Goal: Task Accomplishment & Management: Manage account settings

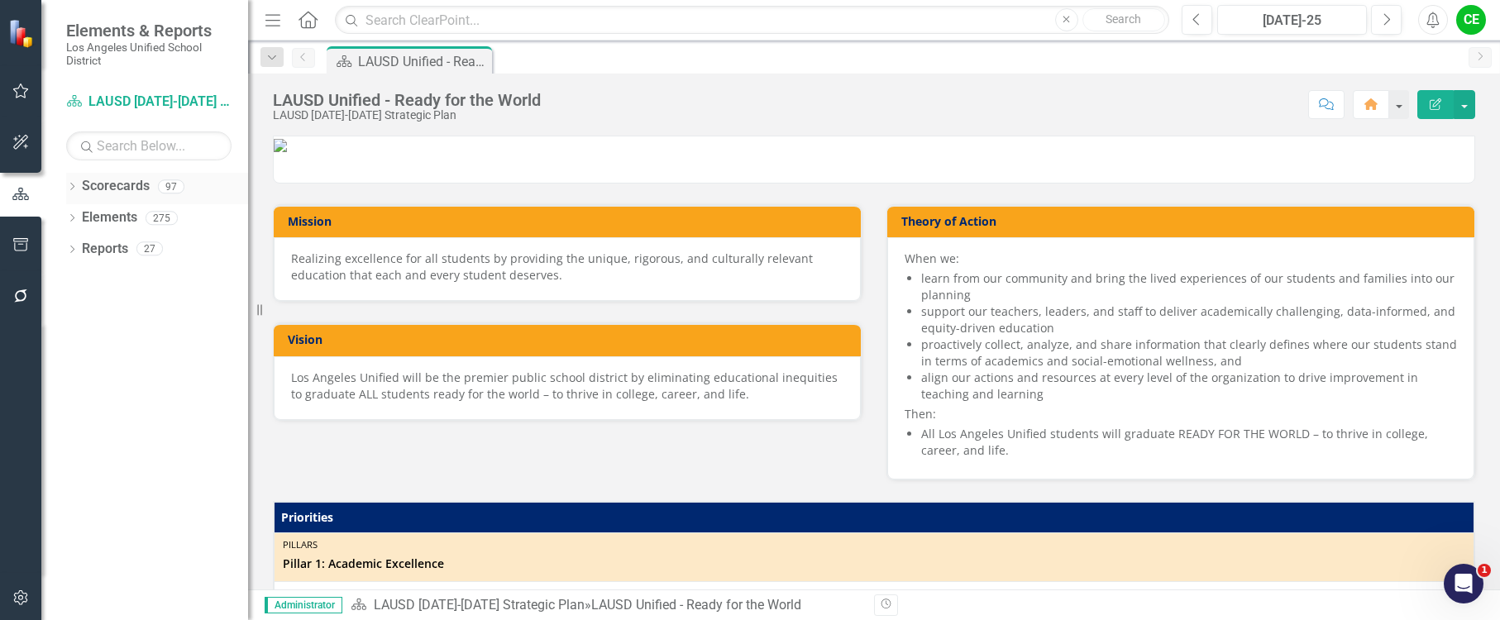
click at [72, 186] on icon "Dropdown" at bounding box center [72, 188] width 12 height 9
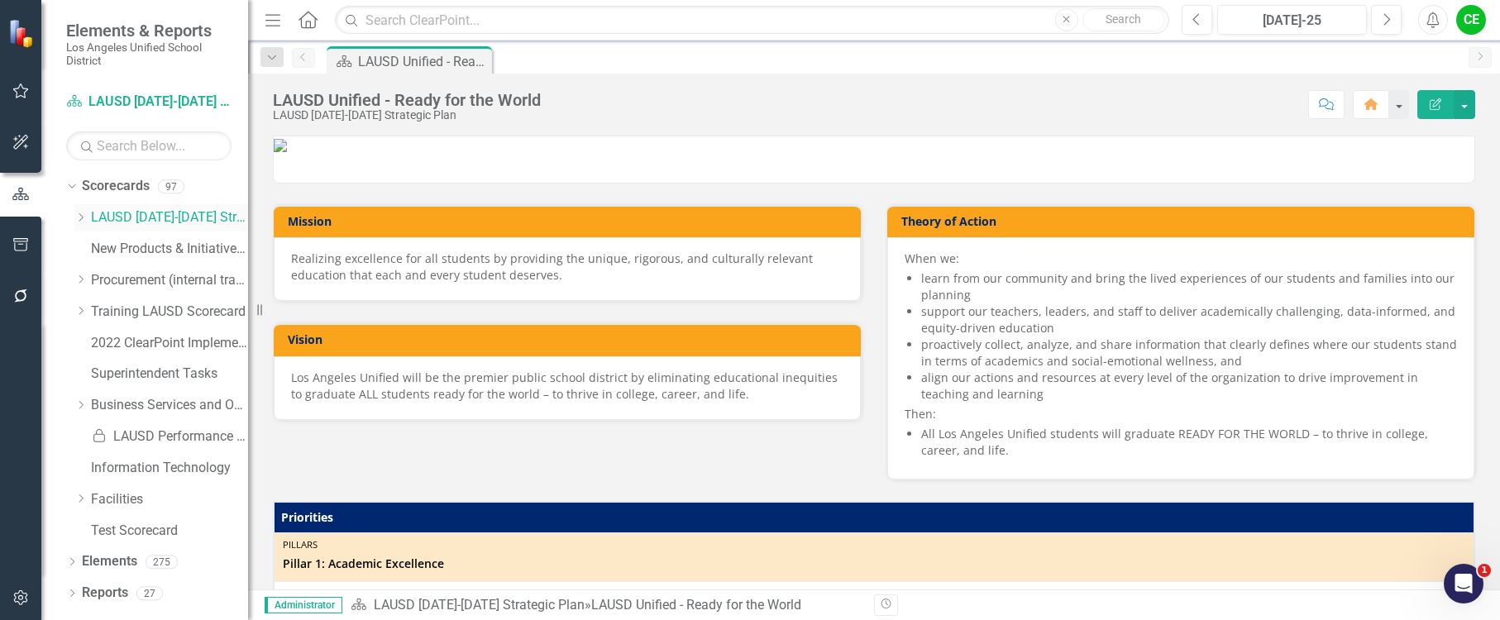
click at [81, 208] on div "Dropdown LAUSD 2022-2026 Strategic Plan" at bounding box center [161, 217] width 174 height 27
click at [80, 210] on div "Dropdown LAUSD 2022-2026 Strategic Plan" at bounding box center [161, 217] width 174 height 27
click at [80, 219] on icon "Dropdown" at bounding box center [80, 218] width 12 height 10
click at [98, 404] on icon "Dropdown" at bounding box center [97, 405] width 12 height 10
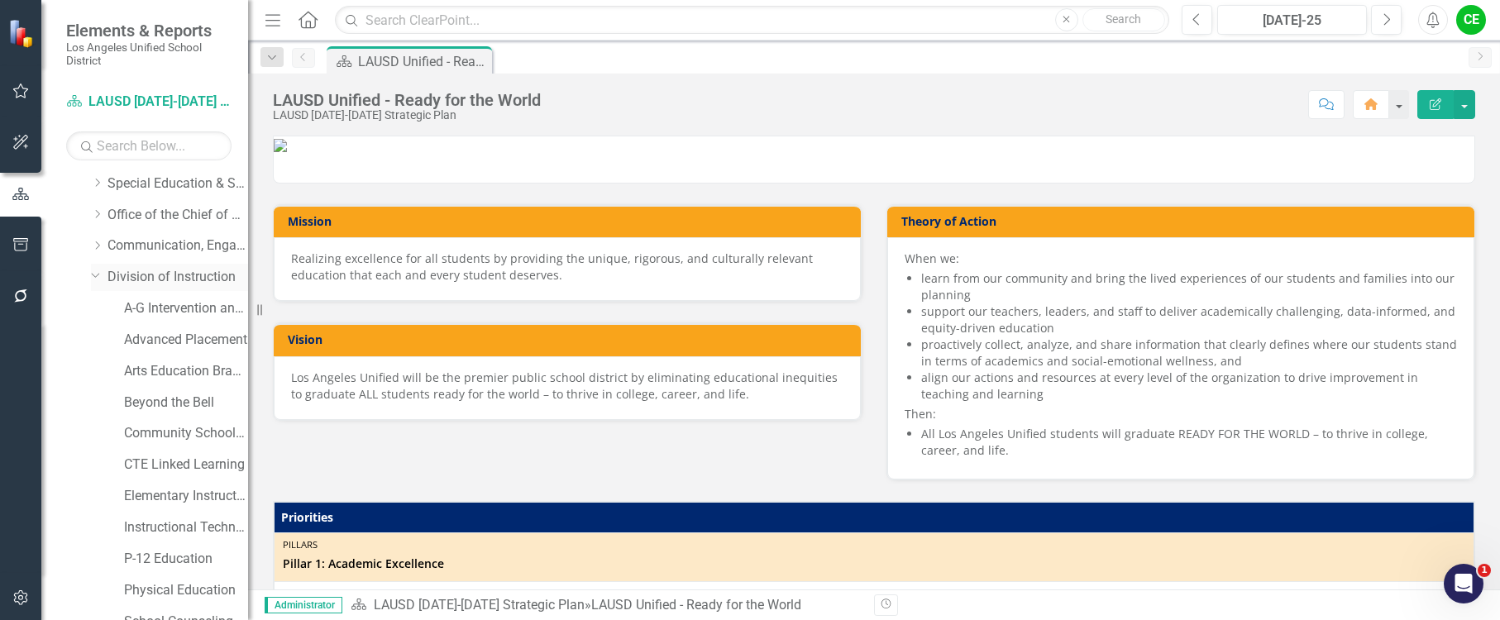
scroll to position [165, 0]
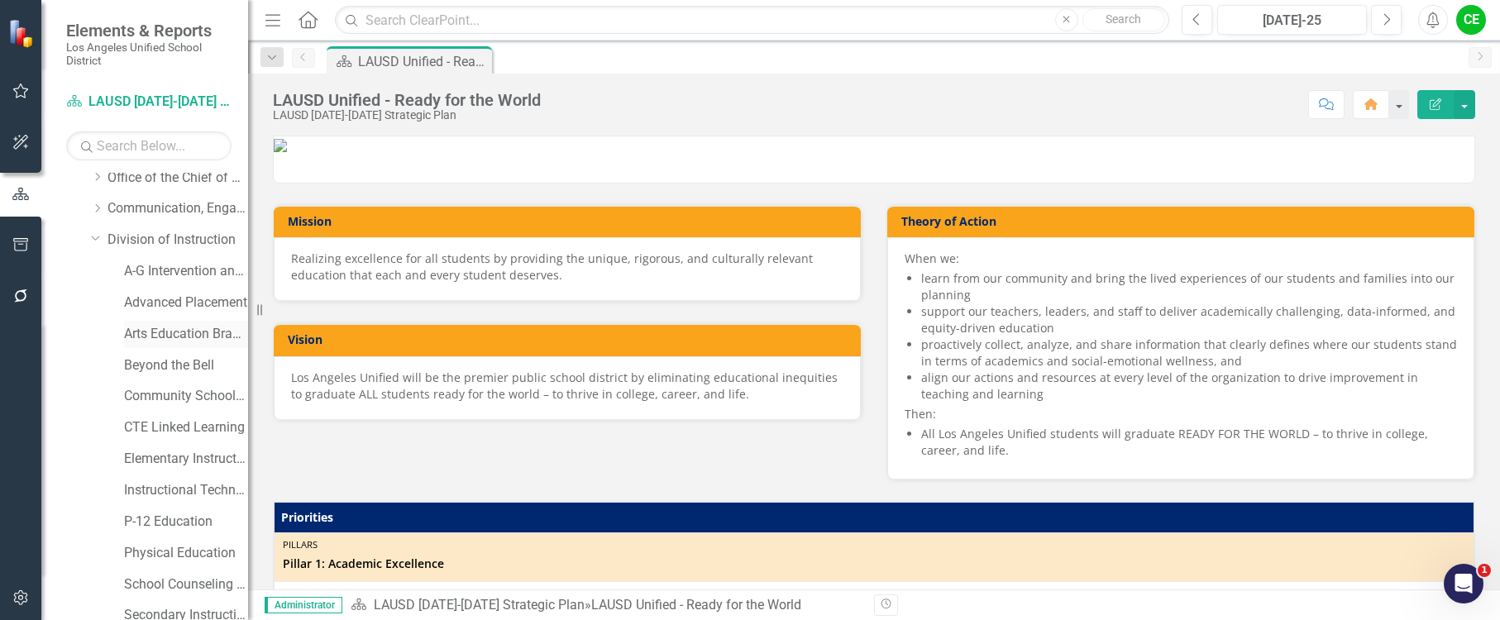
click at [152, 333] on link "Arts Education Branch" at bounding box center [186, 334] width 124 height 19
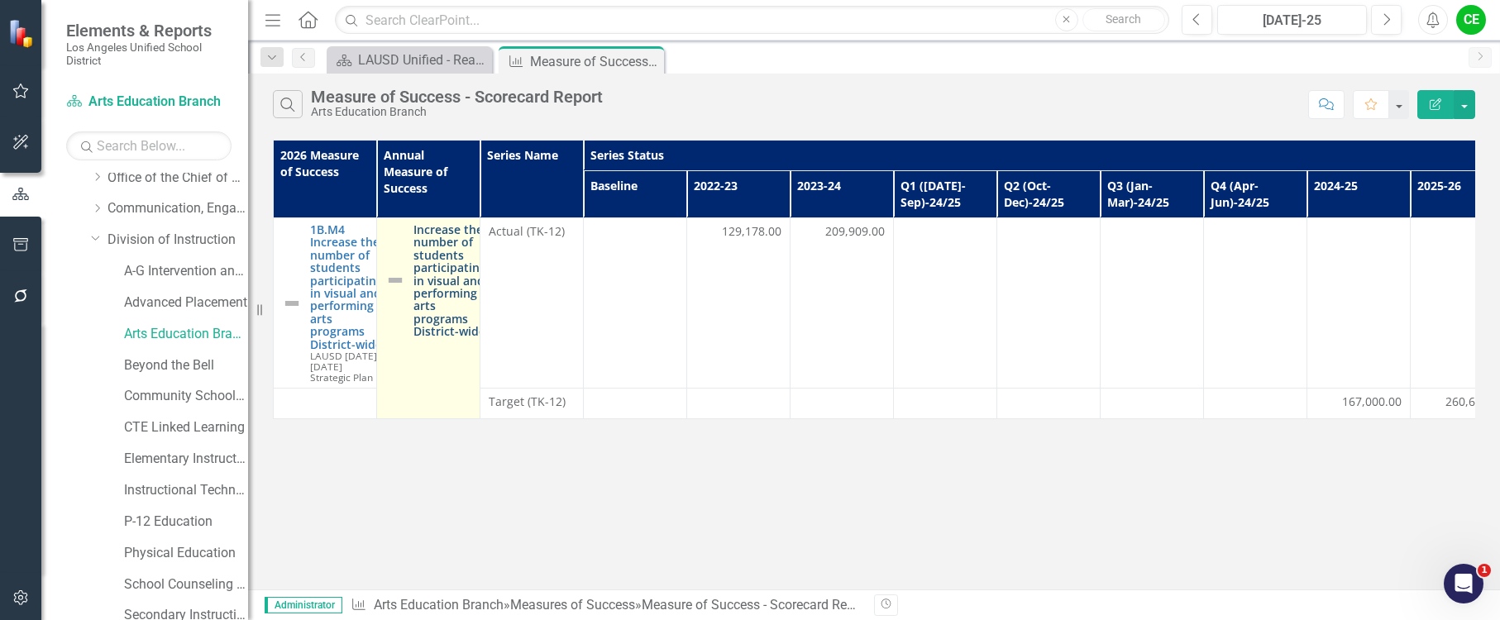
click at [457, 275] on link "Increase the number of students participating in visual and performing arts pro…" at bounding box center [450, 280] width 73 height 115
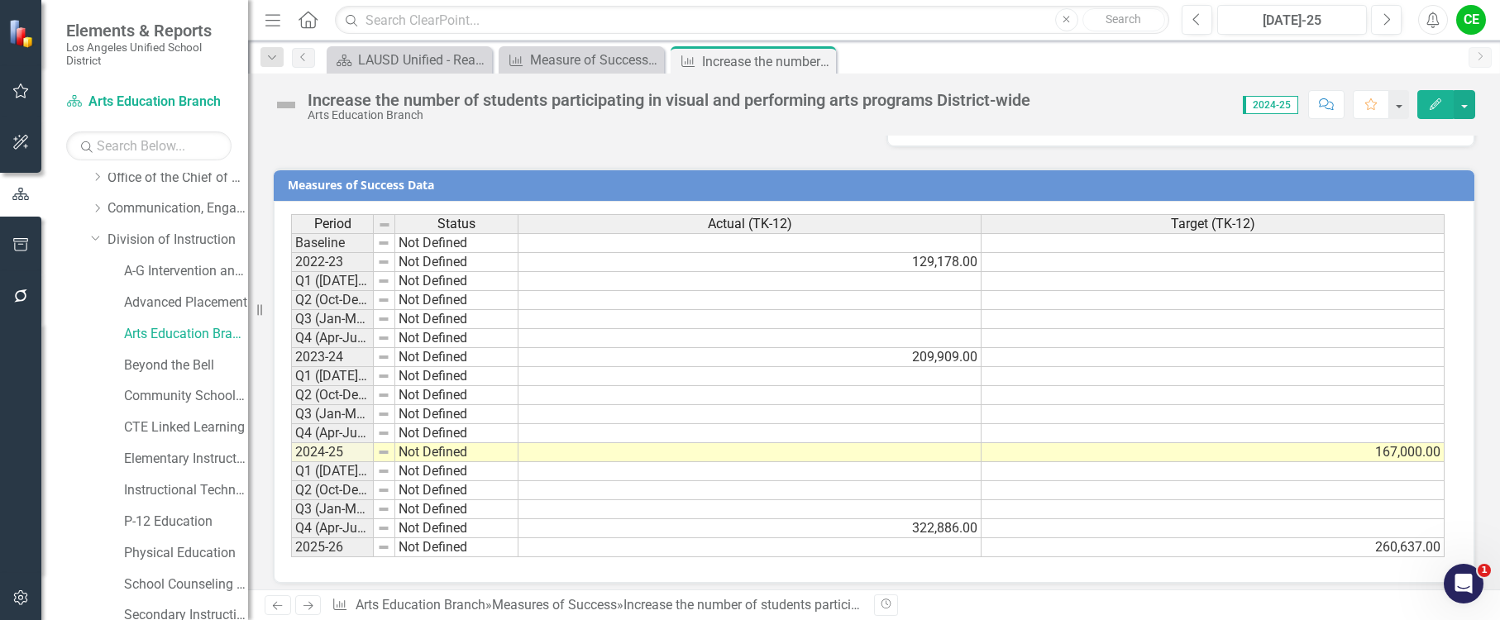
scroll to position [1469, 0]
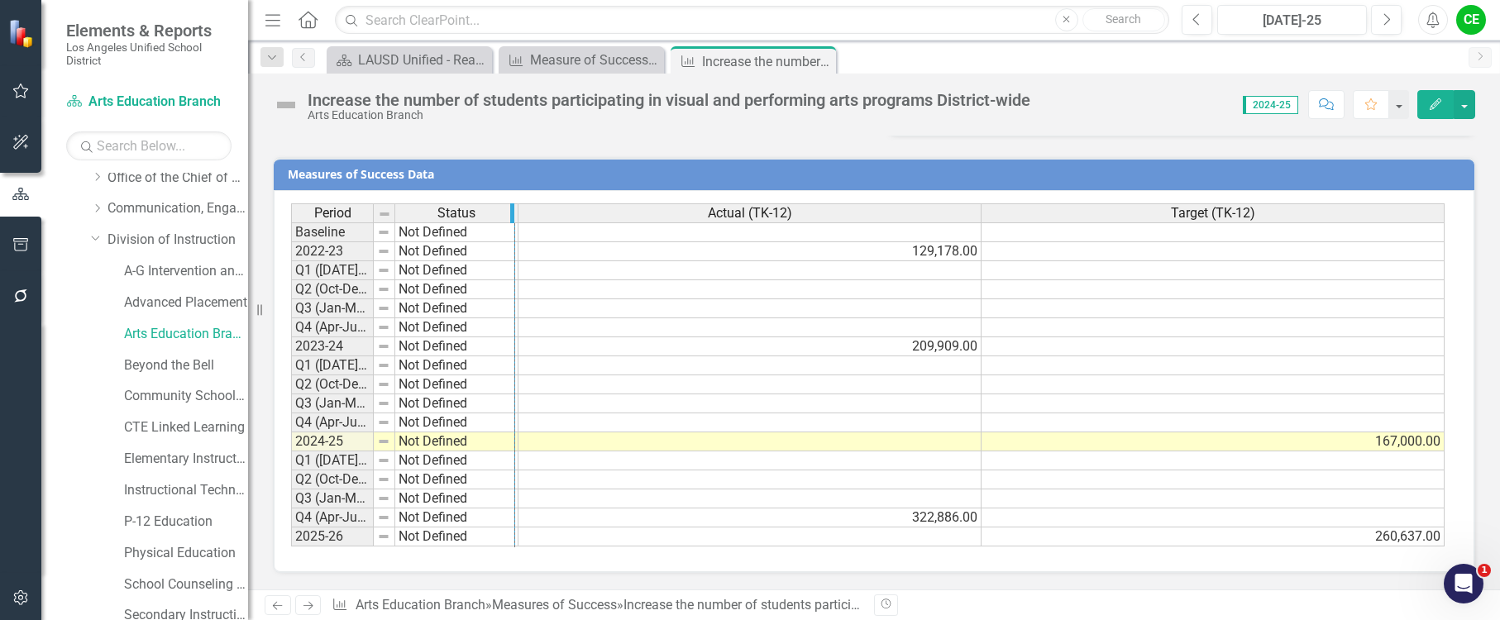
drag, startPoint x: 371, startPoint y: 217, endPoint x: 512, endPoint y: 220, distance: 141.5
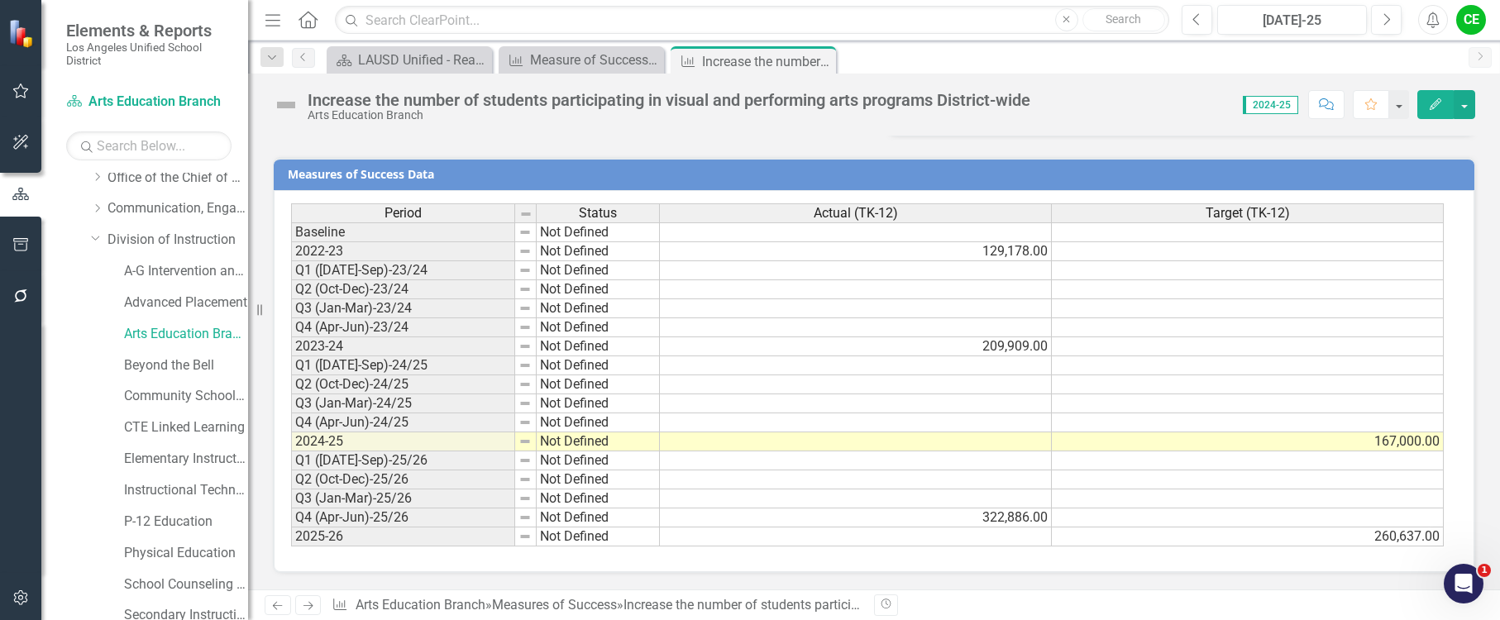
click at [1474, 33] on div "CE" at bounding box center [1471, 20] width 30 height 30
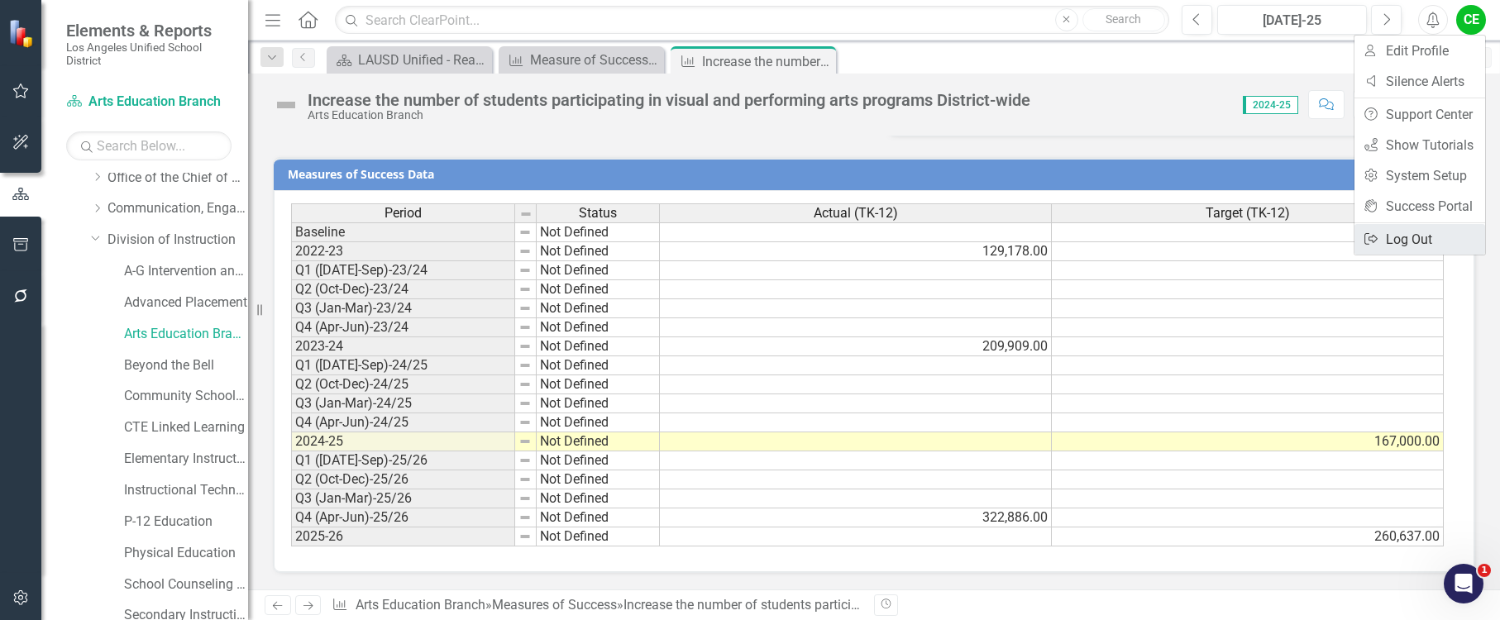
click at [1403, 238] on link "Logout Log Out" at bounding box center [1420, 239] width 131 height 31
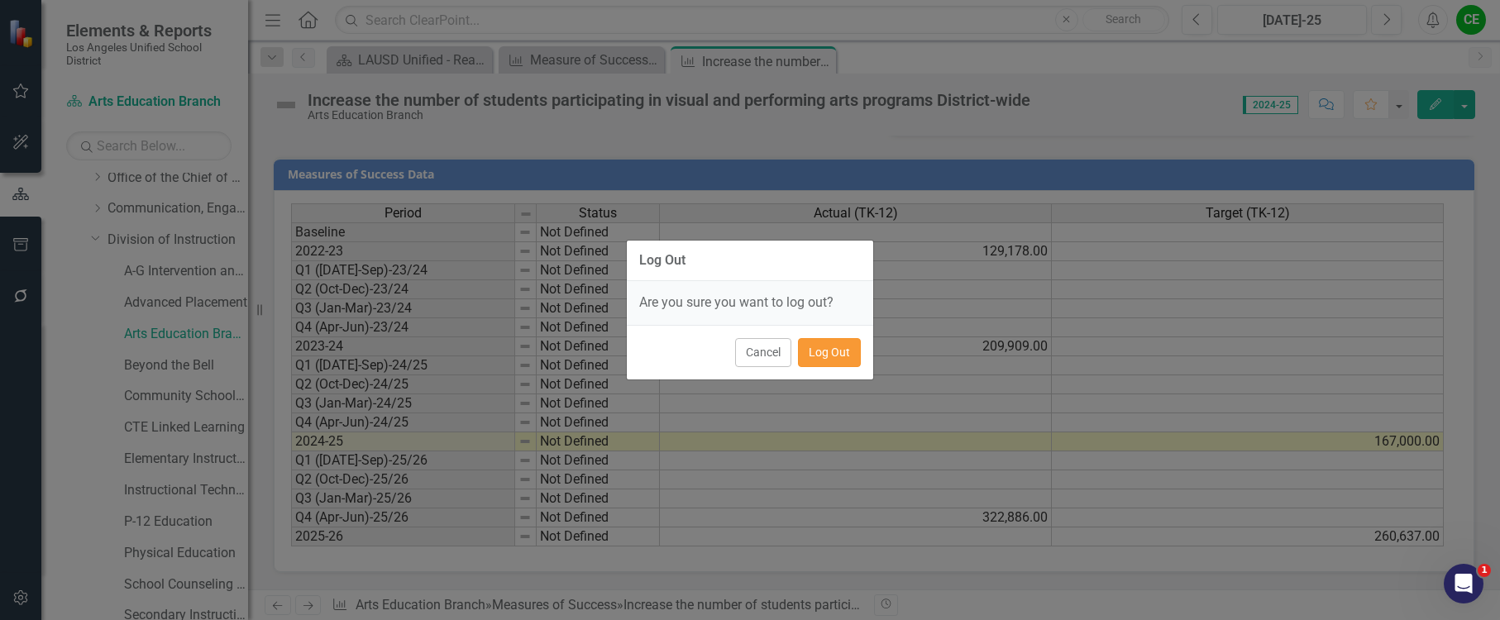
click at [819, 361] on button "Log Out" at bounding box center [829, 352] width 63 height 29
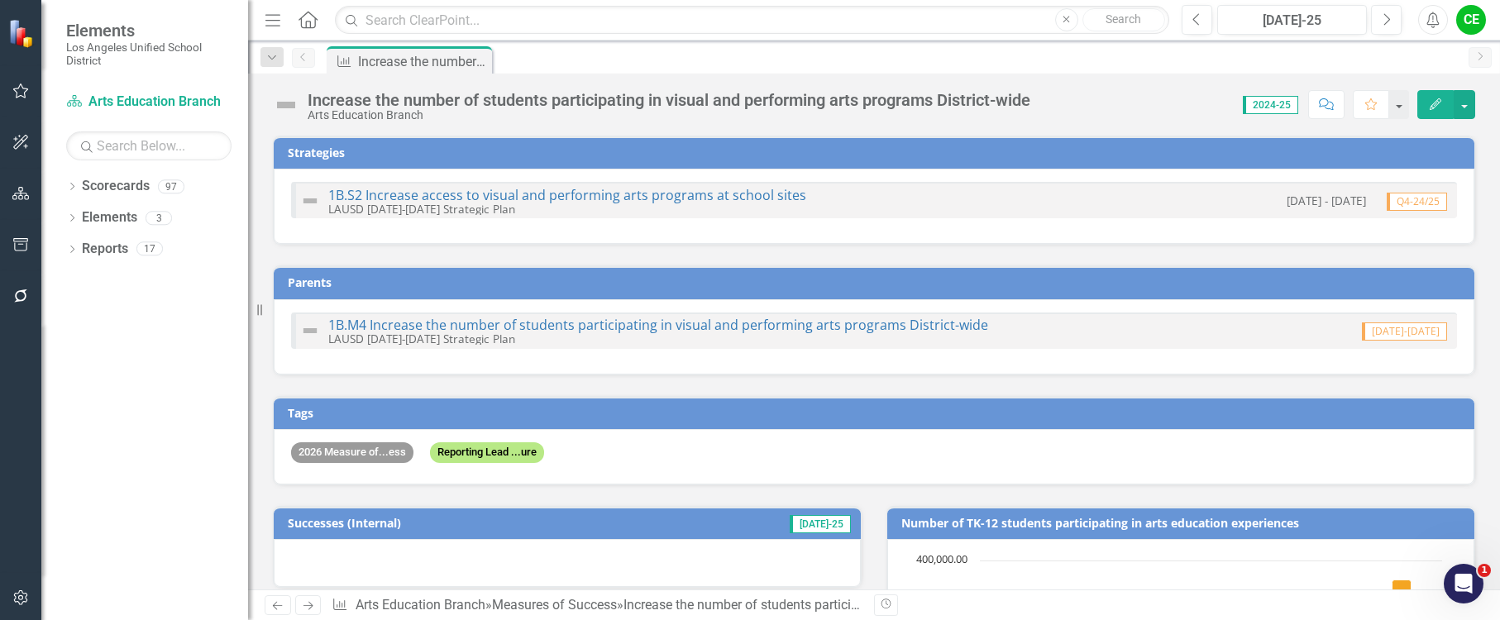
click at [1459, 28] on div "CE" at bounding box center [1471, 20] width 30 height 30
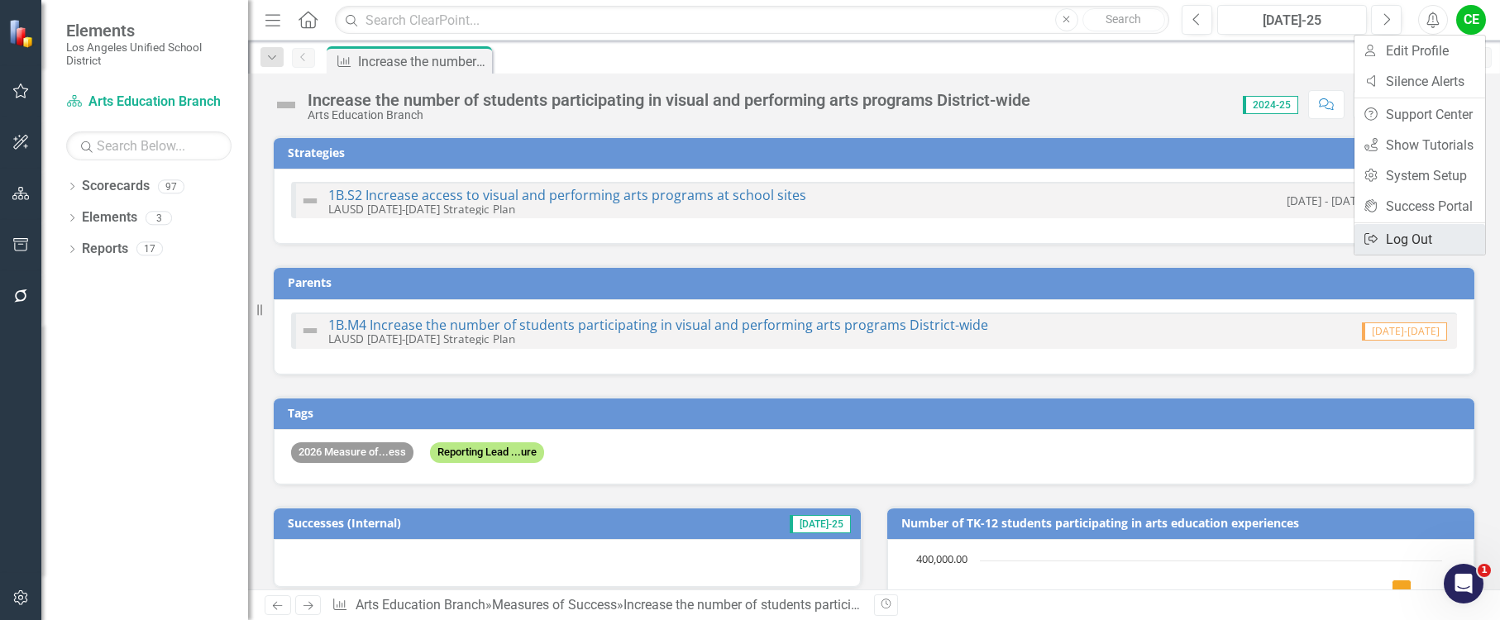
click at [1399, 232] on link "Logout Log Out" at bounding box center [1420, 239] width 131 height 31
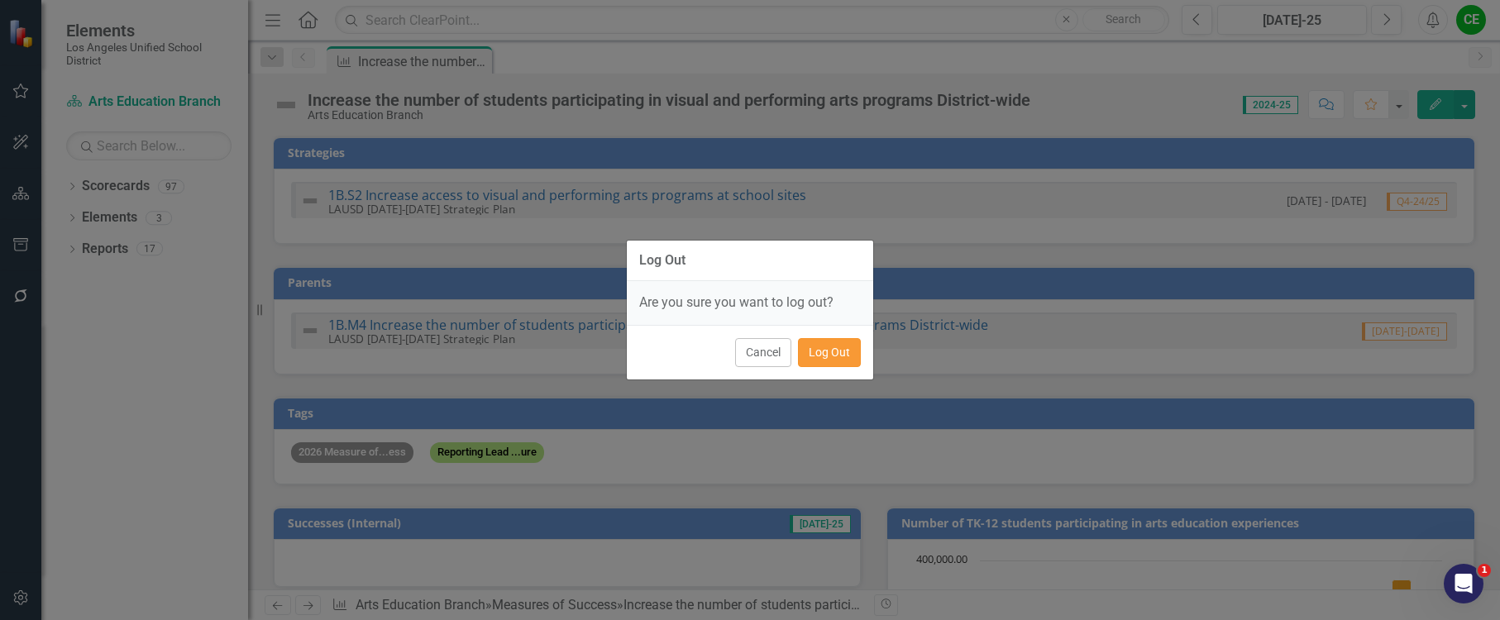
click at [817, 352] on button "Log Out" at bounding box center [829, 352] width 63 height 29
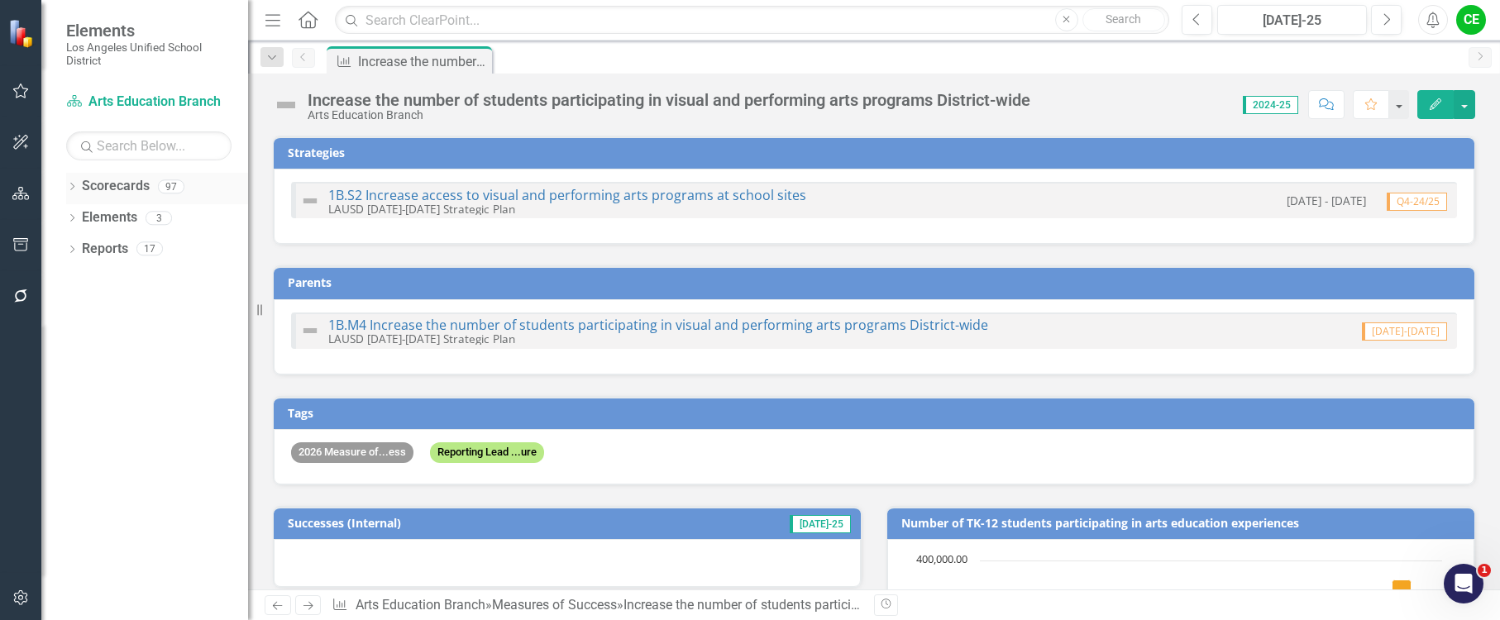
click at [74, 184] on icon "Dropdown" at bounding box center [72, 188] width 12 height 9
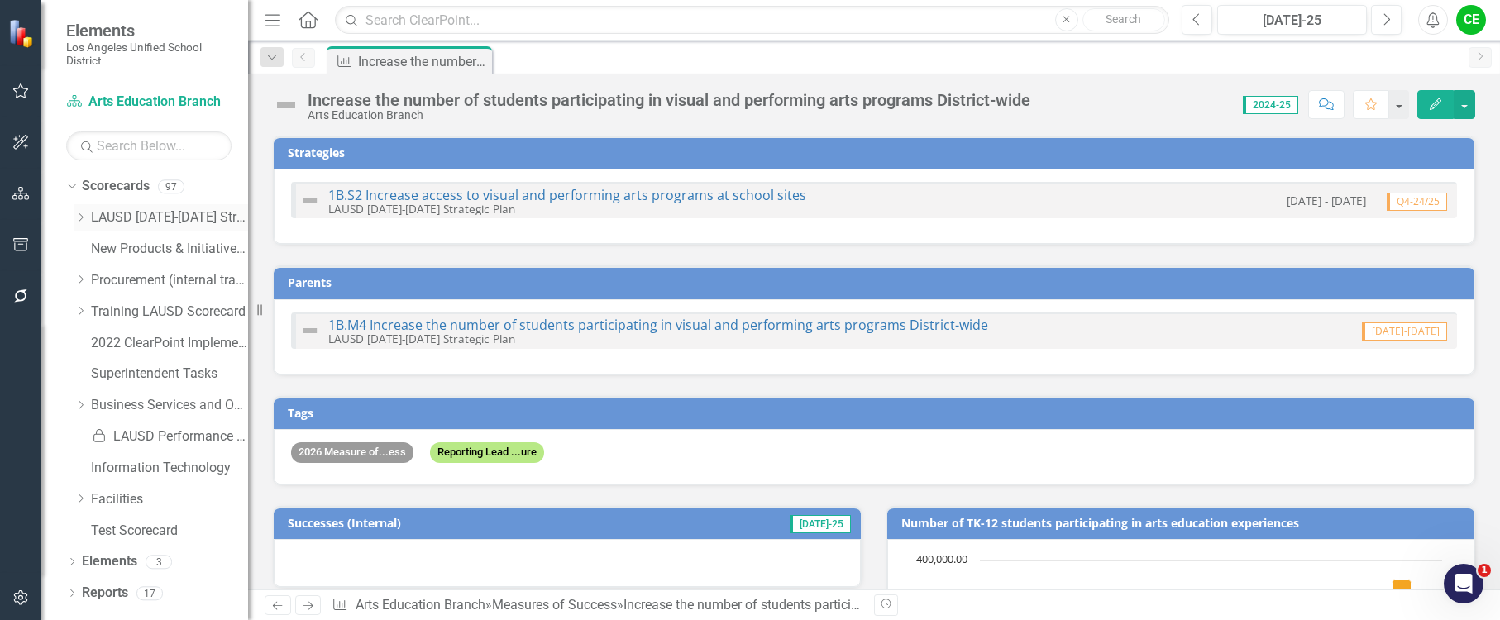
click at [83, 220] on icon "Dropdown" at bounding box center [80, 218] width 12 height 10
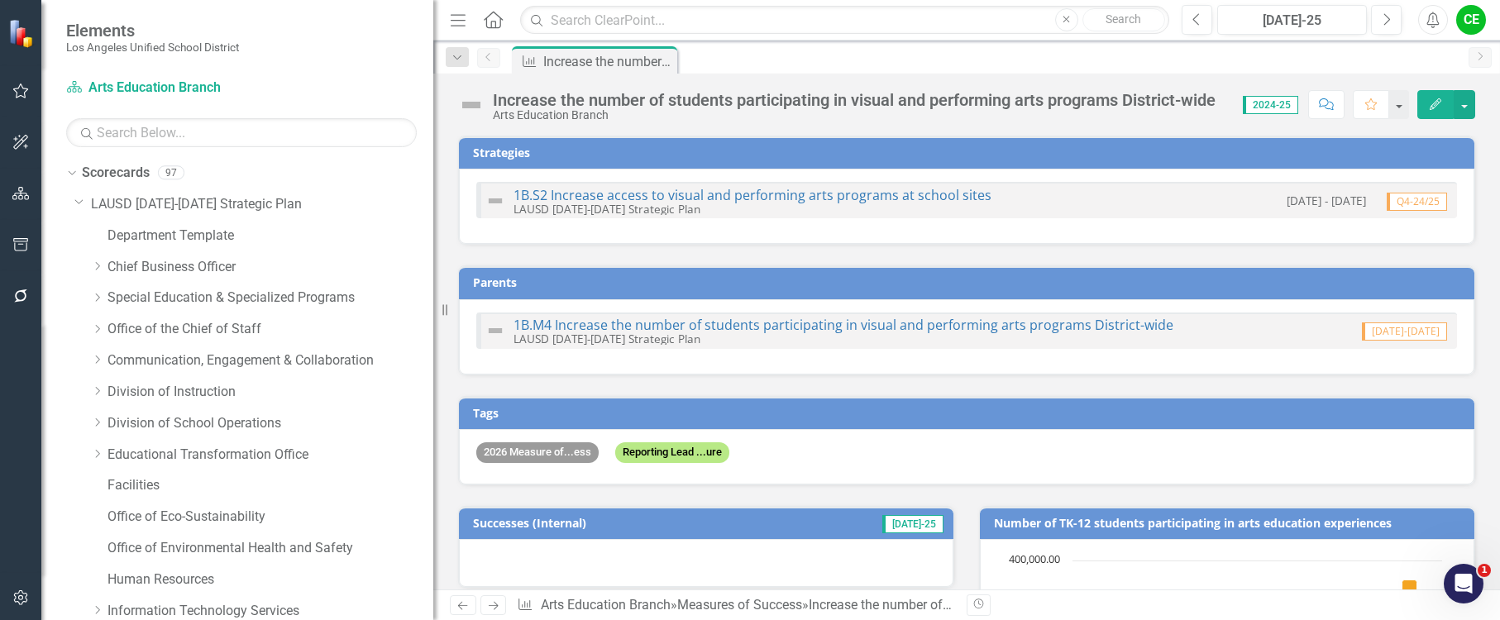
drag, startPoint x: 249, startPoint y: 218, endPoint x: 433, endPoint y: 226, distance: 184.6
click at [433, 226] on div "Resize" at bounding box center [439, 310] width 13 height 620
click at [99, 391] on icon at bounding box center [98, 391] width 4 height 8
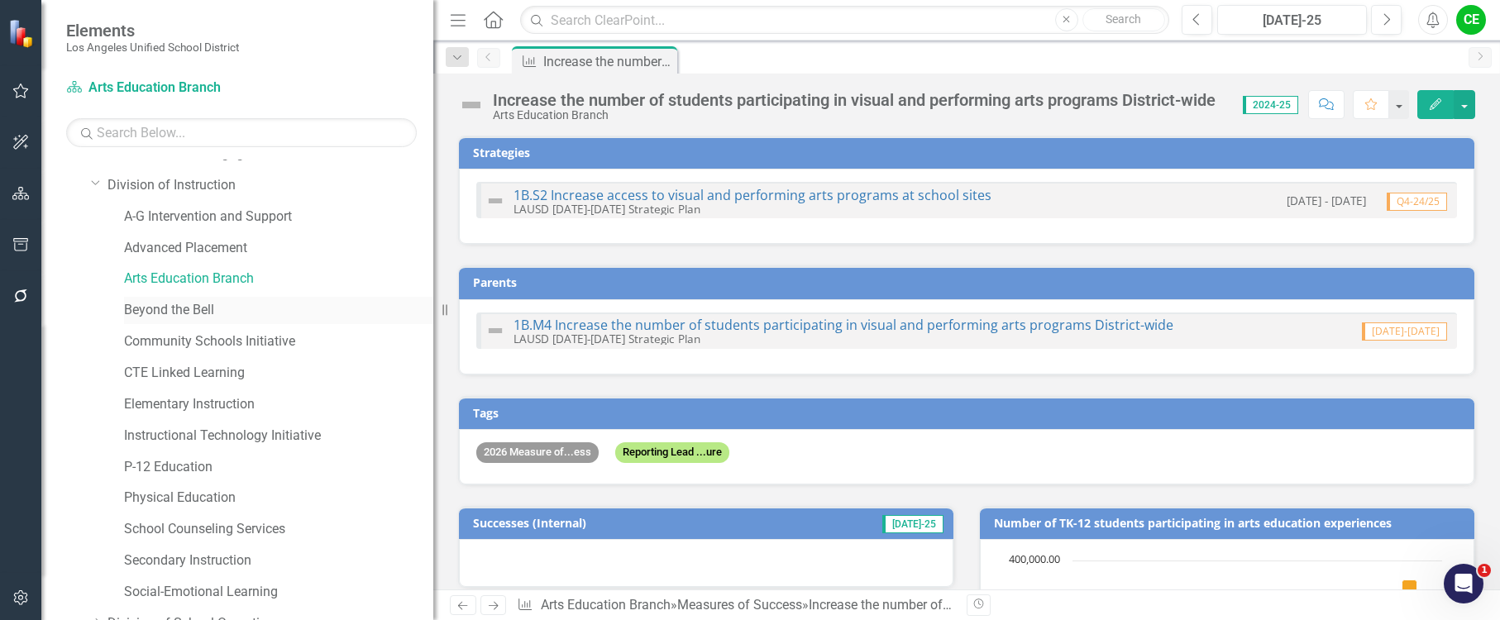
scroll to position [248, 0]
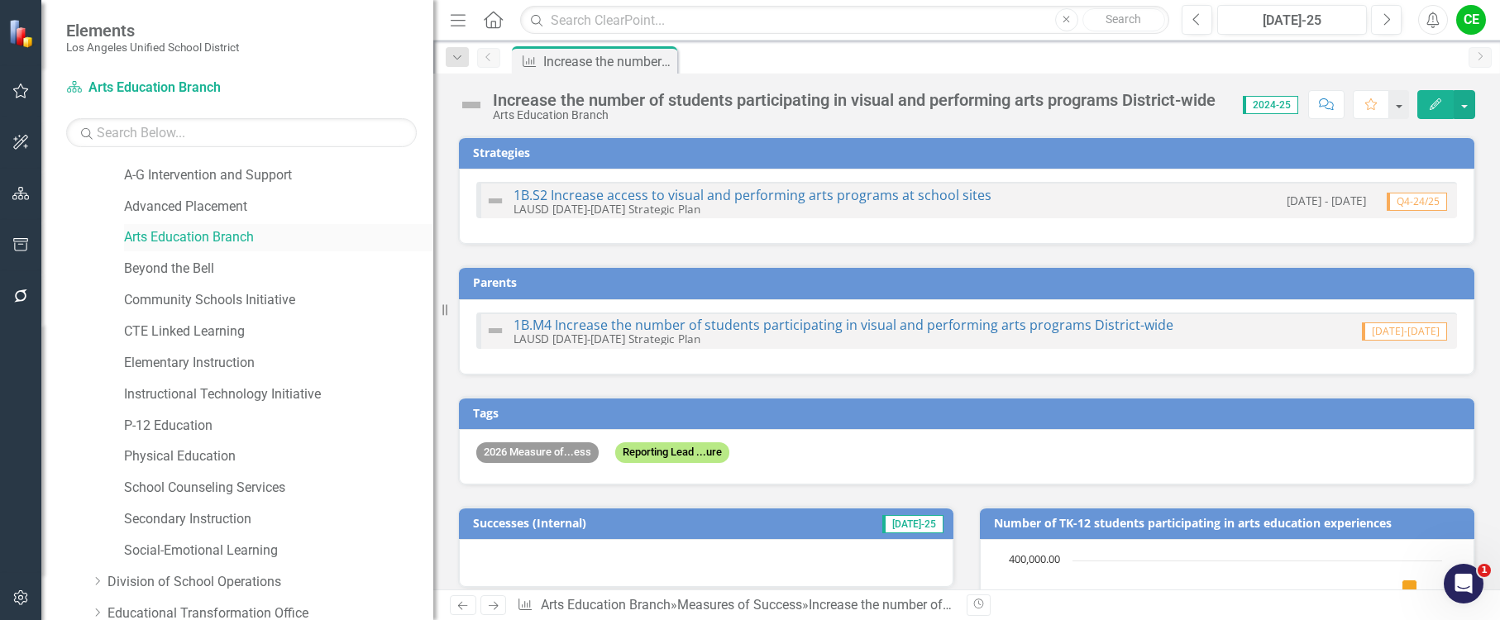
click at [222, 235] on link "Arts Education Branch" at bounding box center [278, 237] width 309 height 19
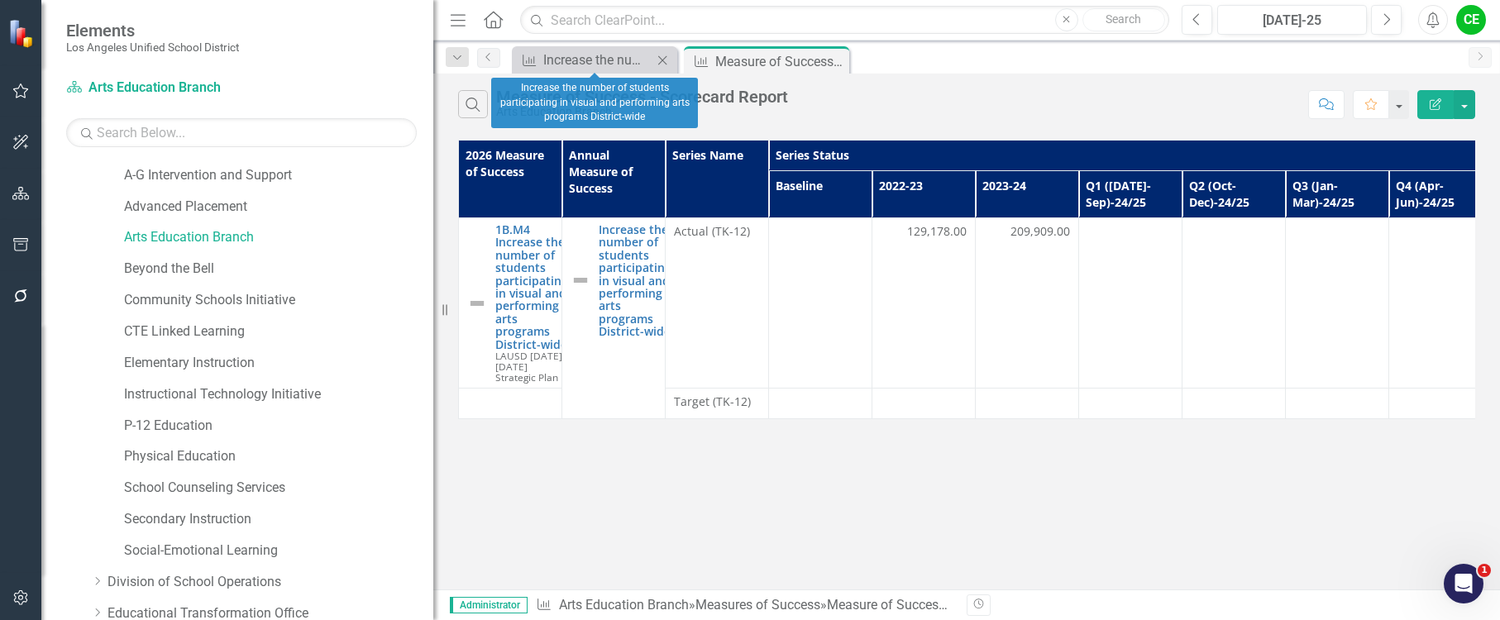
click at [662, 60] on icon "Close" at bounding box center [662, 60] width 17 height 13
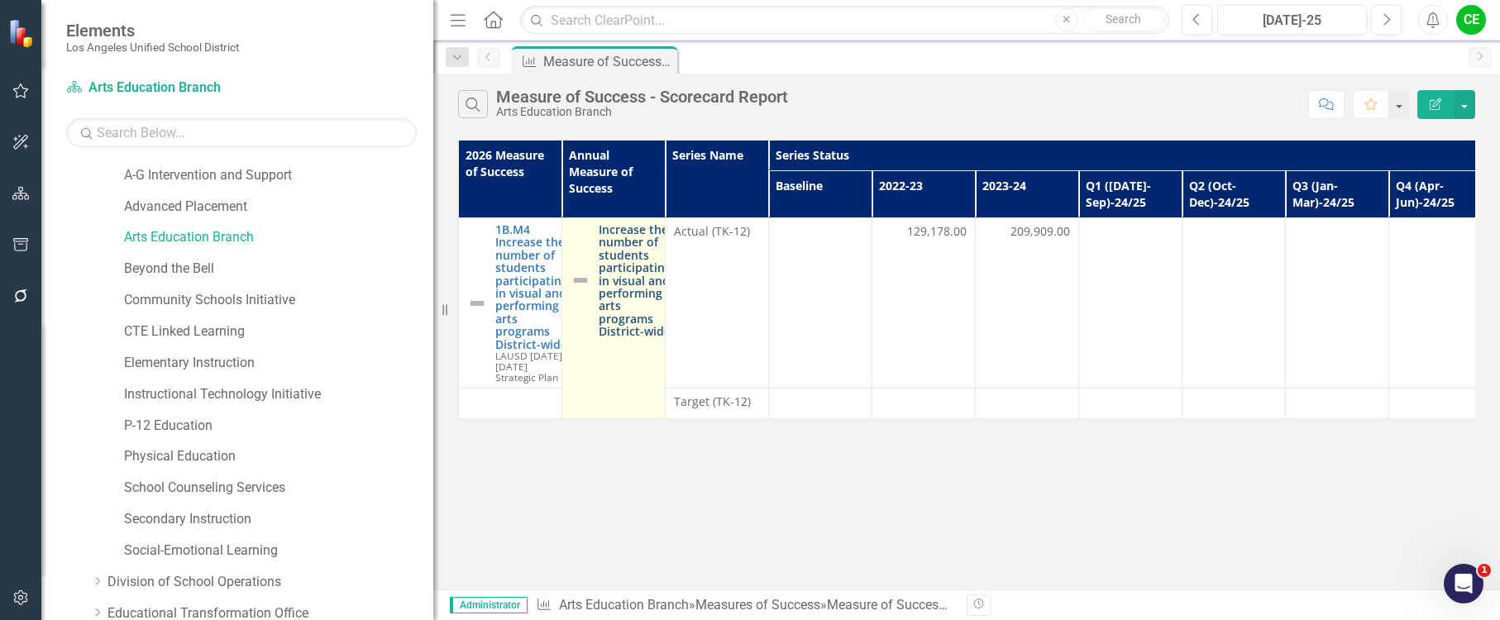
click at [627, 262] on link "Increase the number of students participating in visual and performing arts pro…" at bounding box center [635, 280] width 73 height 115
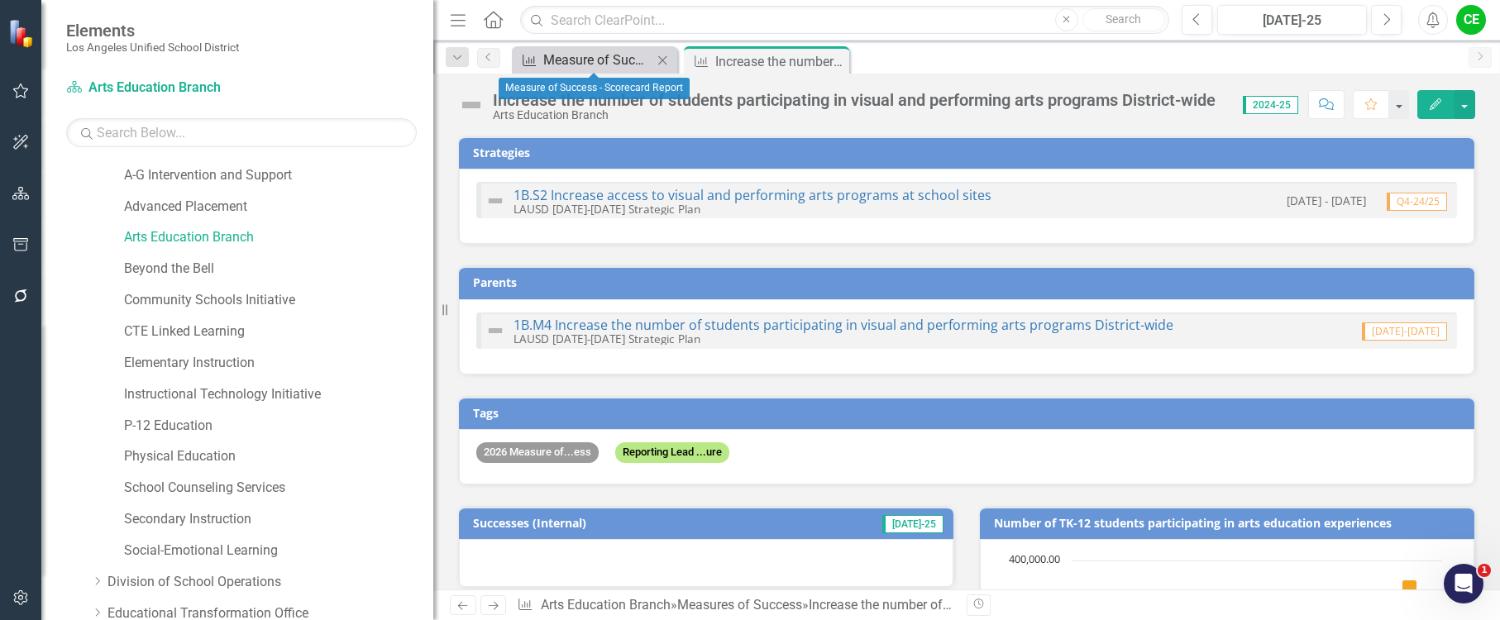
click at [602, 56] on div "Measure of Success - Scorecard Report" at bounding box center [597, 60] width 109 height 21
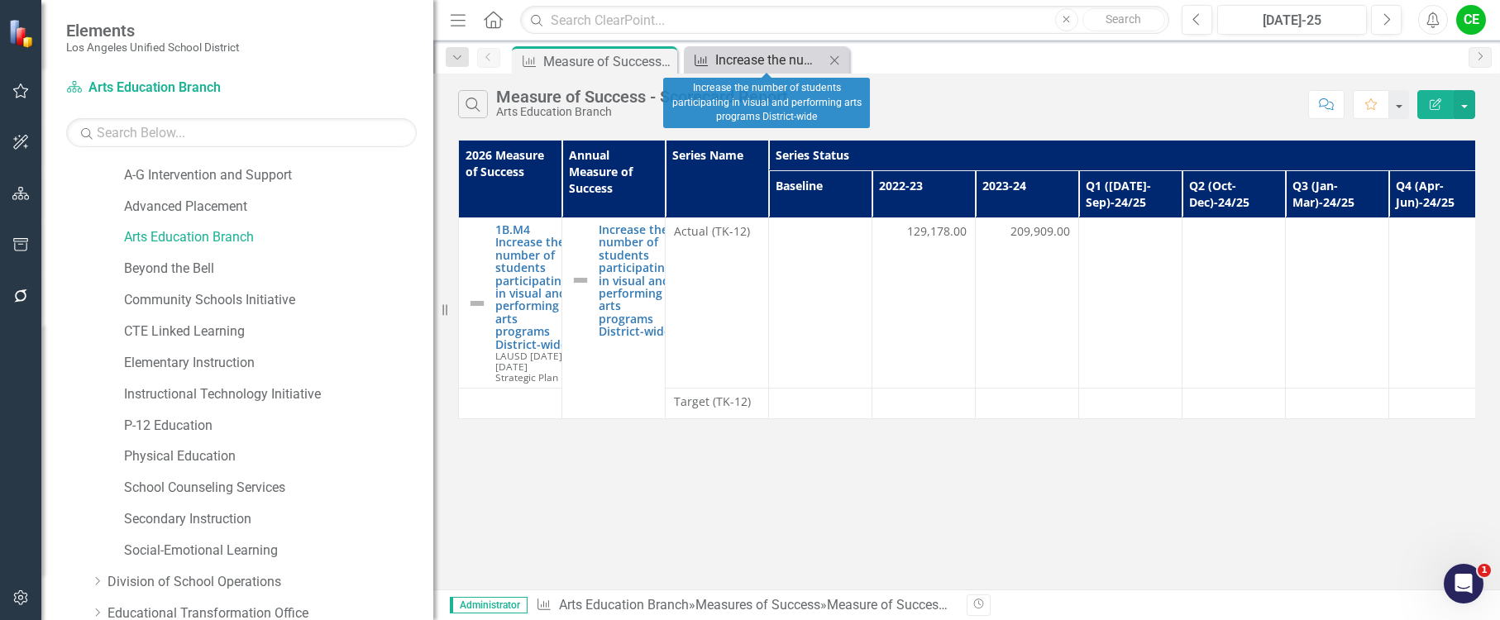
click at [782, 58] on div "Increase the number of students participating in visual and performing arts pro…" at bounding box center [769, 60] width 109 height 21
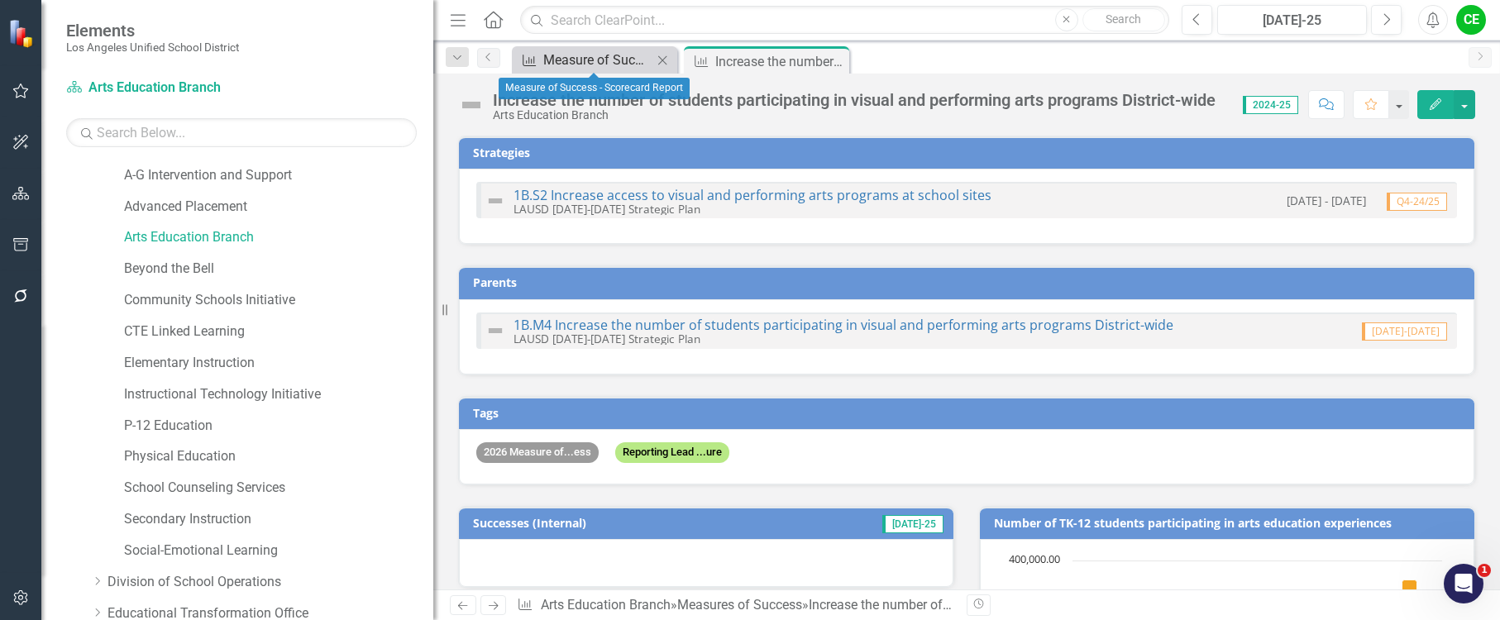
drag, startPoint x: 570, startPoint y: 55, endPoint x: 613, endPoint y: 55, distance: 43.0
click at [613, 55] on div "Measure of Success - Scorecard Report" at bounding box center [597, 60] width 109 height 21
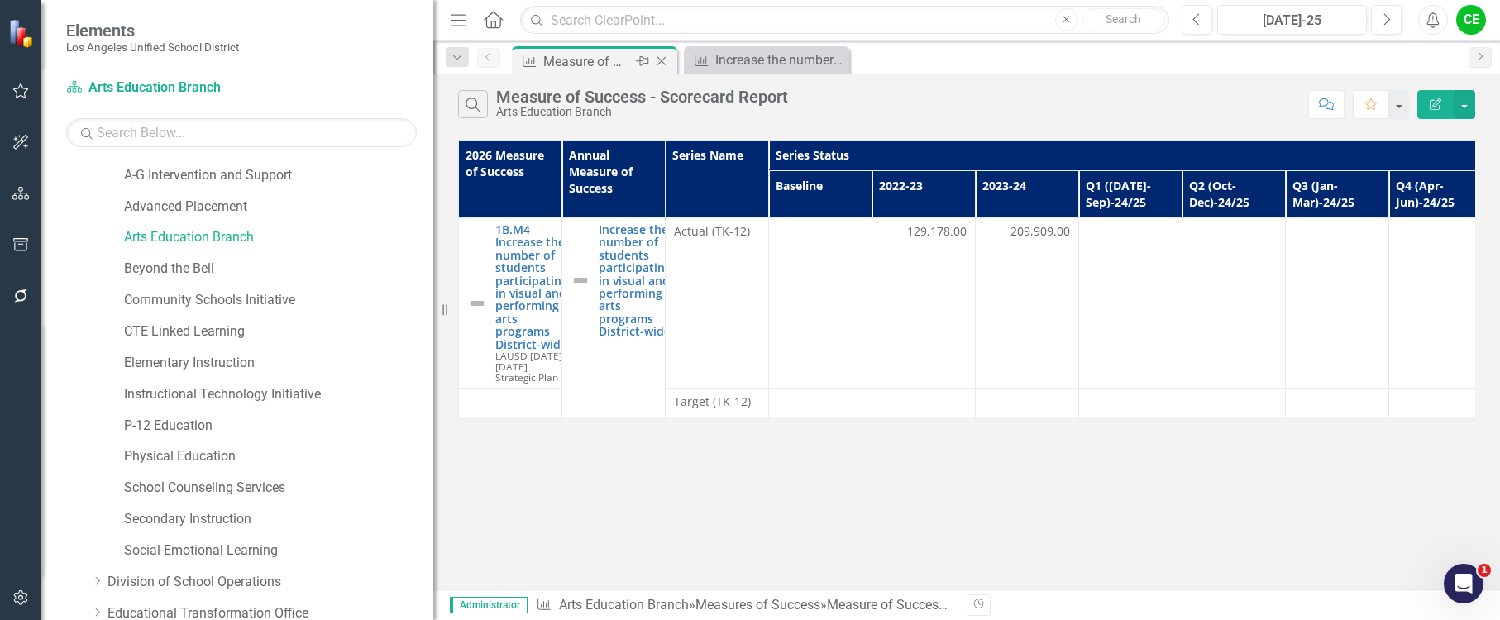
click at [595, 59] on div "Measure of Success - Scorecard Report" at bounding box center [587, 61] width 88 height 21
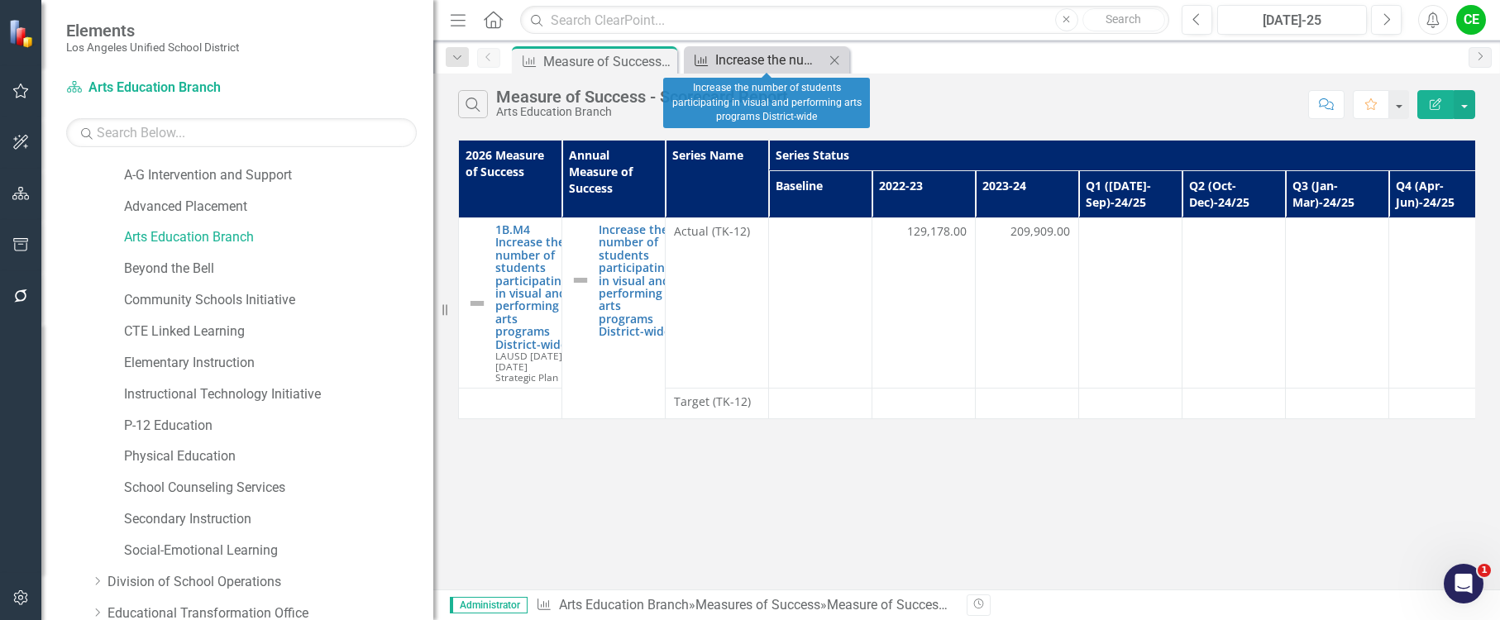
click at [754, 54] on div "Increase the number of students participating in visual and performing arts pro…" at bounding box center [769, 60] width 109 height 21
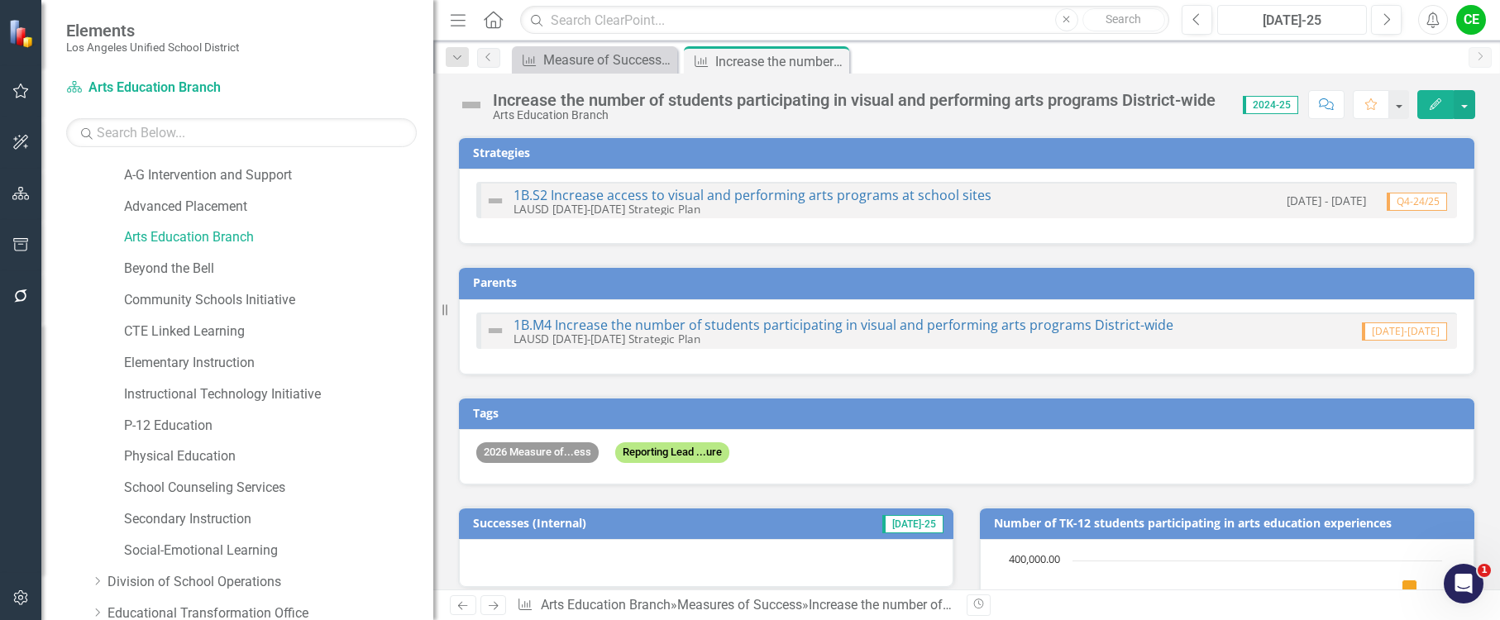
click at [1319, 20] on div "[DATE]-25" at bounding box center [1292, 21] width 138 height 20
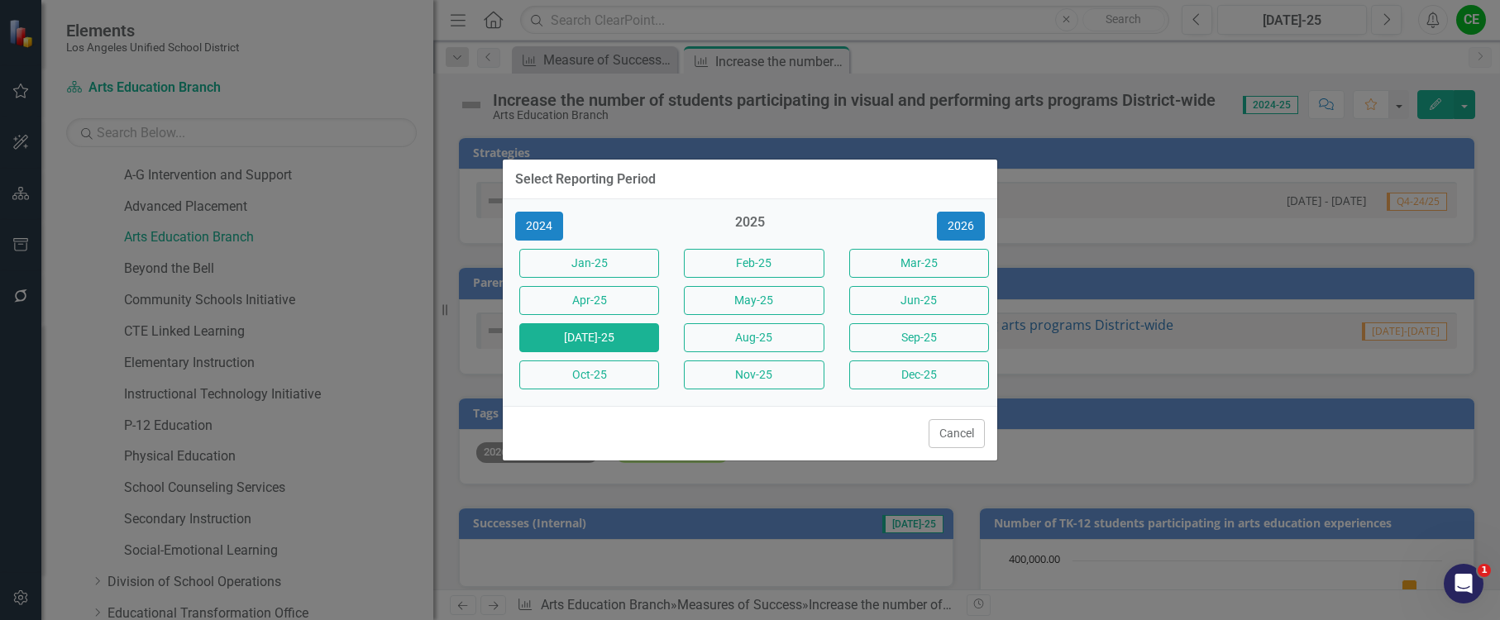
drag, startPoint x: 964, startPoint y: 440, endPoint x: 944, endPoint y: 439, distance: 20.7
click at [963, 440] on button "Cancel" at bounding box center [957, 433] width 56 height 29
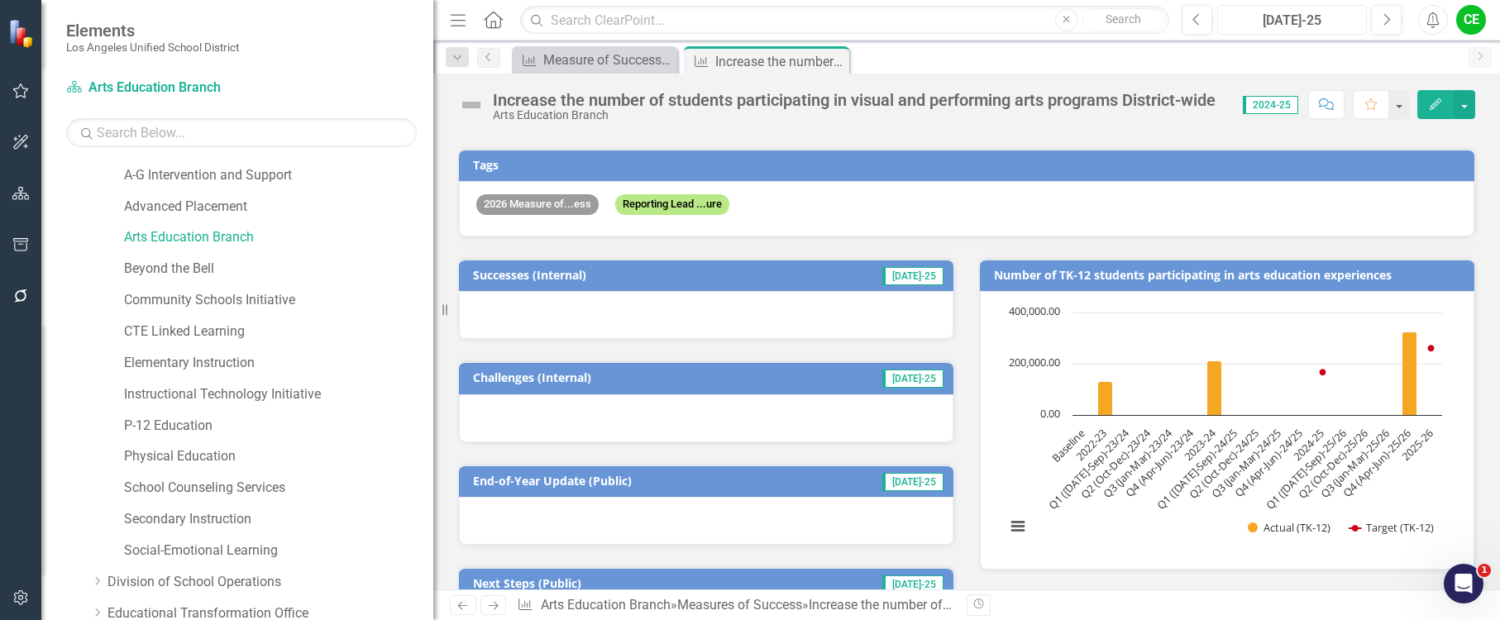
scroll to position [331, 0]
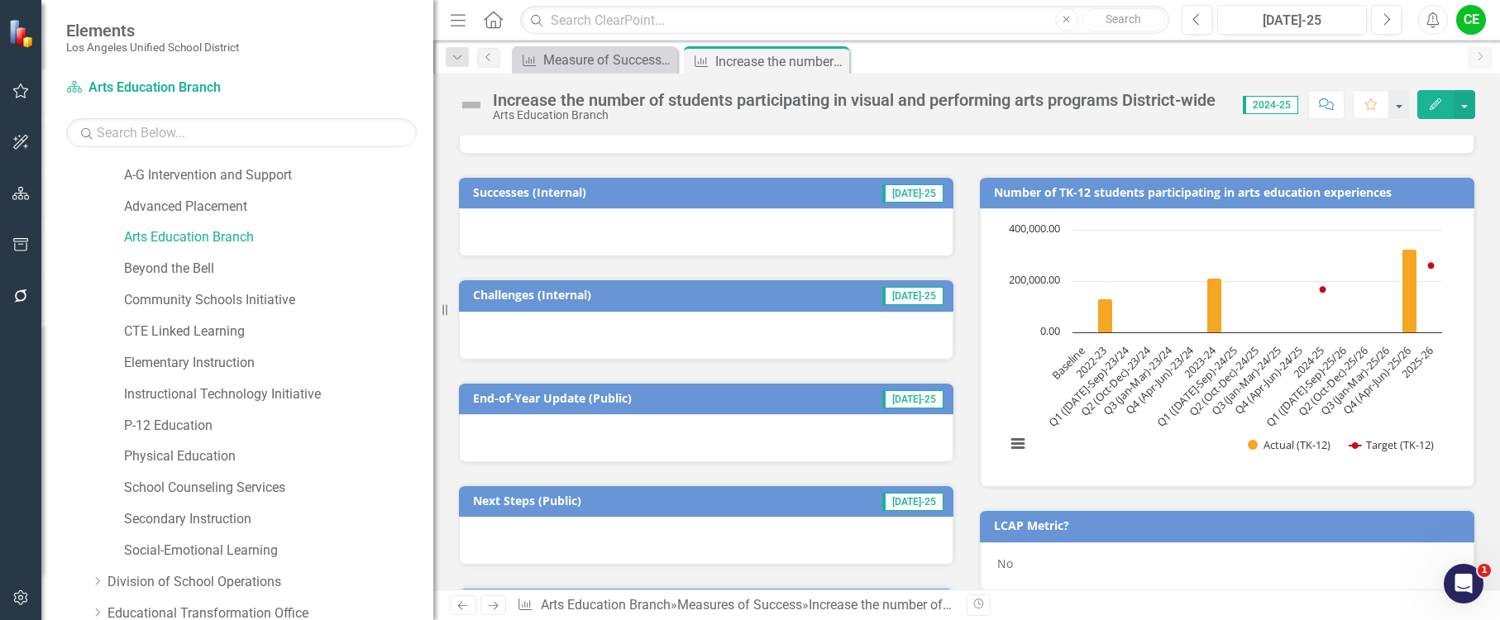
click at [725, 231] on div at bounding box center [706, 232] width 495 height 48
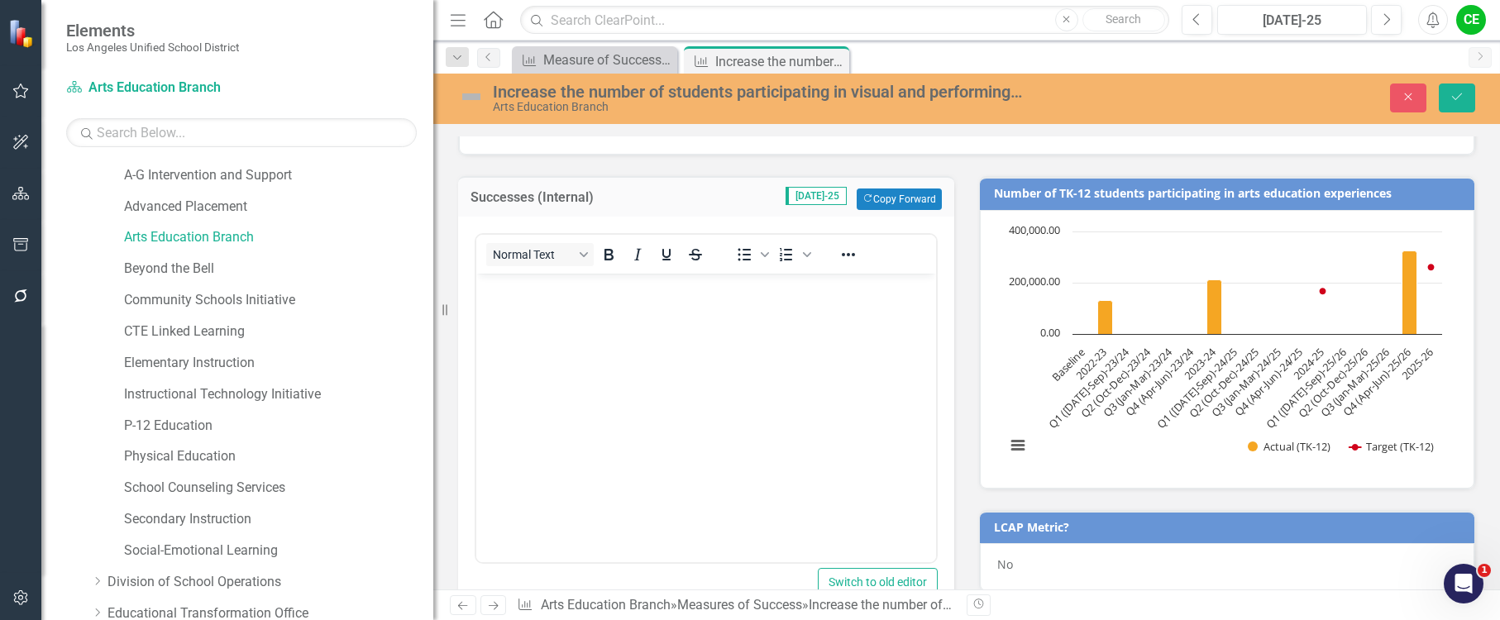
scroll to position [0, 0]
click at [1402, 88] on button "Close" at bounding box center [1408, 98] width 36 height 29
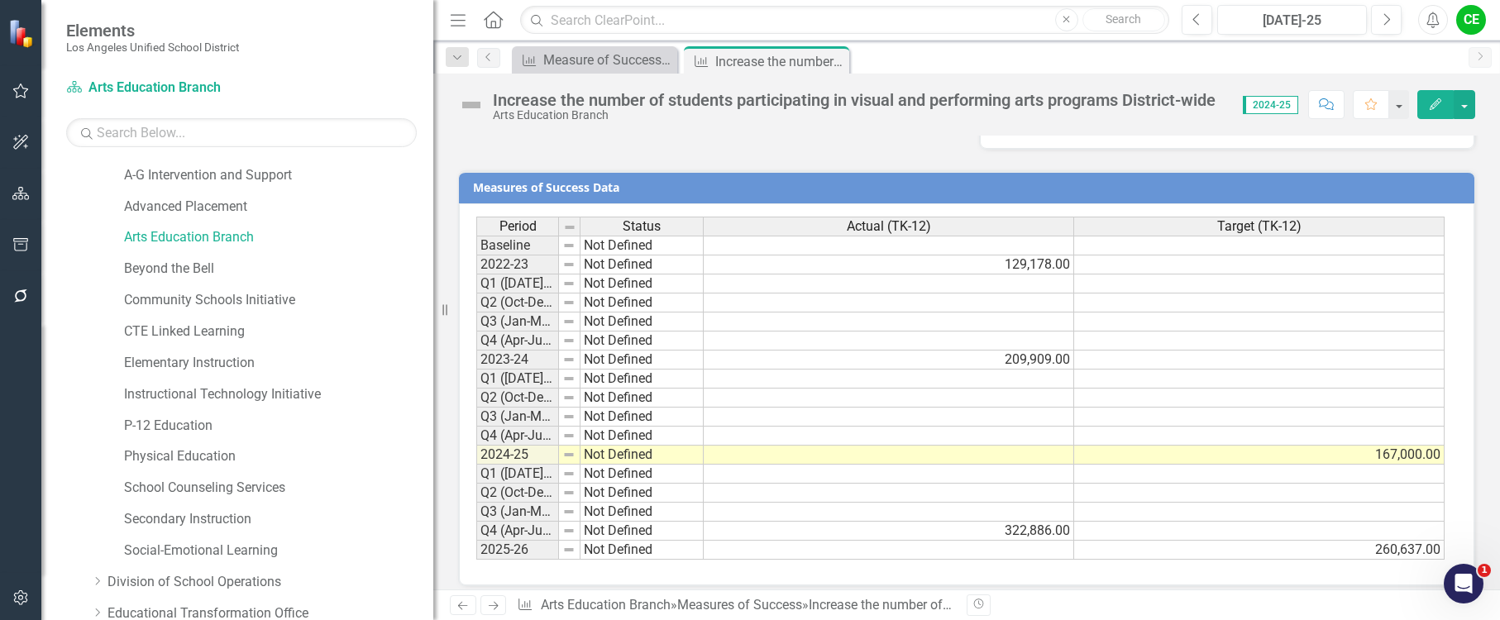
scroll to position [1502, 0]
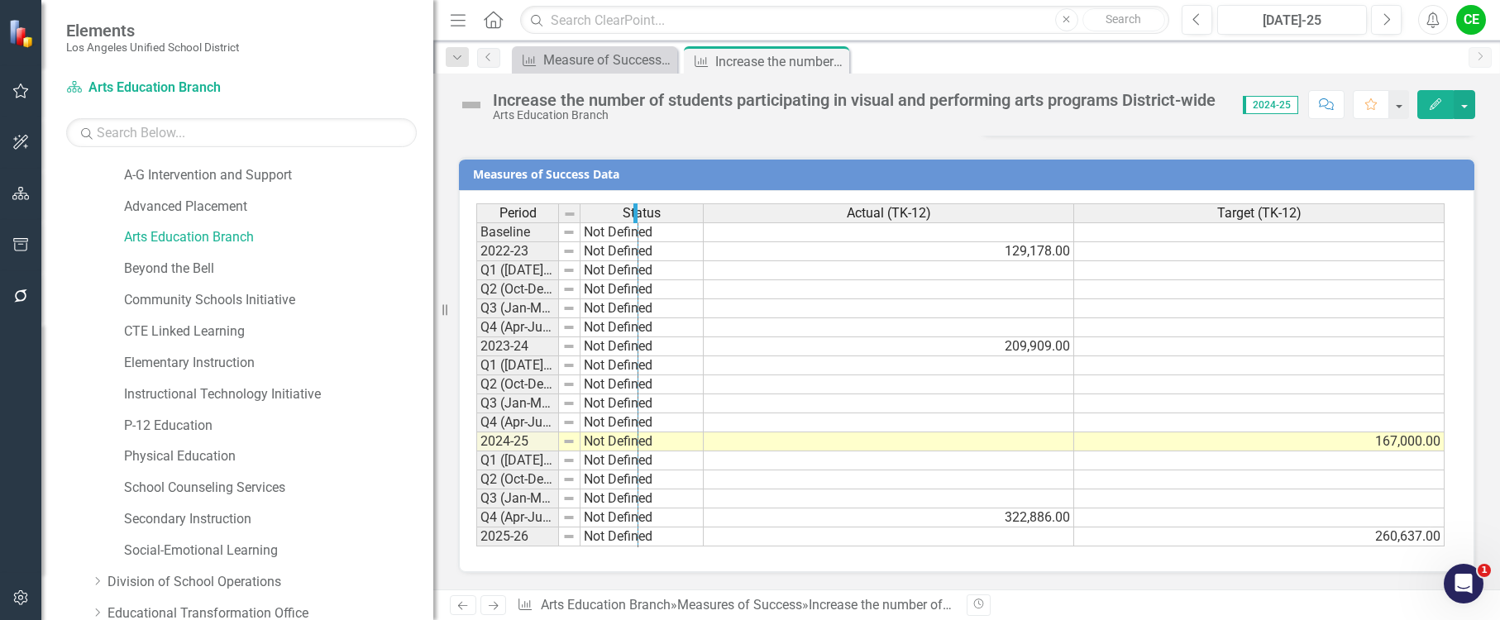
drag, startPoint x: 557, startPoint y: 213, endPoint x: 637, endPoint y: 220, distance: 79.7
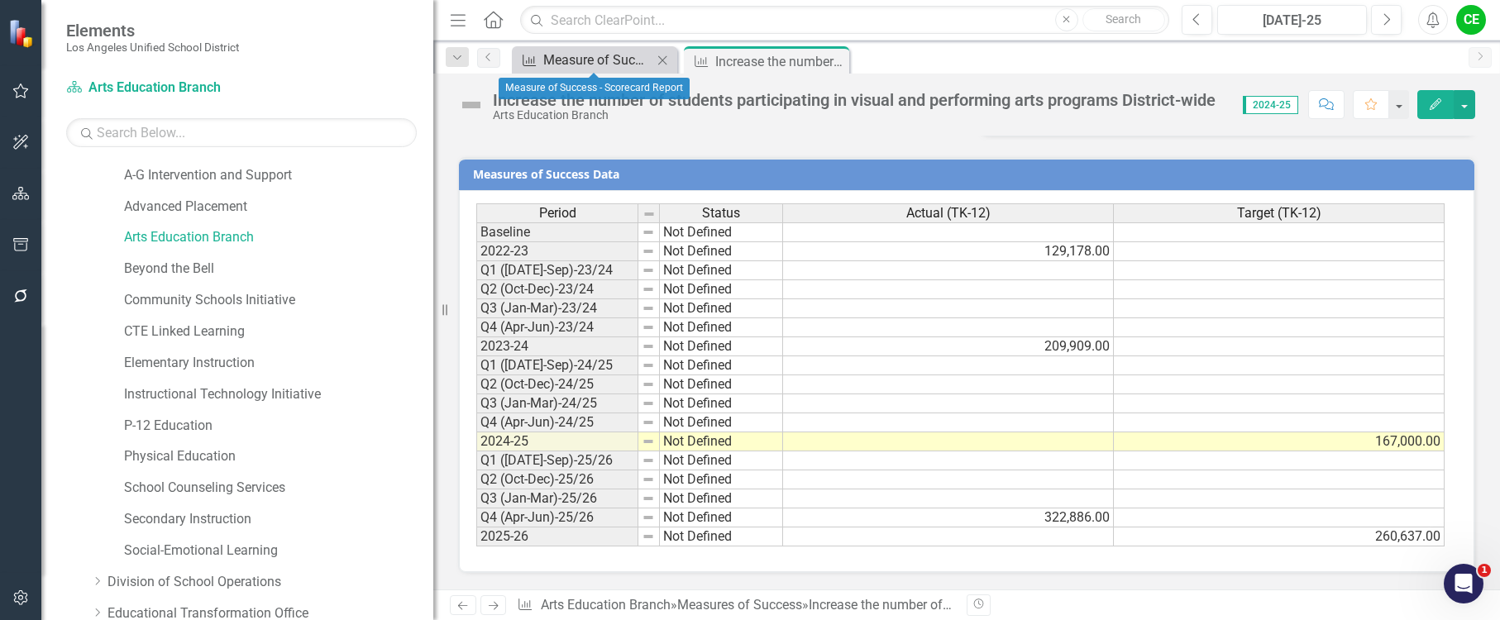
click at [604, 60] on div "Measure of Success - Scorecard Report" at bounding box center [597, 60] width 109 height 21
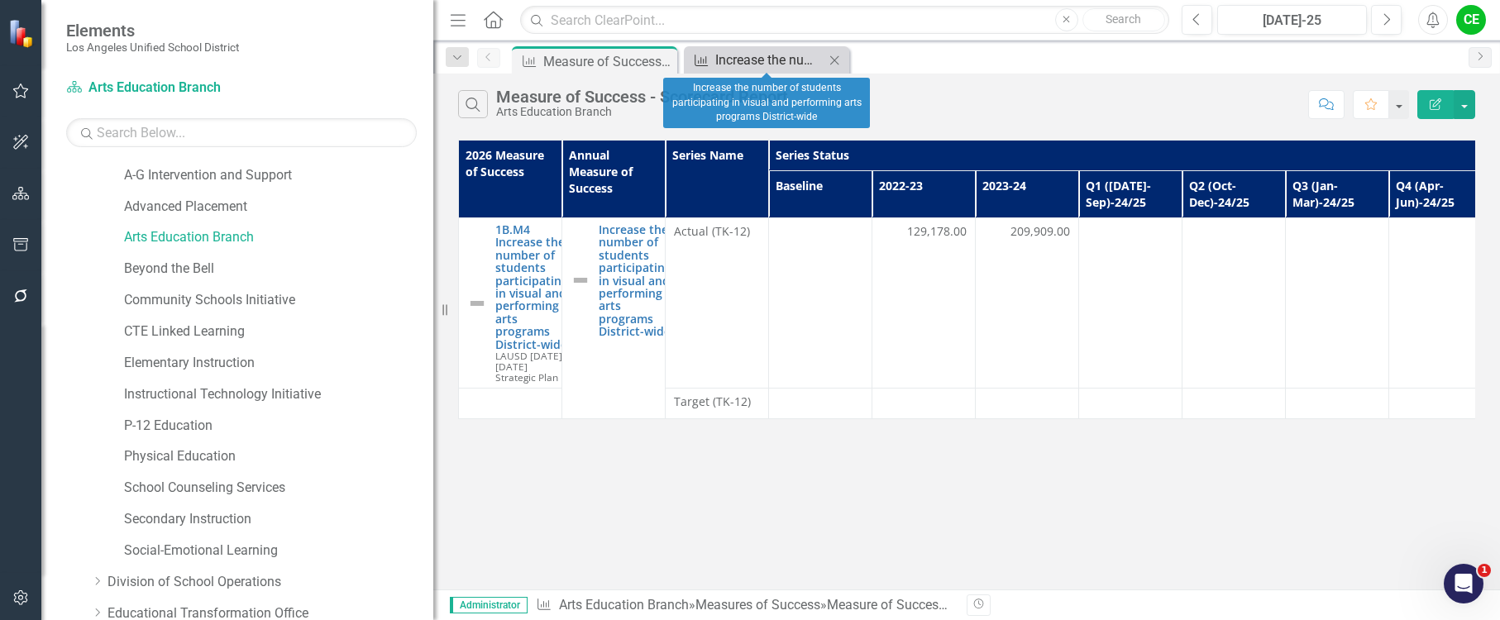
click at [751, 59] on div "Increase the number of students participating in visual and performing arts pro…" at bounding box center [769, 60] width 109 height 21
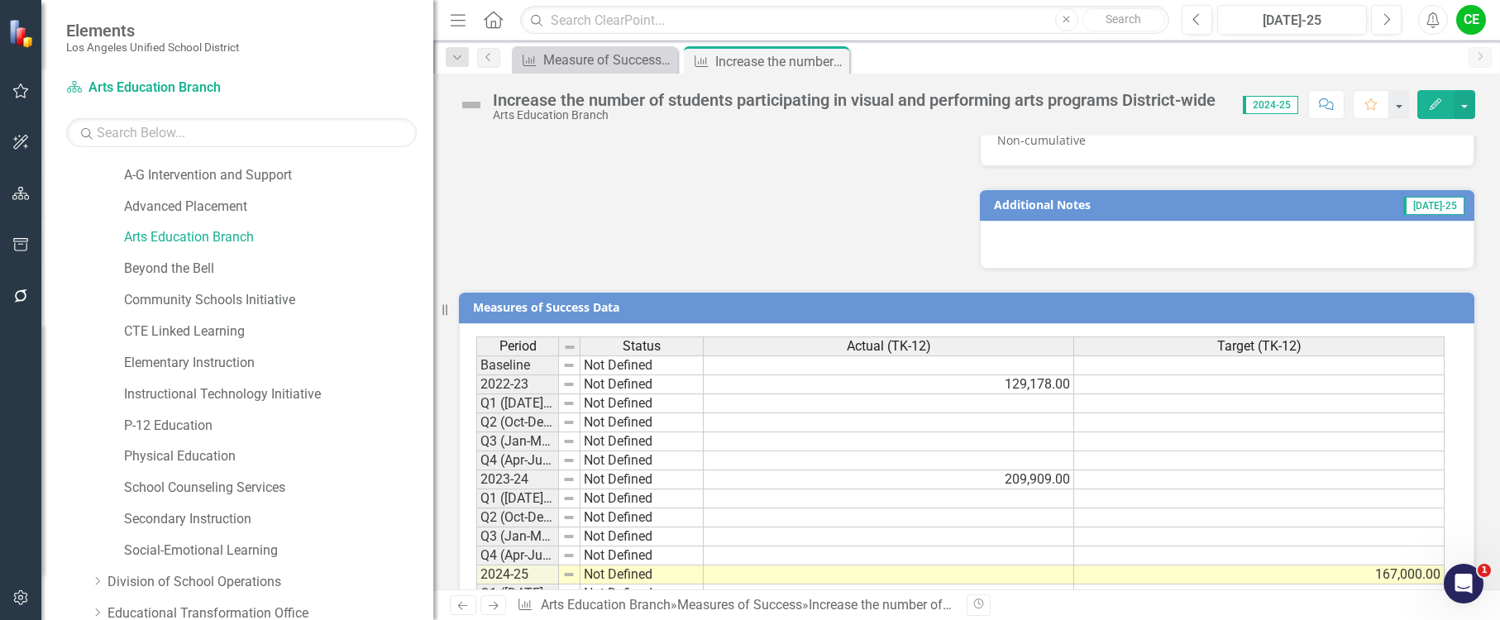
scroll to position [1502, 0]
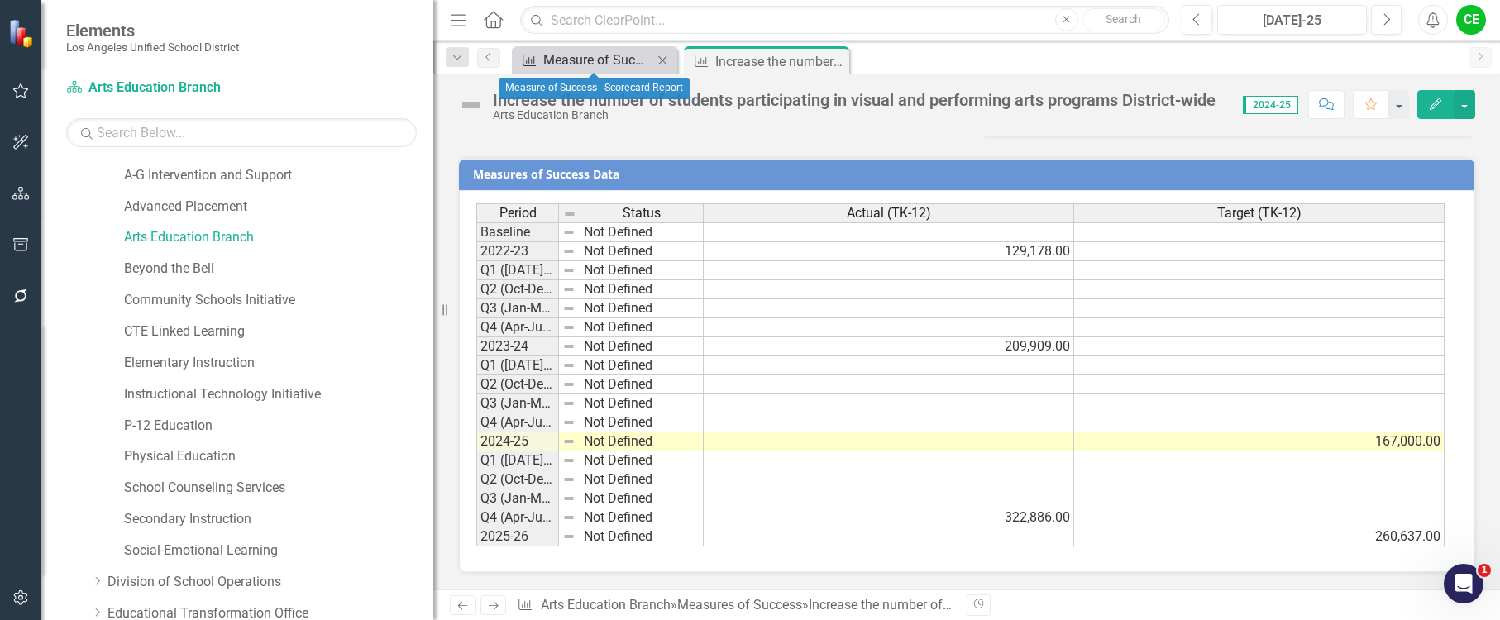
click at [601, 58] on div "Measure of Success - Scorecard Report" at bounding box center [597, 60] width 109 height 21
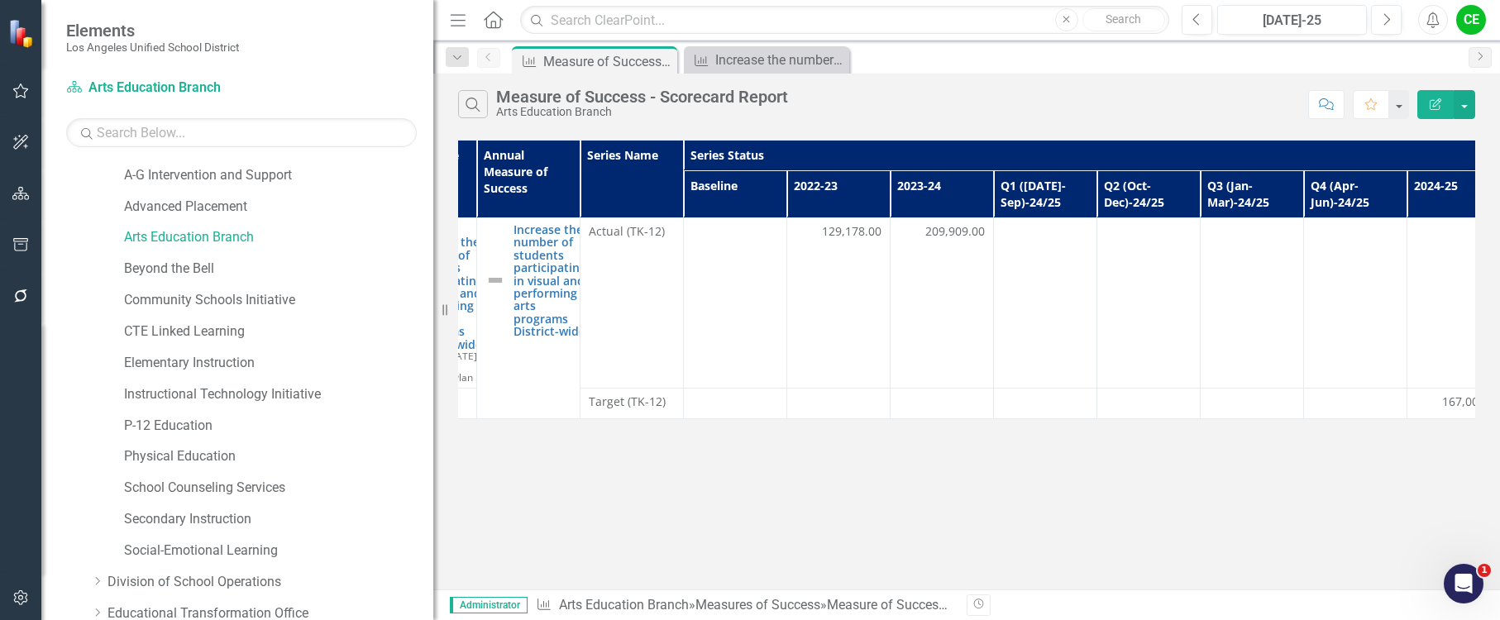
scroll to position [0, 107]
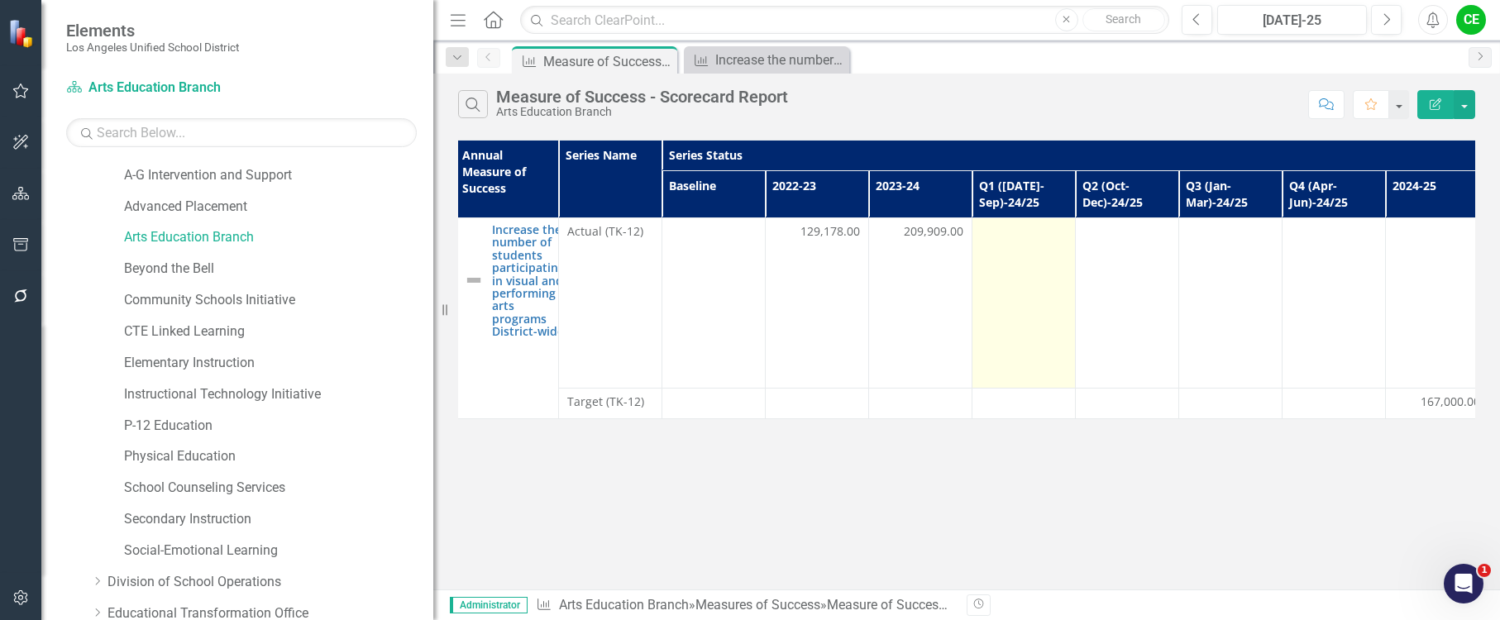
click at [1017, 256] on td at bounding box center [1024, 303] width 103 height 170
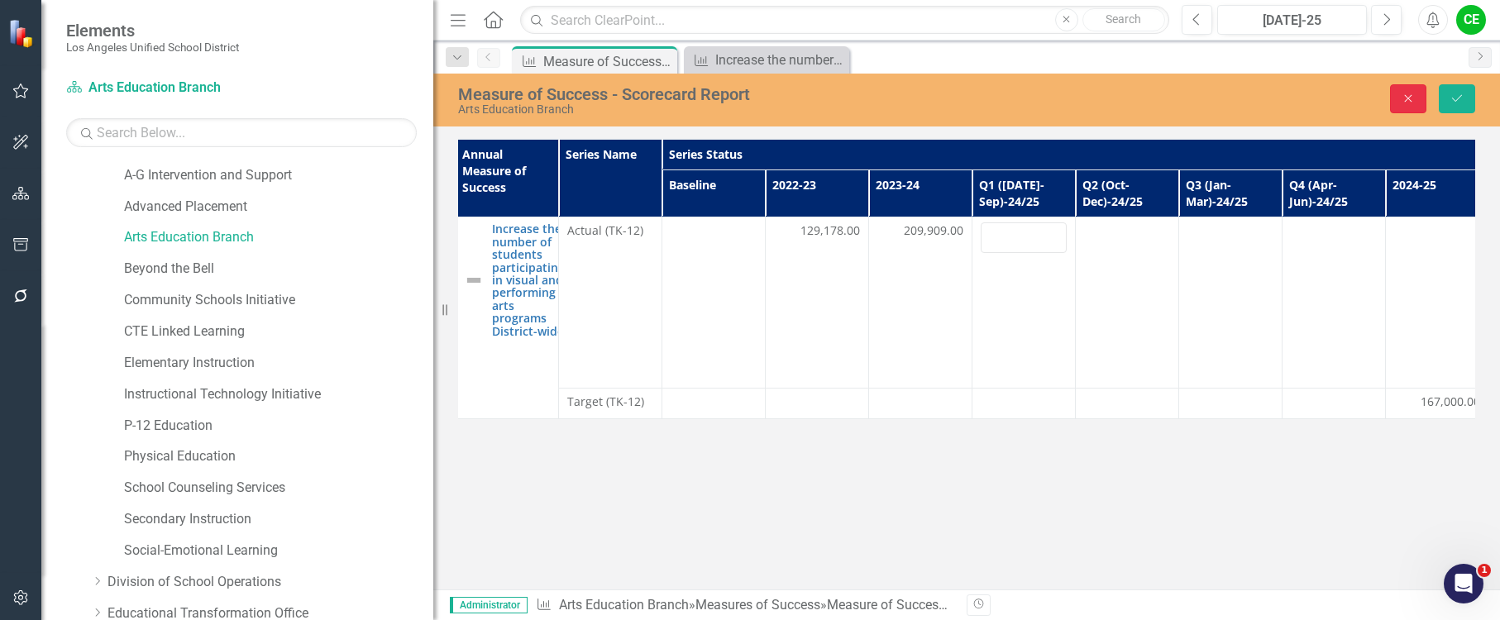
click at [1415, 94] on icon "Close" at bounding box center [1408, 99] width 15 height 12
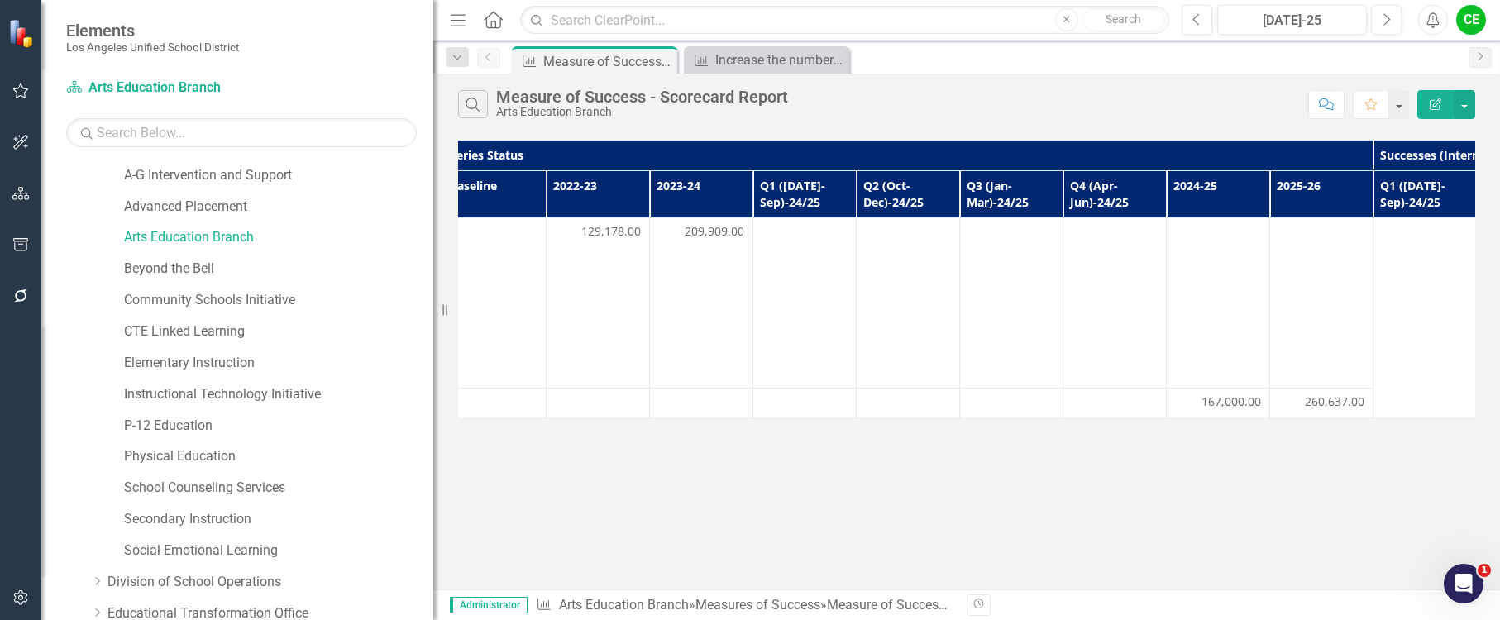
scroll to position [0, 419]
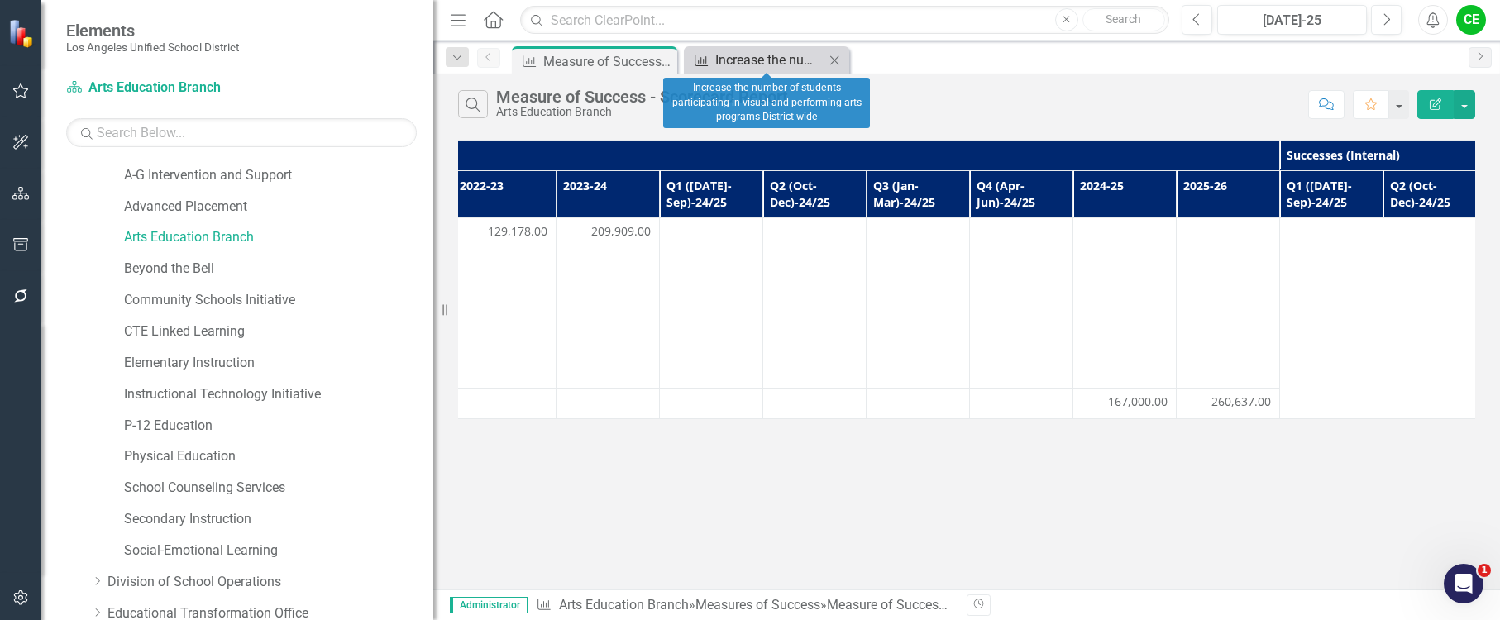
click at [777, 62] on div "Increase the number of students participating in visual and performing arts pro…" at bounding box center [769, 60] width 109 height 21
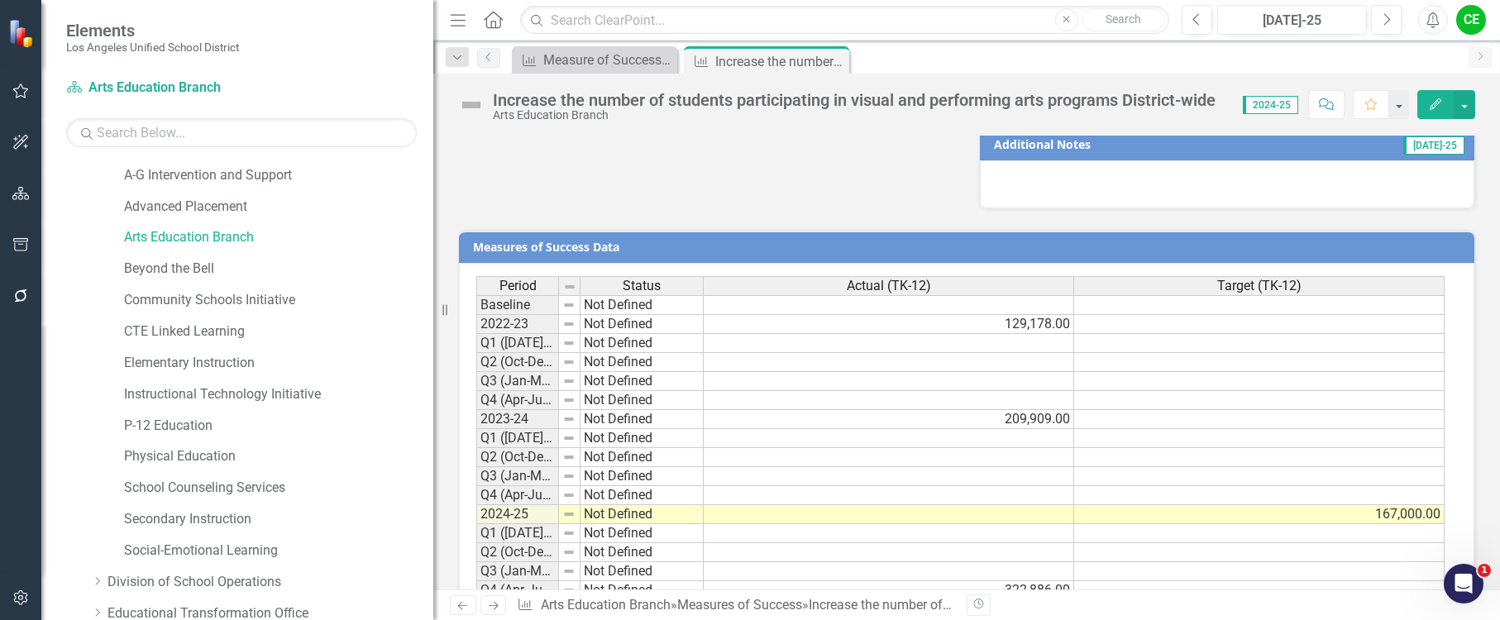
scroll to position [1502, 0]
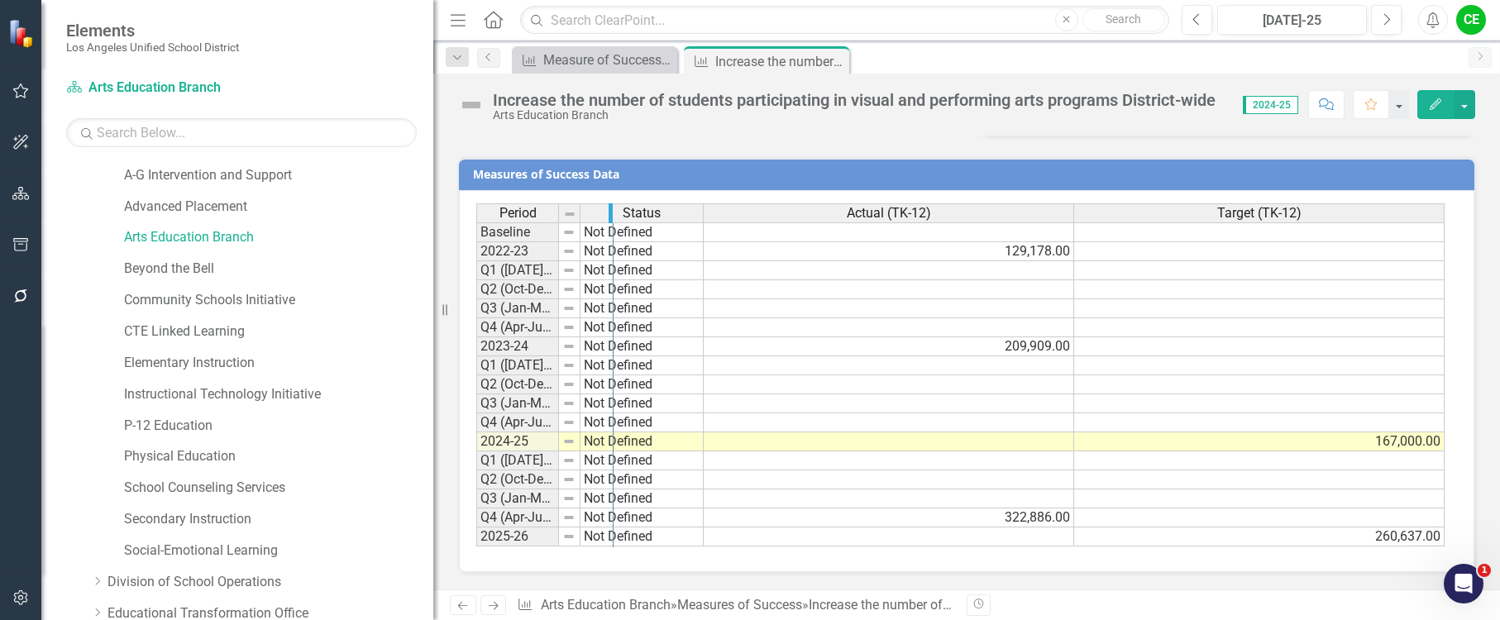
drag, startPoint x: 554, startPoint y: 213, endPoint x: 609, endPoint y: 210, distance: 54.6
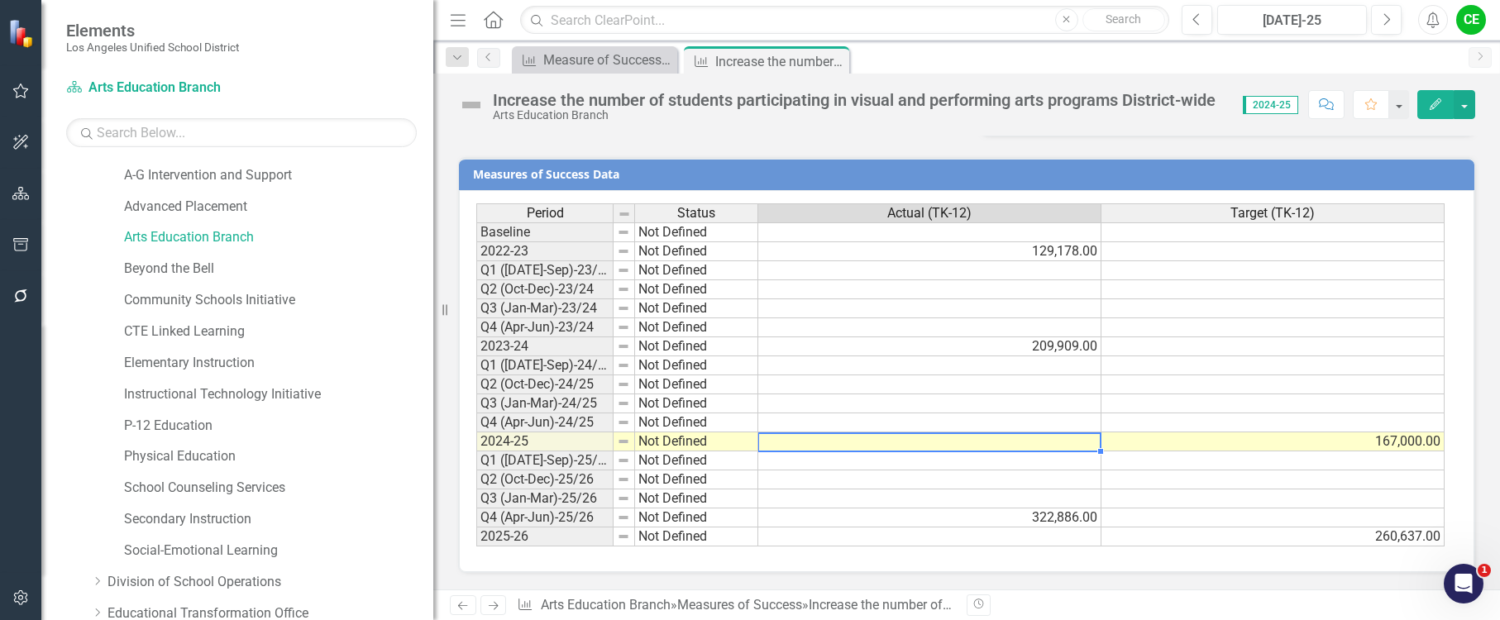
click at [1012, 444] on td at bounding box center [929, 442] width 343 height 19
click at [886, 440] on td at bounding box center [929, 442] width 343 height 19
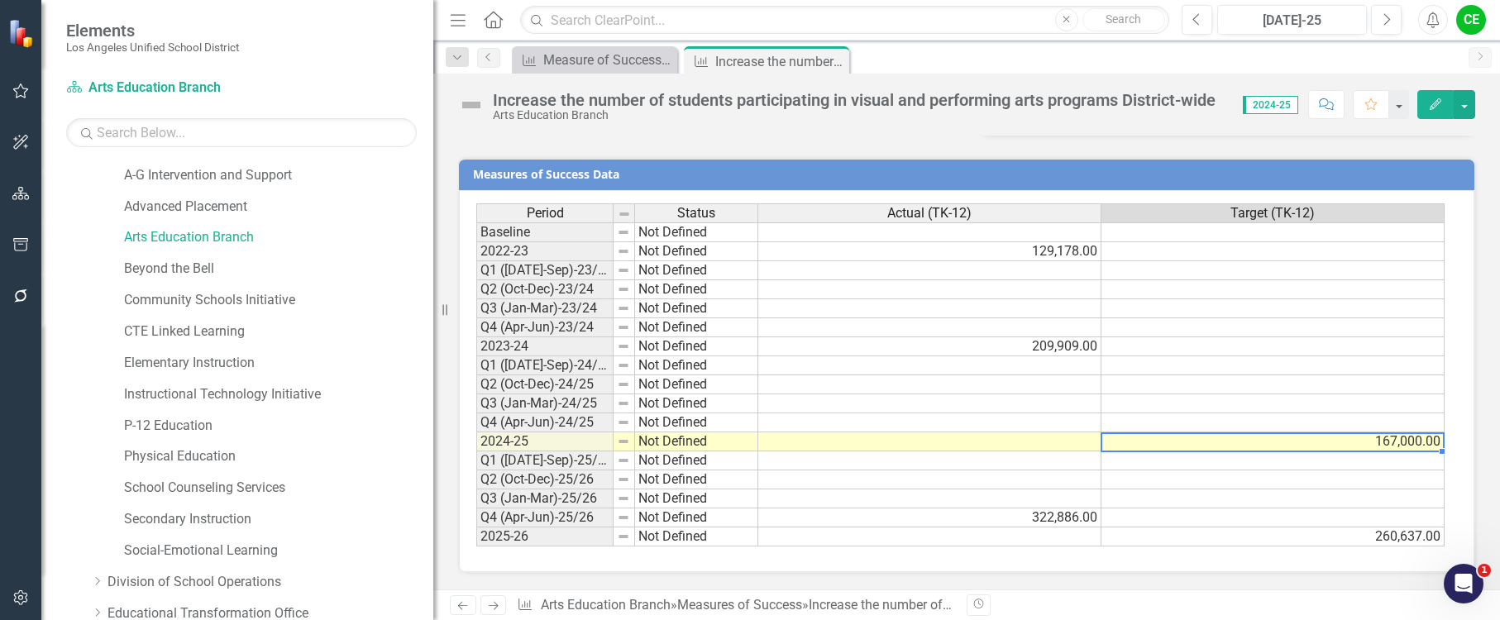
click at [1330, 440] on td "167,000.00" at bounding box center [1273, 442] width 343 height 19
click at [615, 56] on div "Measure of Success - Scorecard Report" at bounding box center [597, 60] width 109 height 21
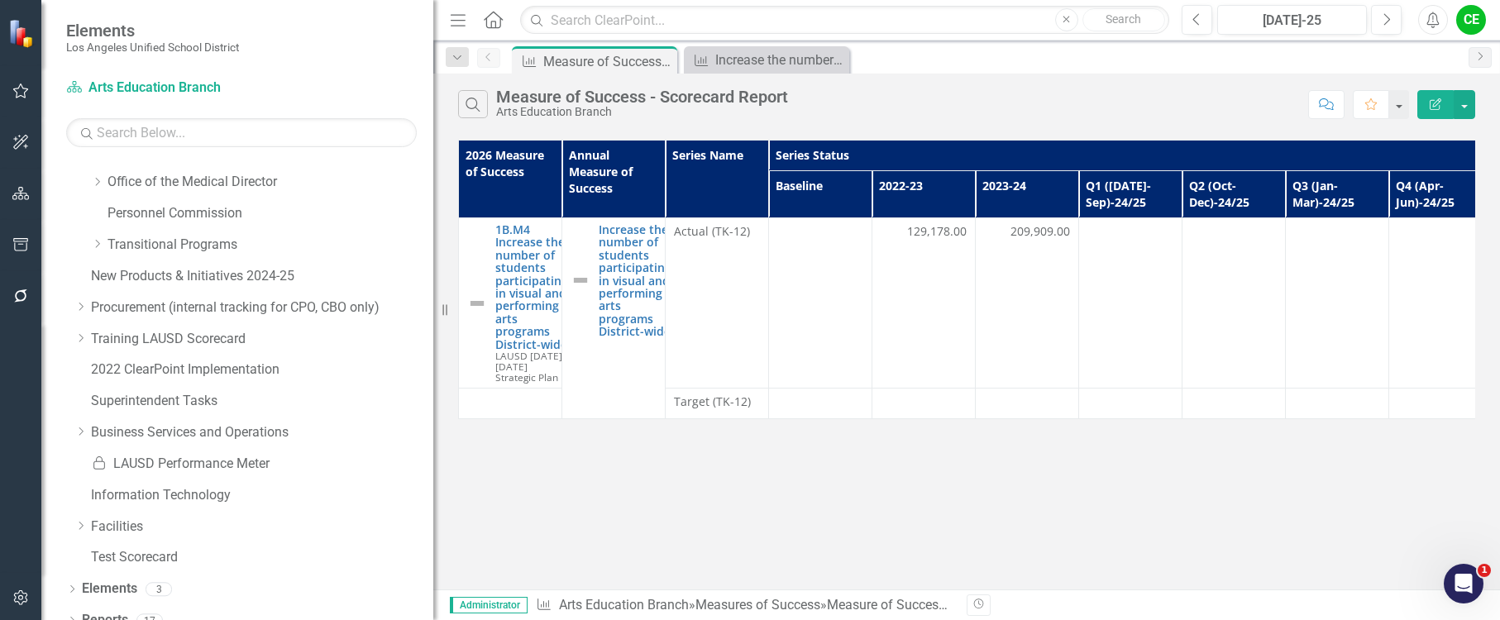
scroll to position [948, 0]
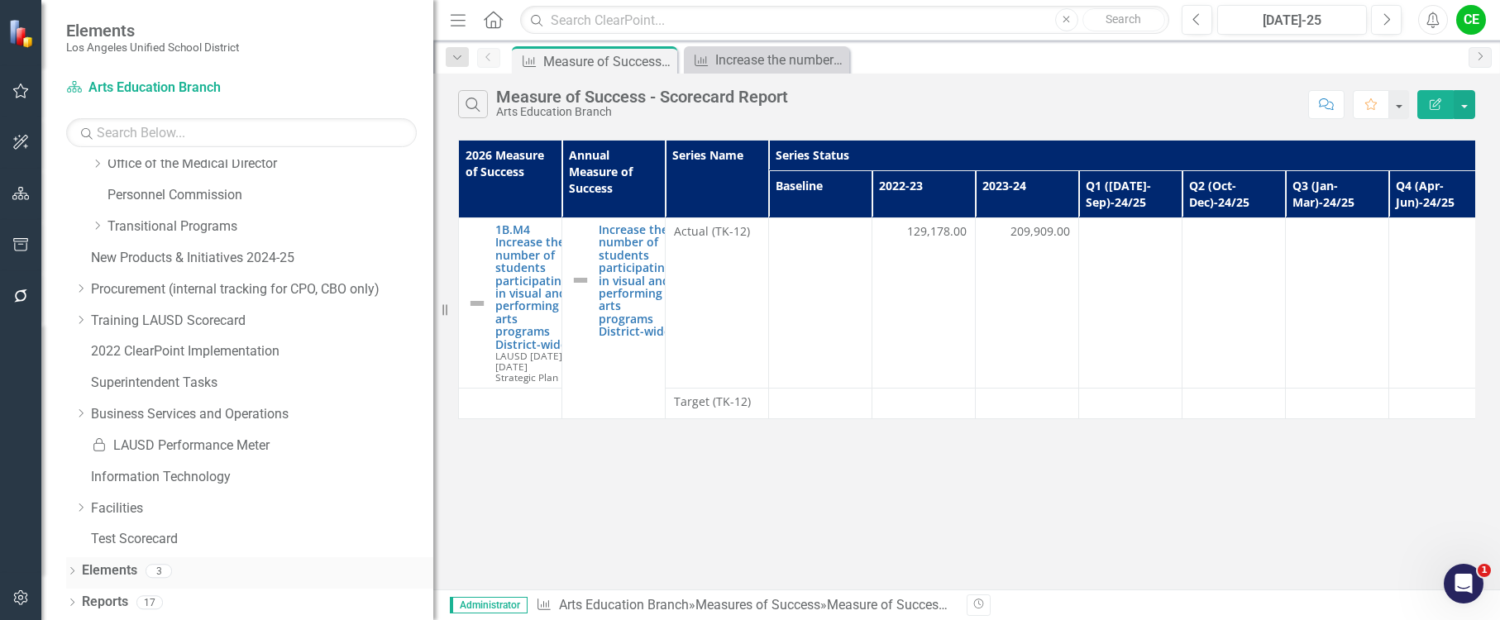
click at [113, 562] on link "Elements" at bounding box center [109, 571] width 55 height 19
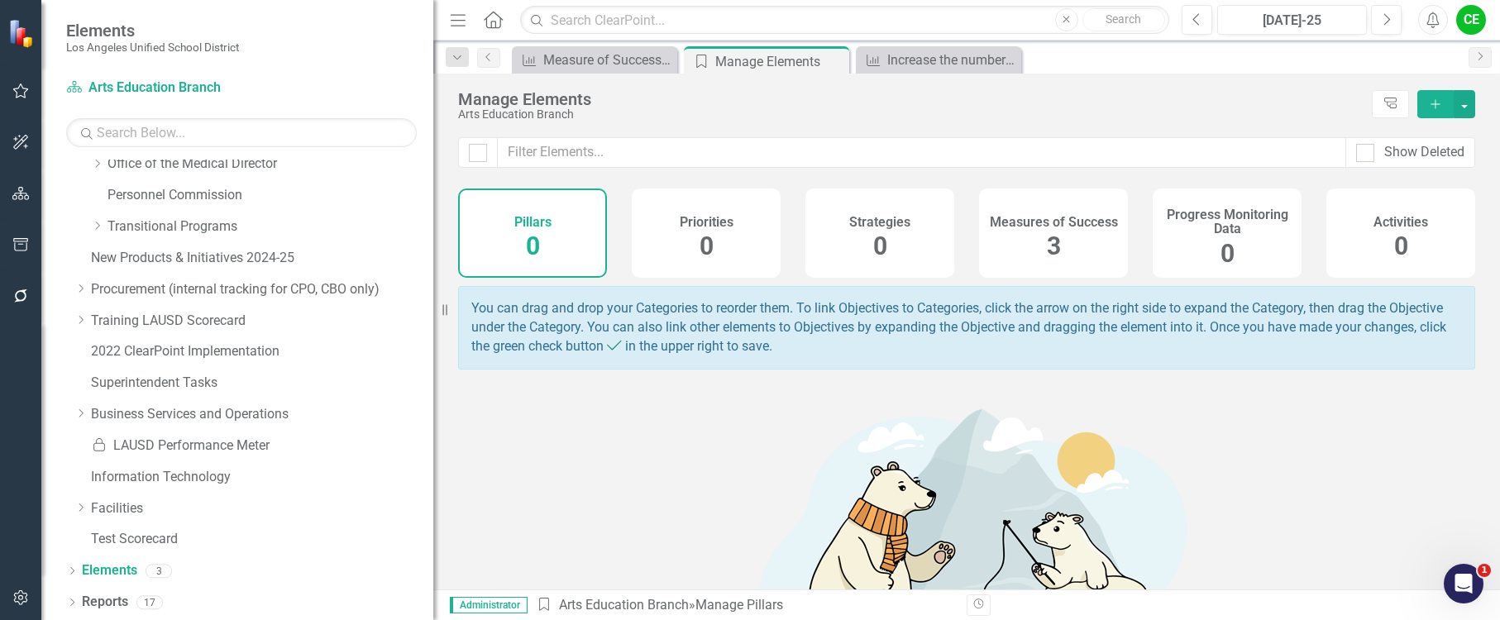
click at [1070, 221] on h4 "Measures of Success" at bounding box center [1054, 222] width 128 height 15
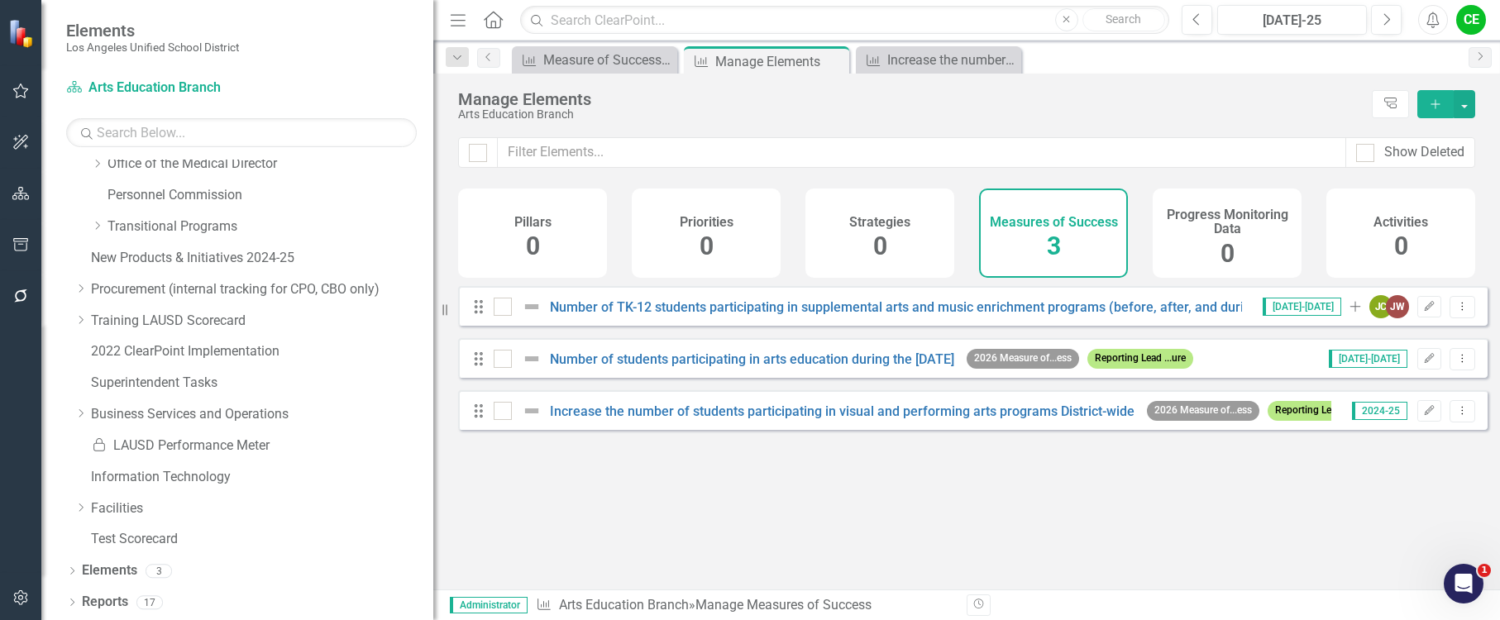
click at [880, 310] on div "Number of TK-12 students participating in supplemental arts and music enrichmen…" at bounding box center [913, 307] width 839 height 20
click at [878, 315] on link "Number of TK-12 students participating in supplemental arts and music enrichmen…" at bounding box center [939, 307] width 778 height 16
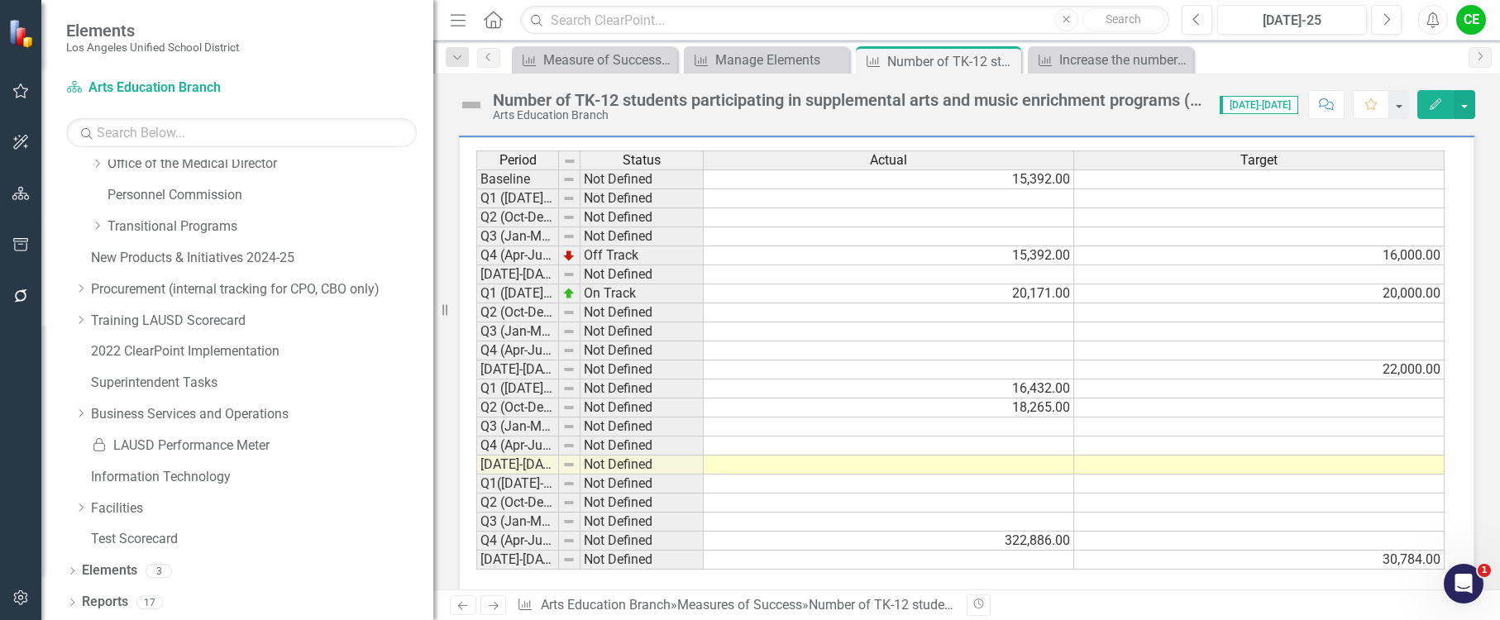
scroll to position [1390, 0]
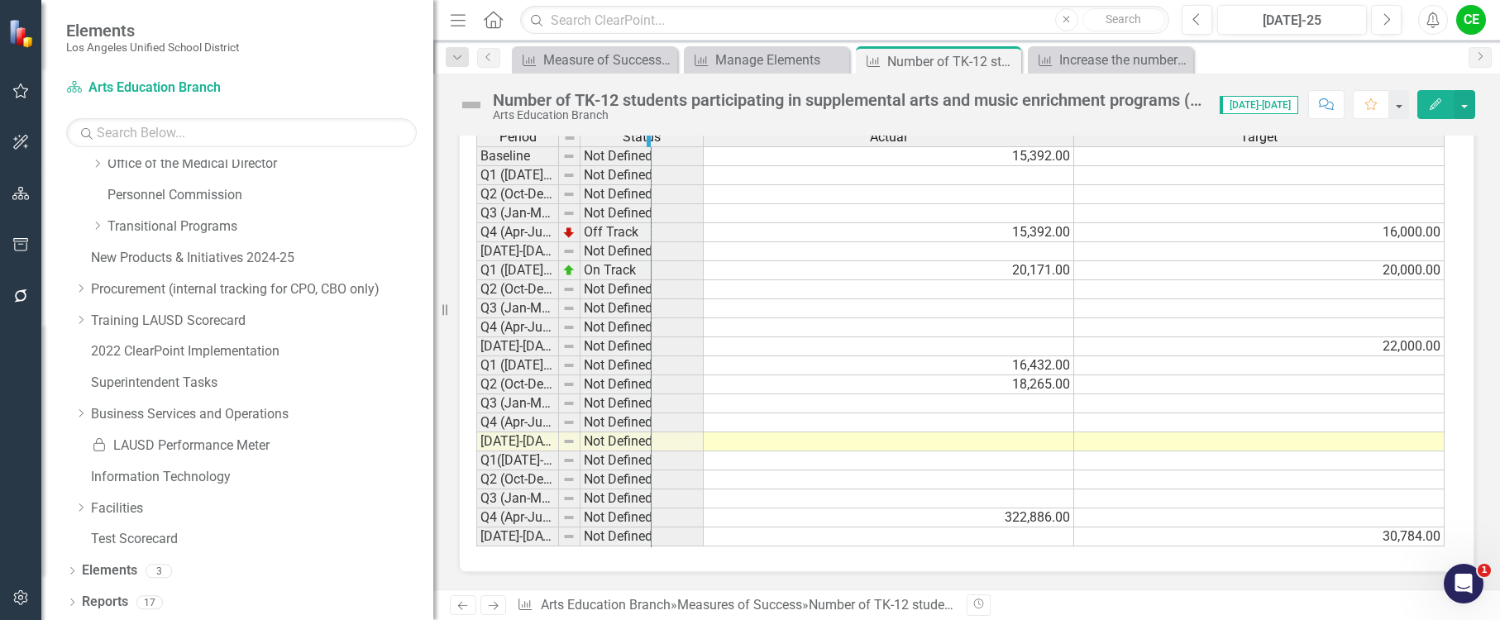
drag, startPoint x: 557, startPoint y: 141, endPoint x: 649, endPoint y: 148, distance: 92.9
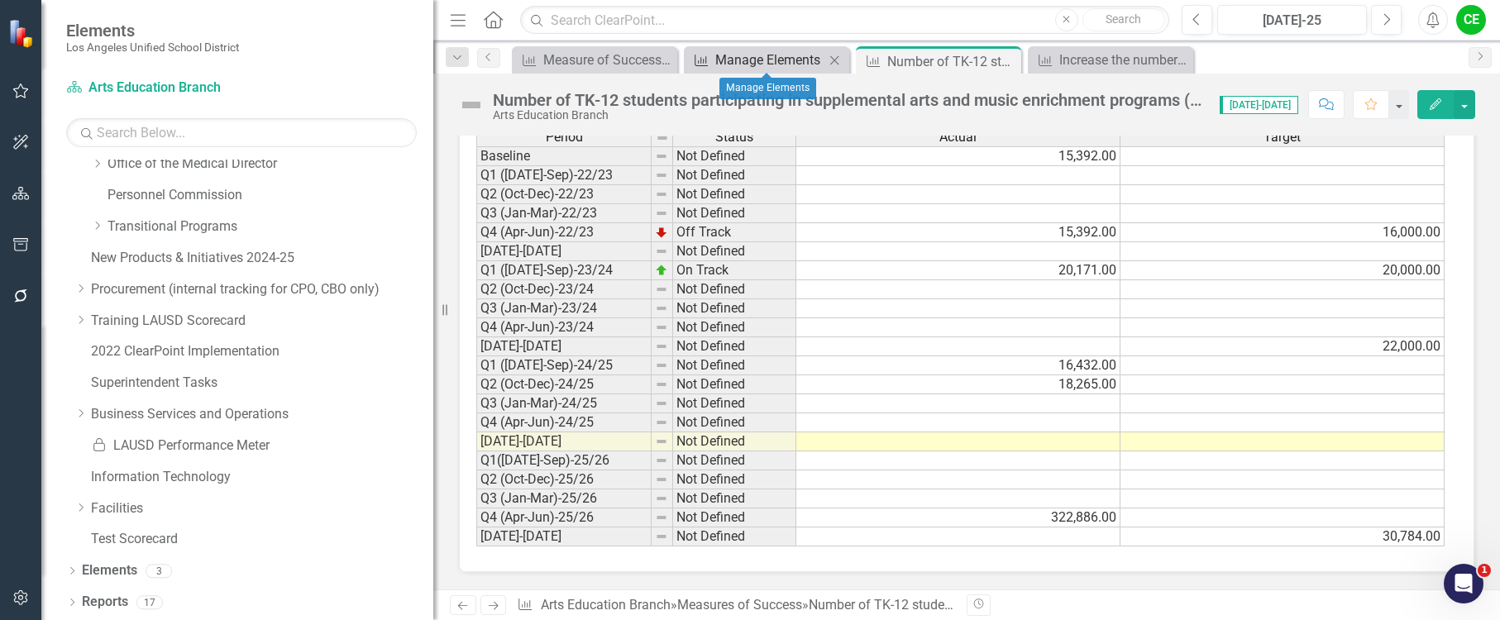
click at [781, 60] on div "Manage Elements" at bounding box center [769, 60] width 109 height 21
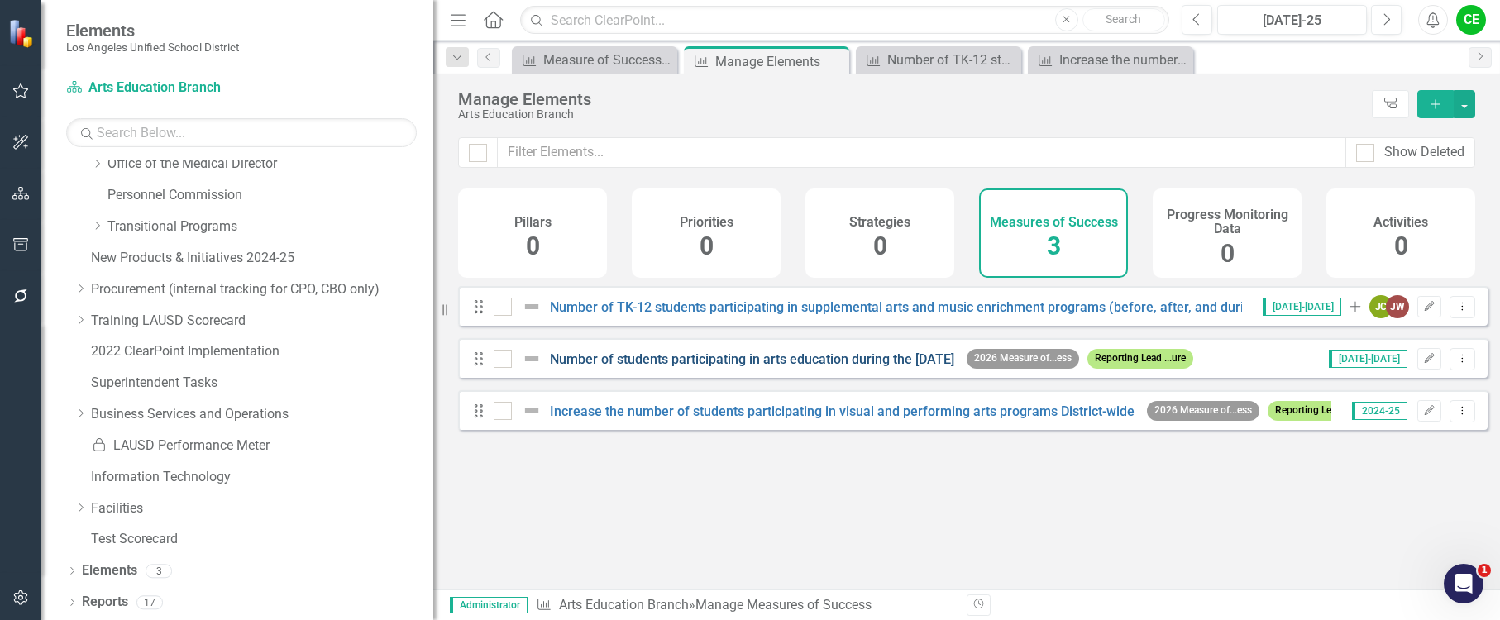
click at [758, 367] on link "Number of students participating in arts education during the [DATE]" at bounding box center [752, 360] width 404 height 16
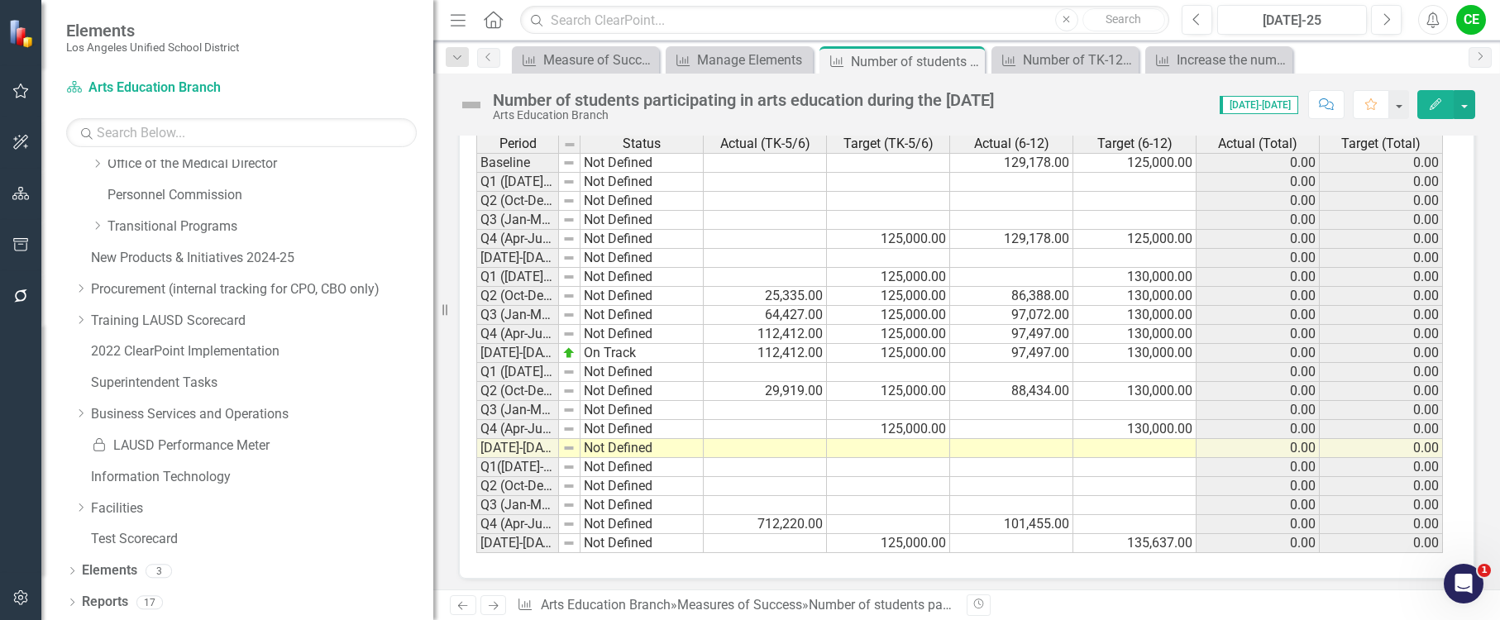
scroll to position [1248, 0]
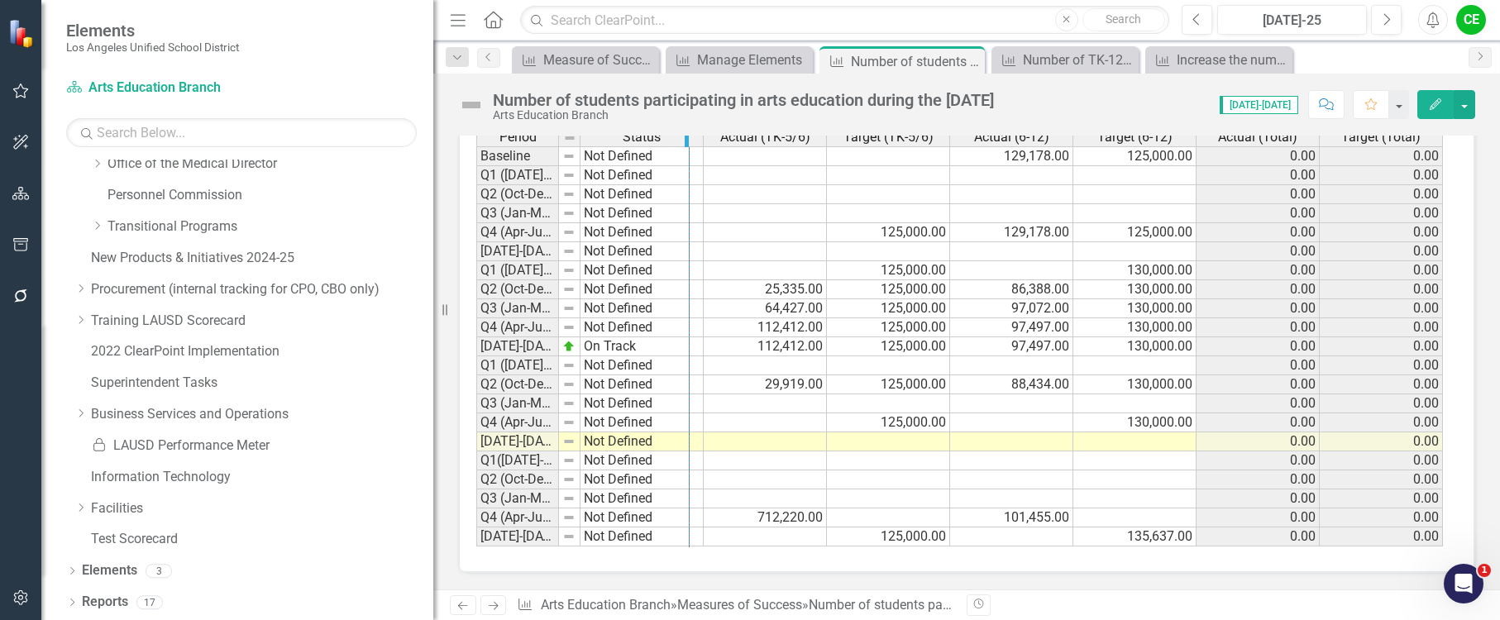
drag, startPoint x: 556, startPoint y: 146, endPoint x: 686, endPoint y: 164, distance: 131.8
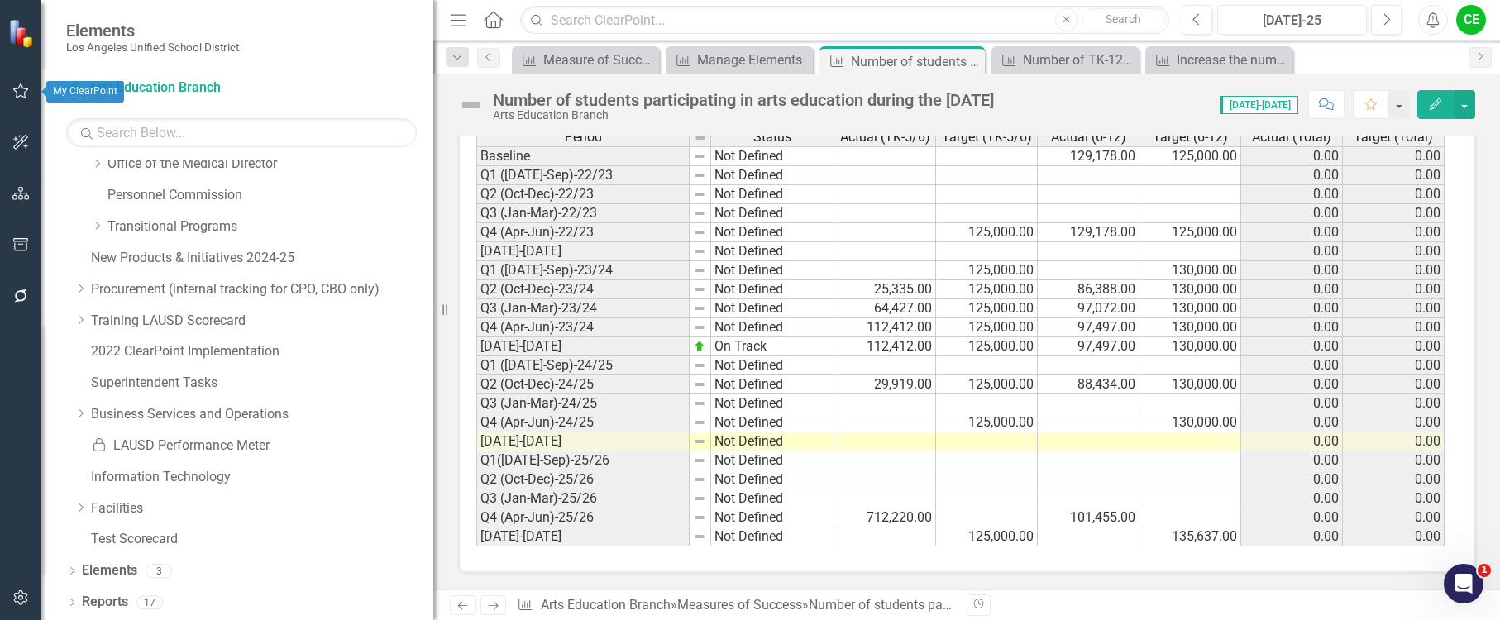
click at [27, 94] on icon "button" at bounding box center [20, 90] width 17 height 13
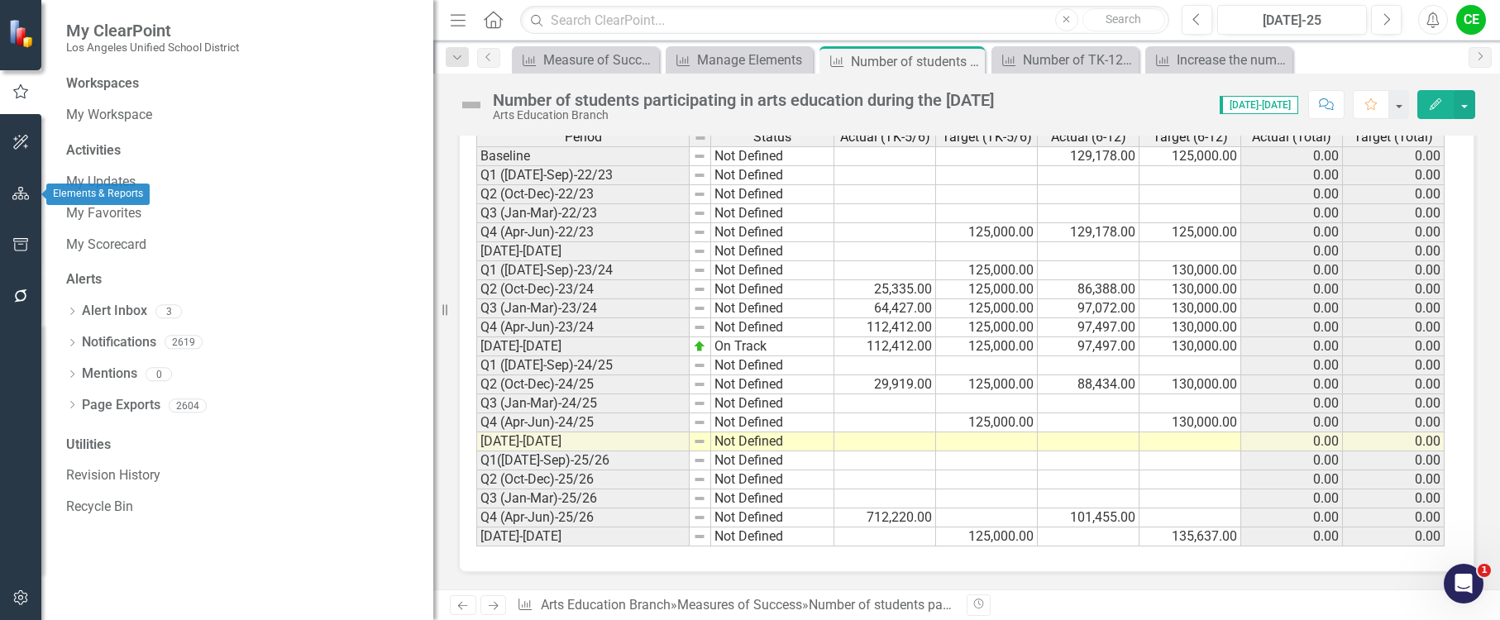
click at [26, 188] on icon "button" at bounding box center [20, 193] width 17 height 13
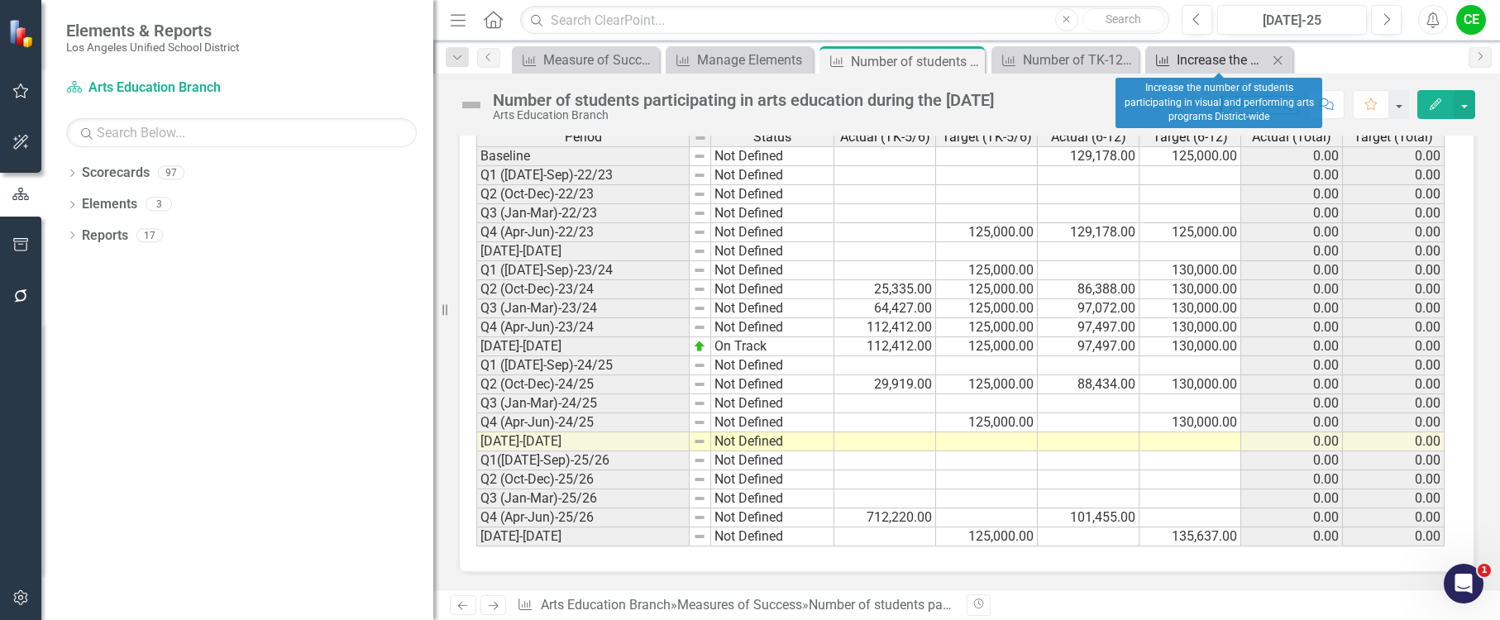
click at [1231, 62] on div "Increase the number of students participating in visual and performing arts pro…" at bounding box center [1222, 60] width 91 height 21
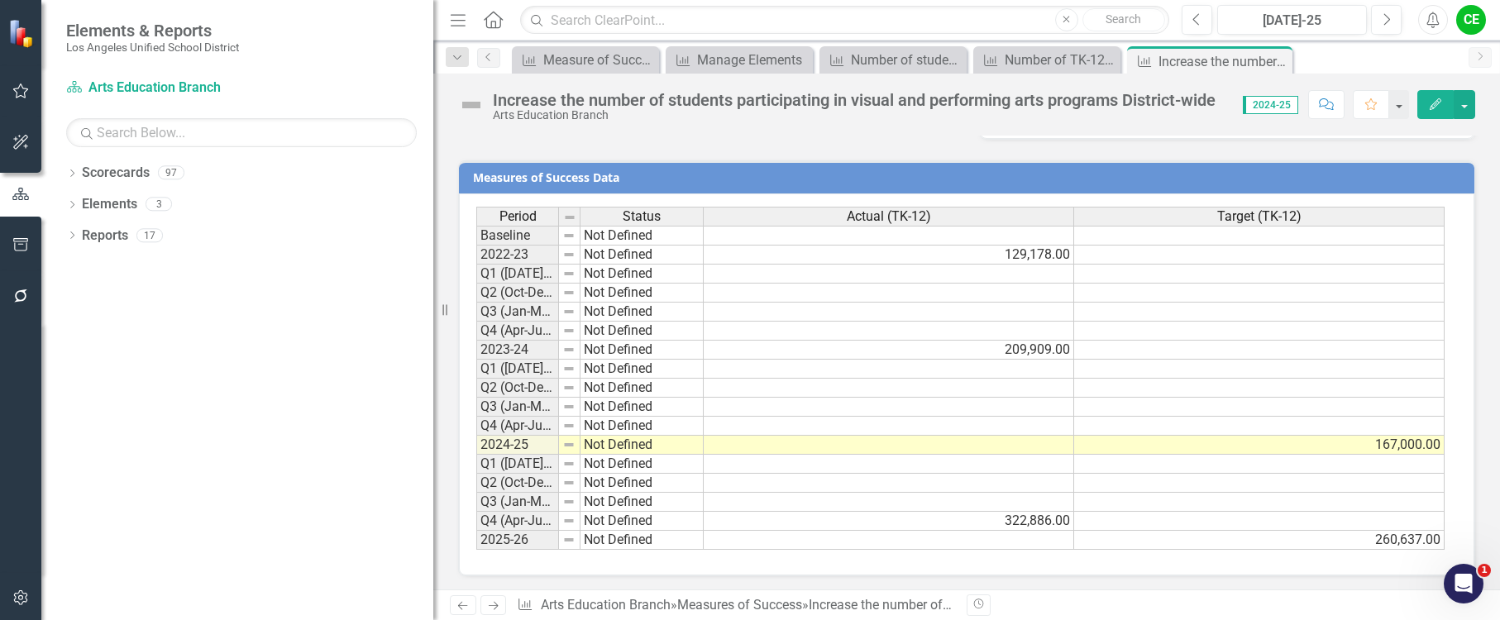
scroll to position [1502, 0]
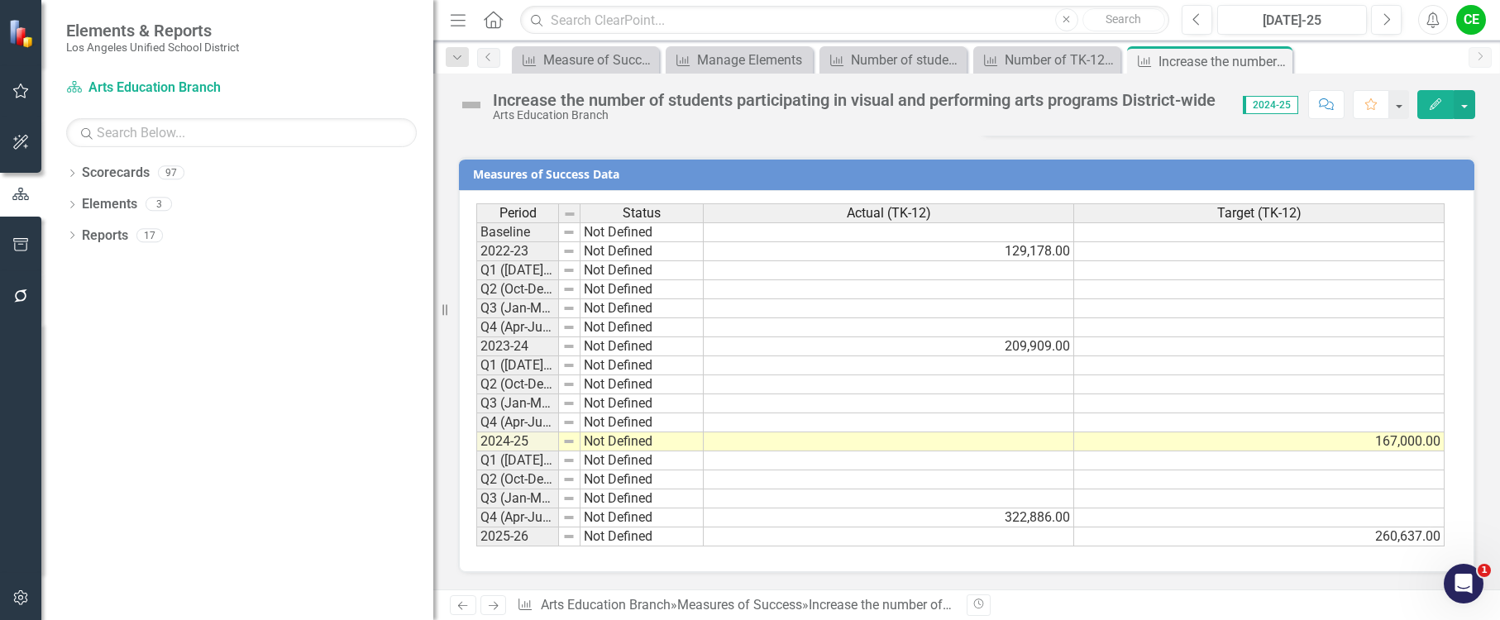
click at [1024, 524] on td "322,886.00" at bounding box center [889, 518] width 371 height 19
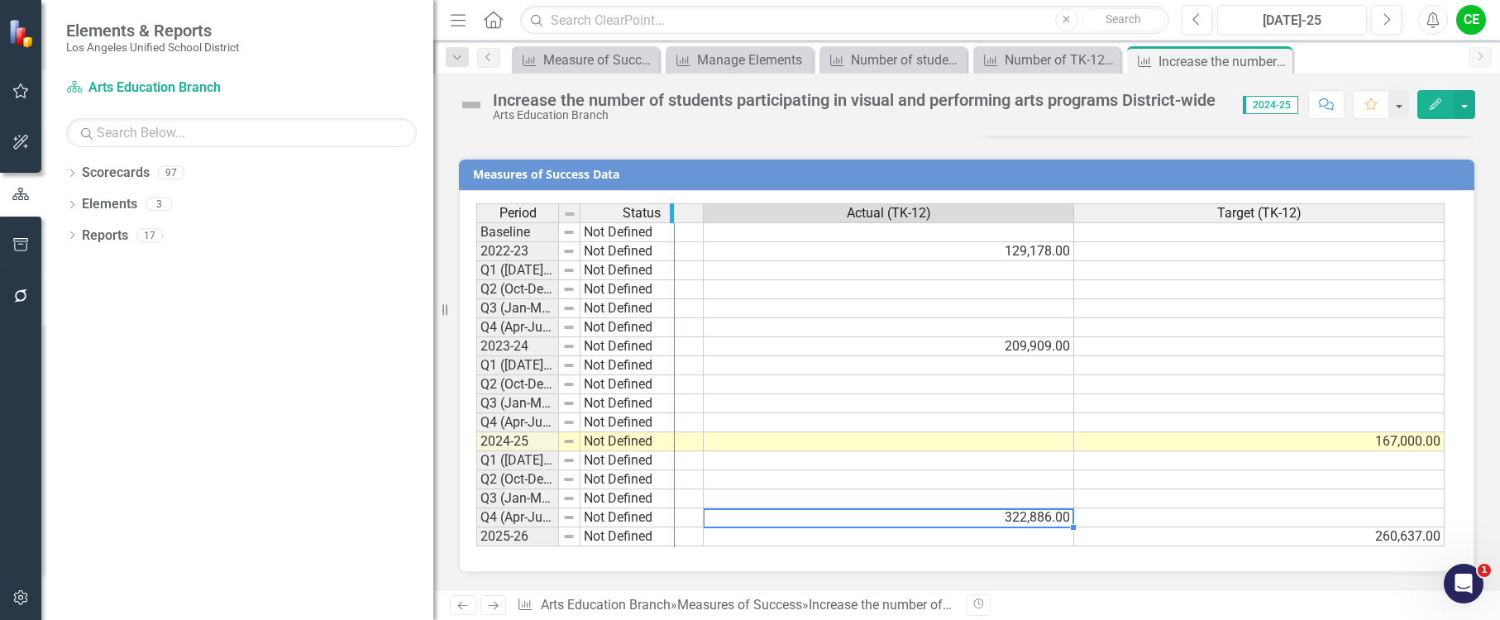
drag, startPoint x: 557, startPoint y: 213, endPoint x: 673, endPoint y: 224, distance: 116.3
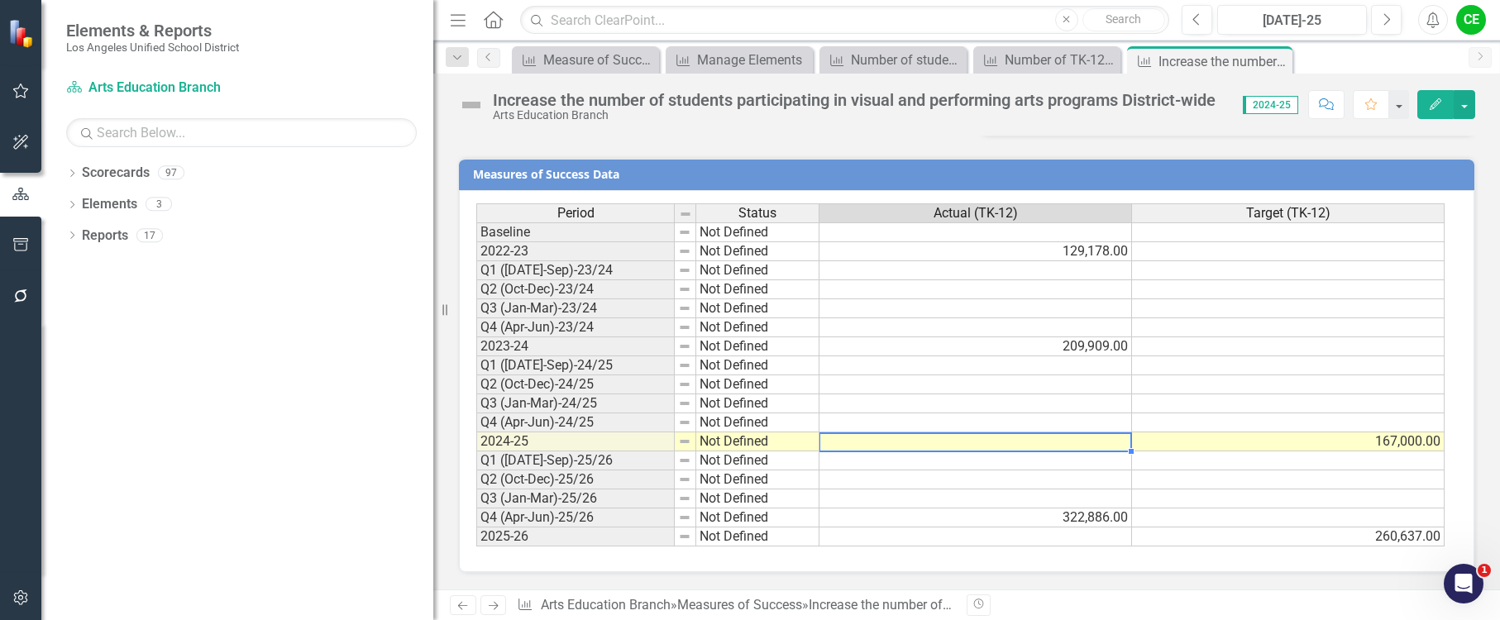
click at [908, 442] on td at bounding box center [976, 442] width 313 height 19
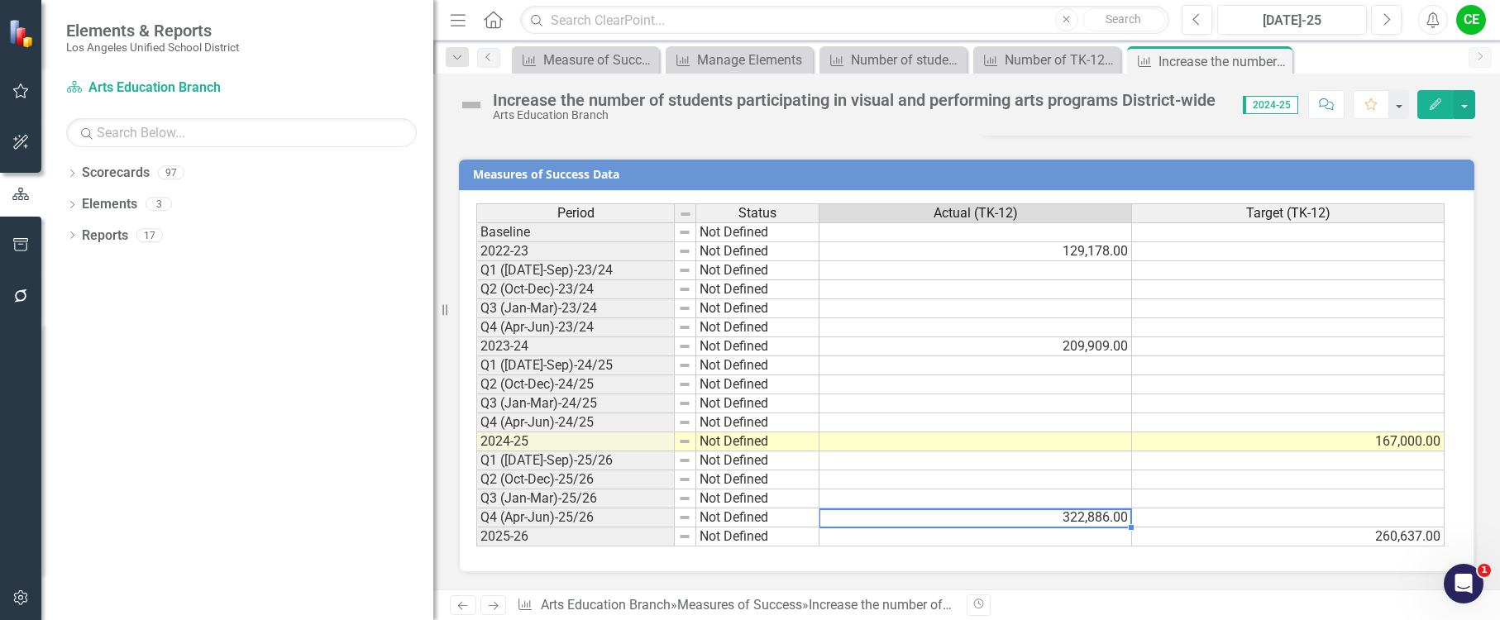
click at [1086, 519] on td "322,886.00" at bounding box center [976, 518] width 313 height 19
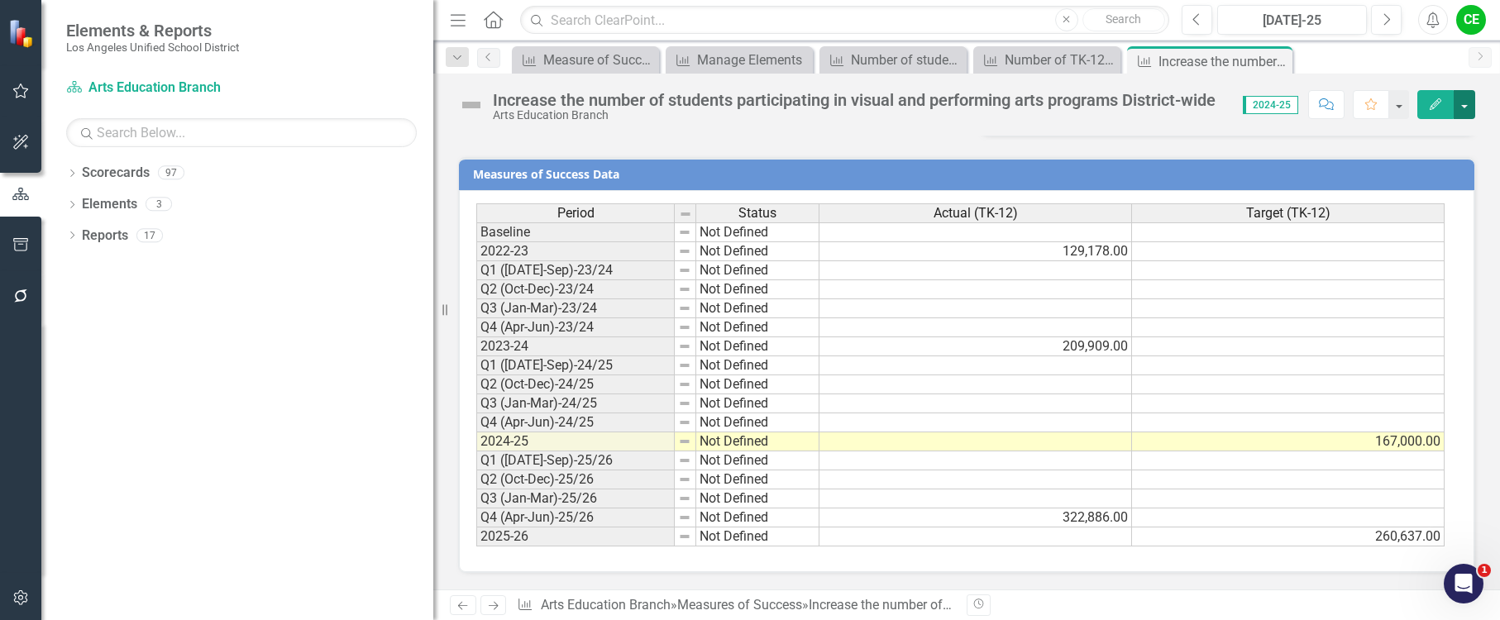
click at [1463, 104] on button "button" at bounding box center [1465, 104] width 22 height 29
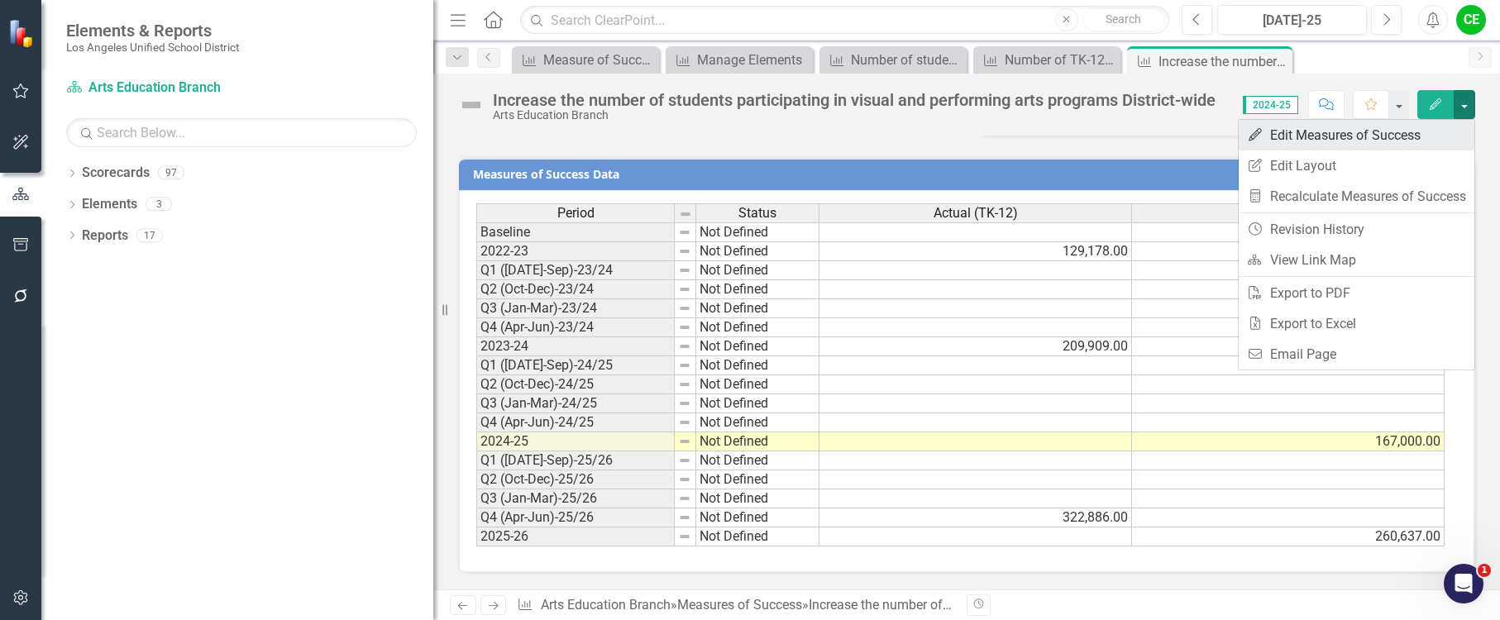
click at [1398, 135] on link "Edit Edit Measures of Success" at bounding box center [1357, 135] width 236 height 31
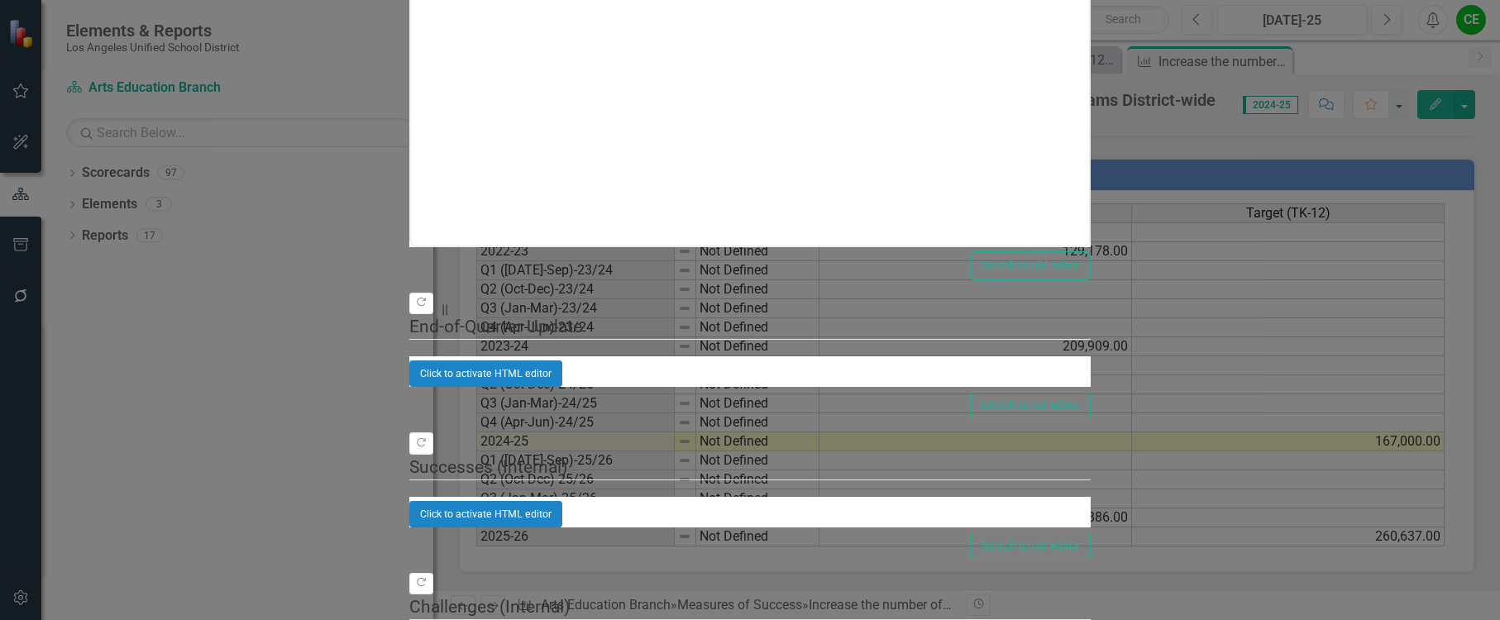
scroll to position [0, 0]
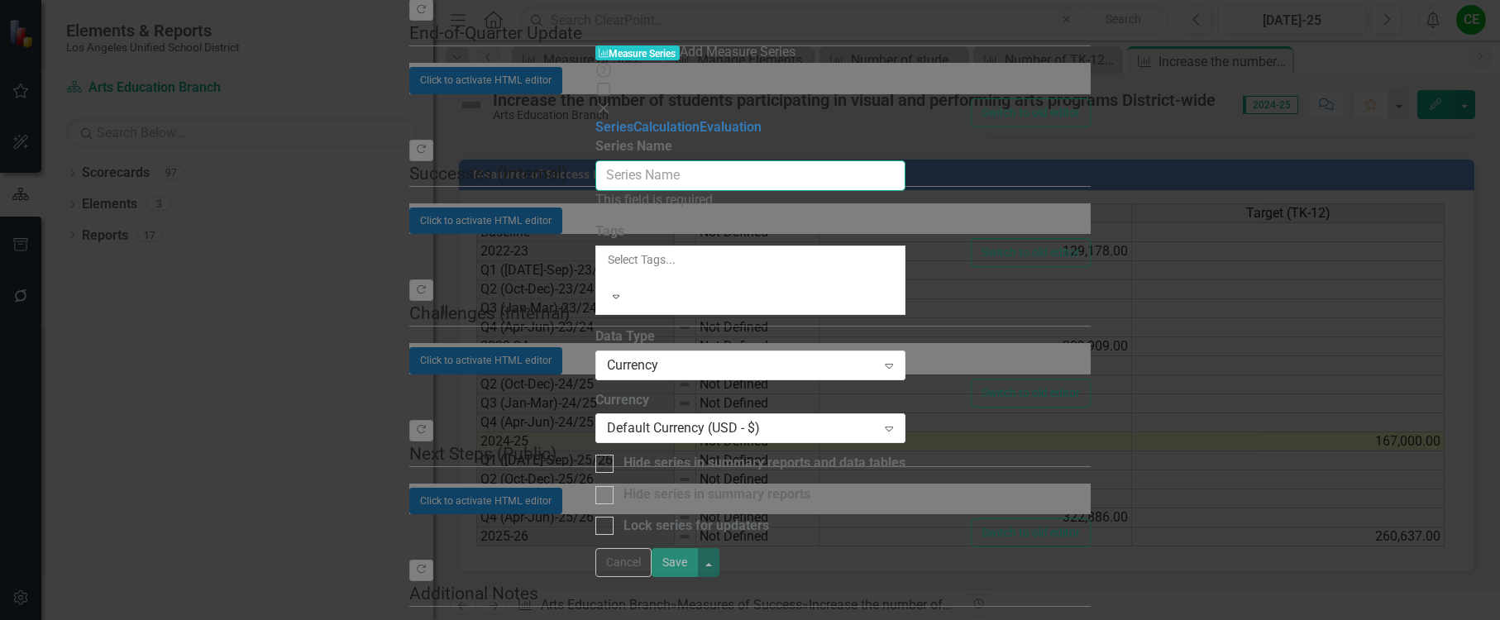
click at [623, 160] on input "Series Name" at bounding box center [750, 175] width 310 height 31
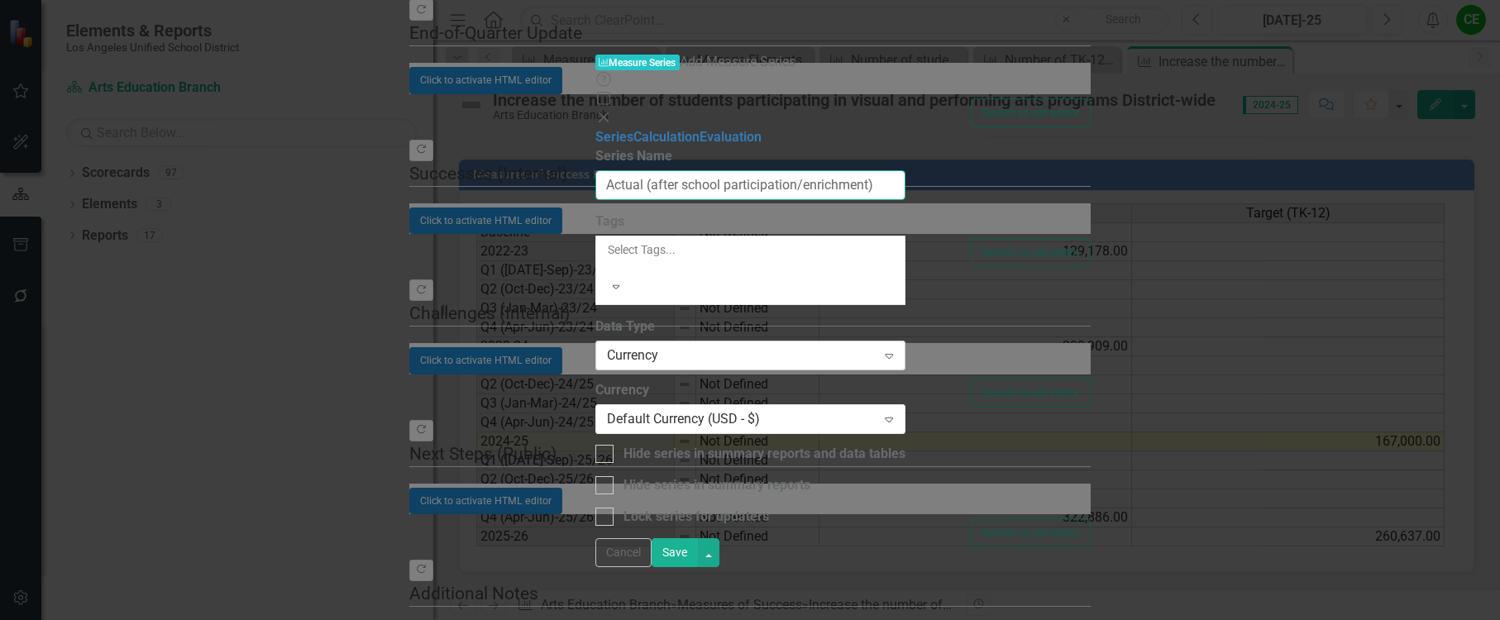
type input "Actual (after school participation/enrichment)"
click at [657, 347] on div "Currency" at bounding box center [742, 356] width 270 height 19
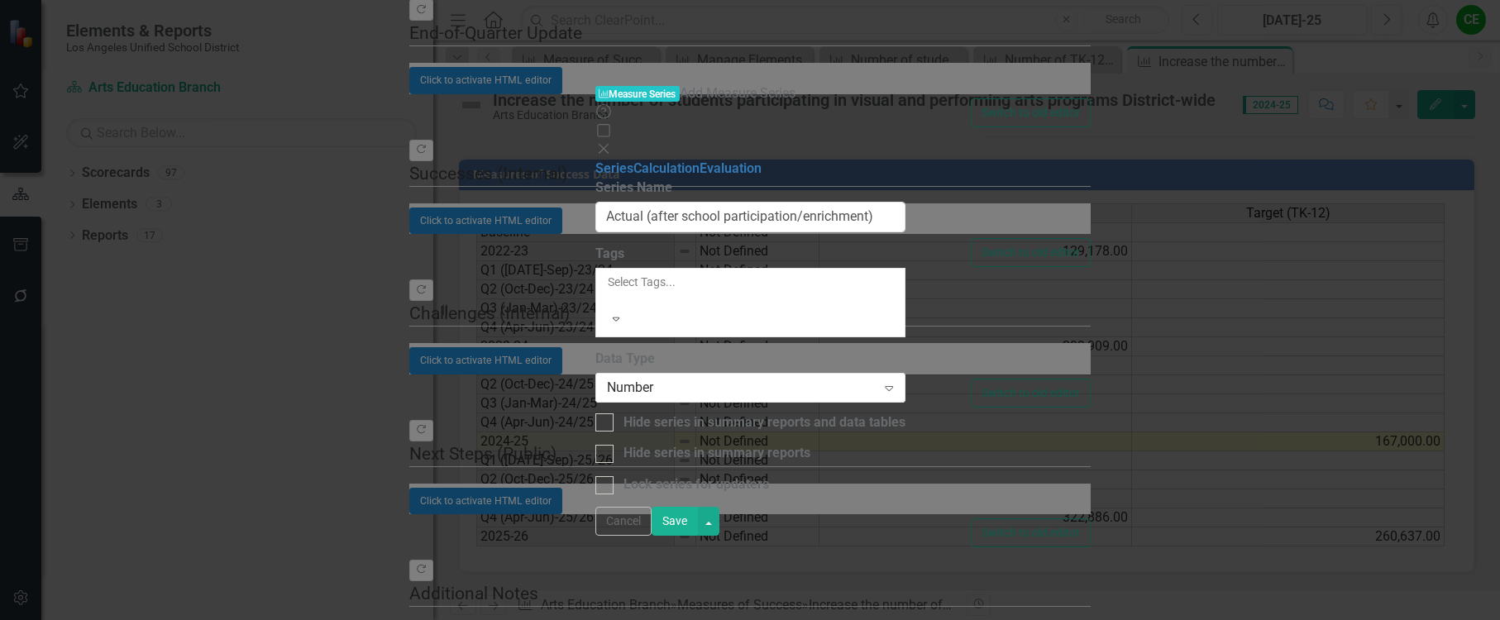
drag, startPoint x: 1449, startPoint y: 605, endPoint x: 1351, endPoint y: 484, distance: 155.9
click at [698, 536] on button "Save" at bounding box center [675, 521] width 46 height 29
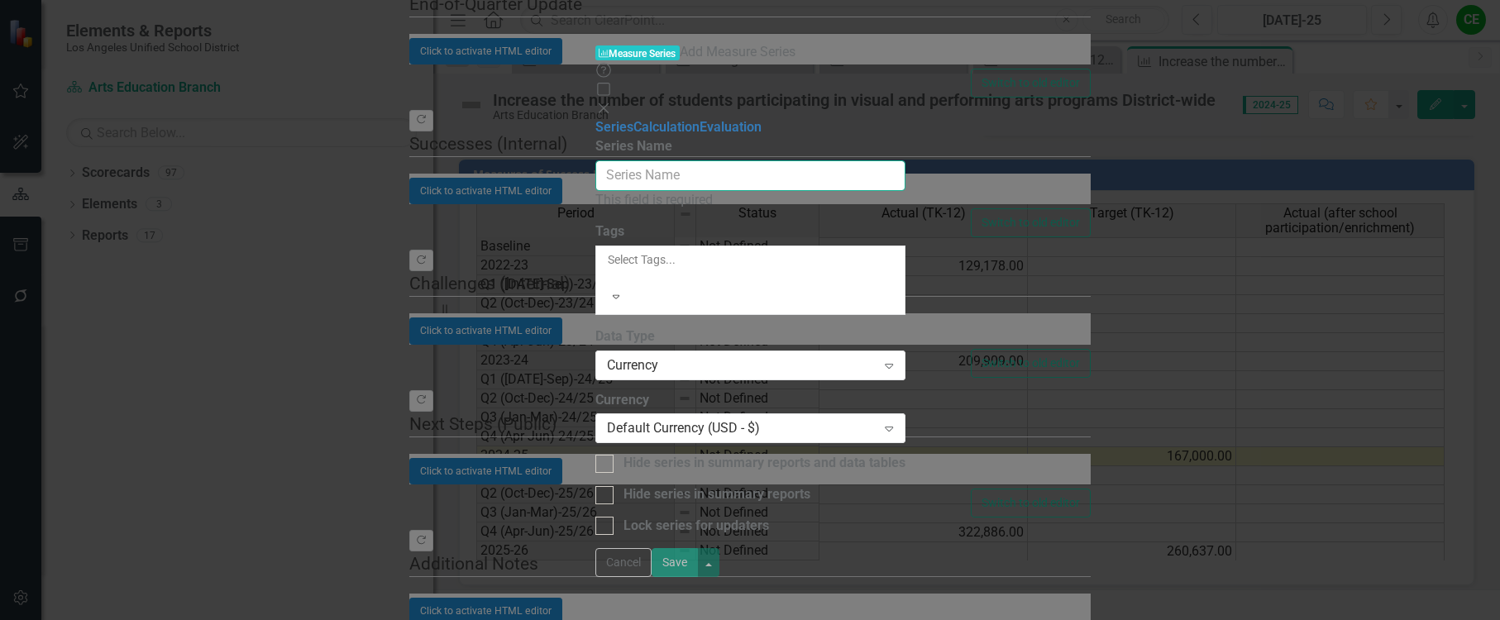
click at [605, 160] on input "Series Name" at bounding box center [750, 175] width 310 height 31
type input "R"
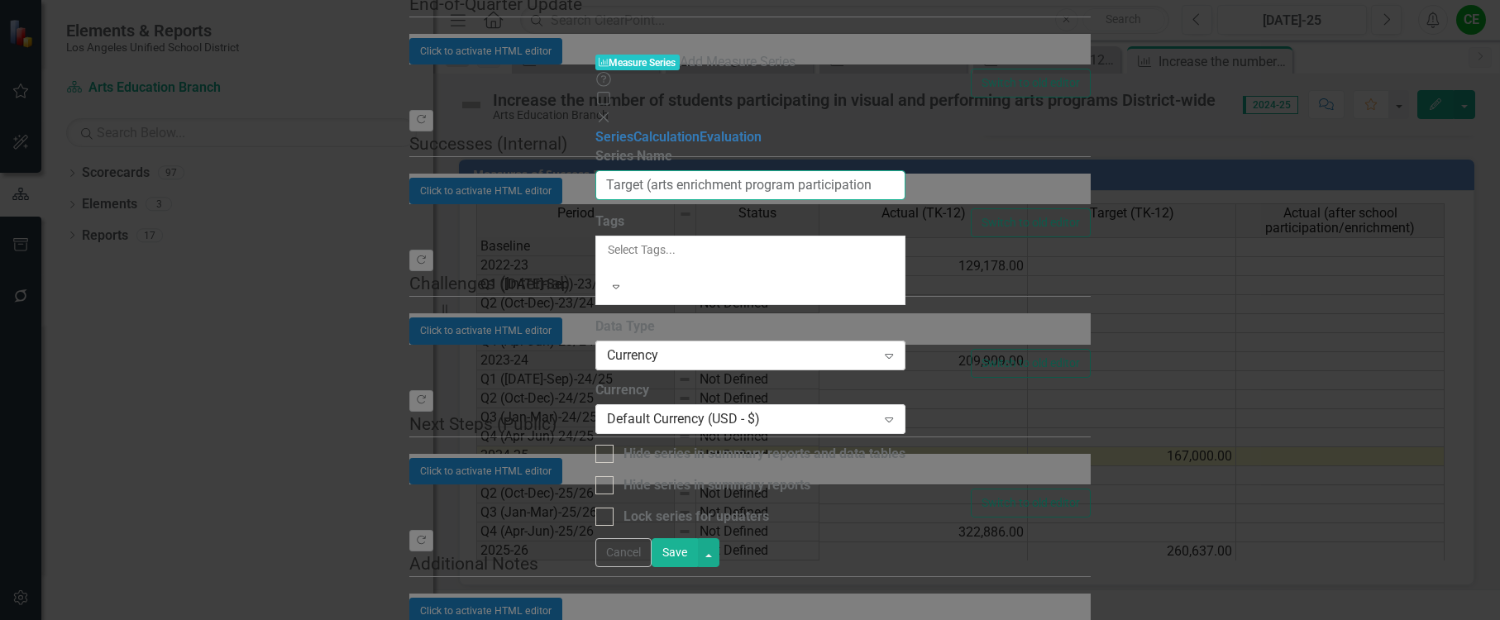
type input "Target (arts enrichment program participation"
click at [672, 347] on div "Currency" at bounding box center [742, 356] width 270 height 19
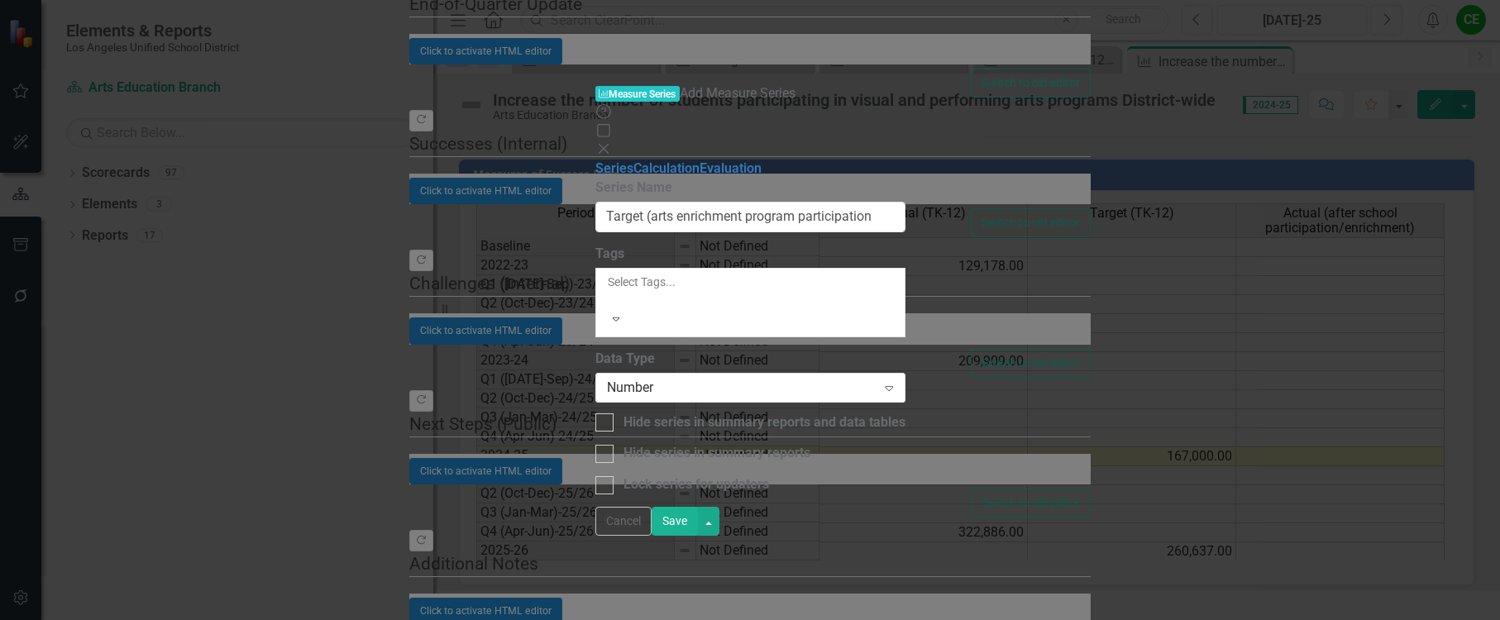
click at [698, 536] on button "Save" at bounding box center [675, 521] width 46 height 29
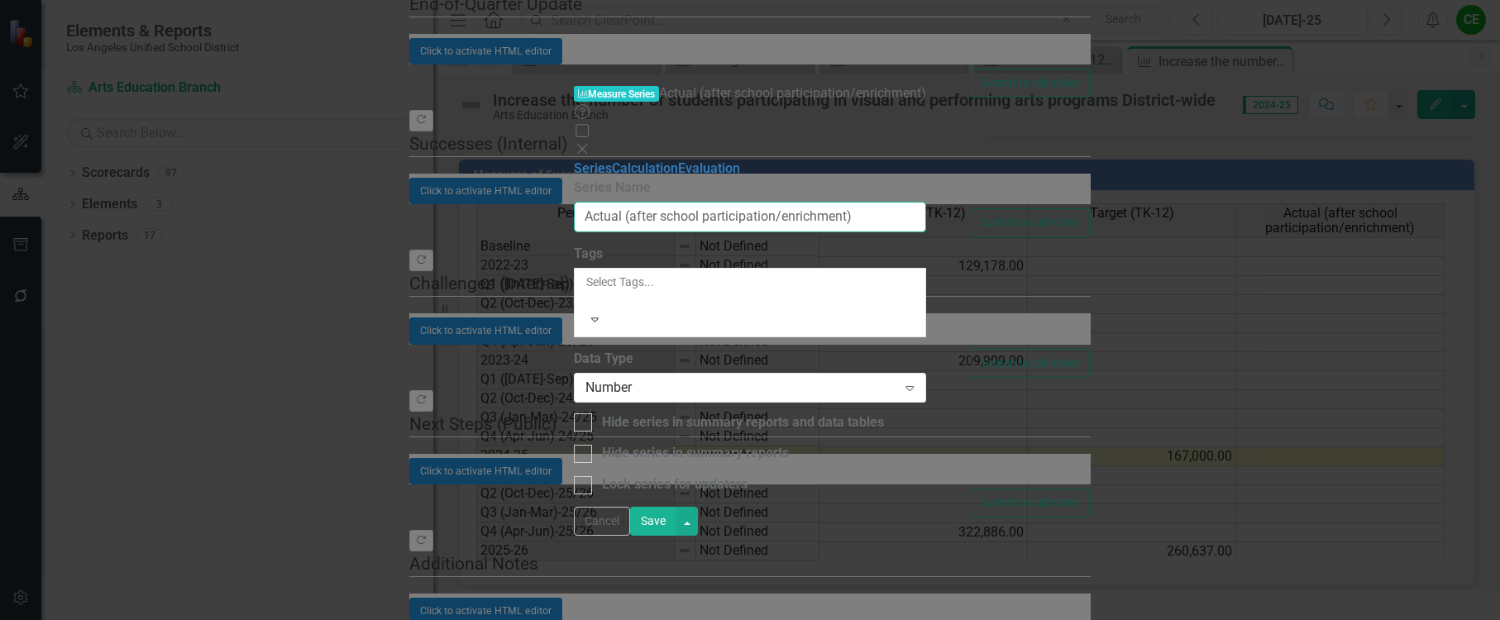
click at [649, 202] on input "Actual (after school participation/enrichment)" at bounding box center [750, 217] width 352 height 31
drag, startPoint x: 613, startPoint y: 94, endPoint x: 821, endPoint y: 99, distance: 208.5
click at [831, 202] on input "Actual (after school participation/enrichment)" at bounding box center [750, 217] width 352 height 31
type input "Actual (arts enrichment program participation)"
click at [675, 536] on button "Save" at bounding box center [652, 521] width 46 height 29
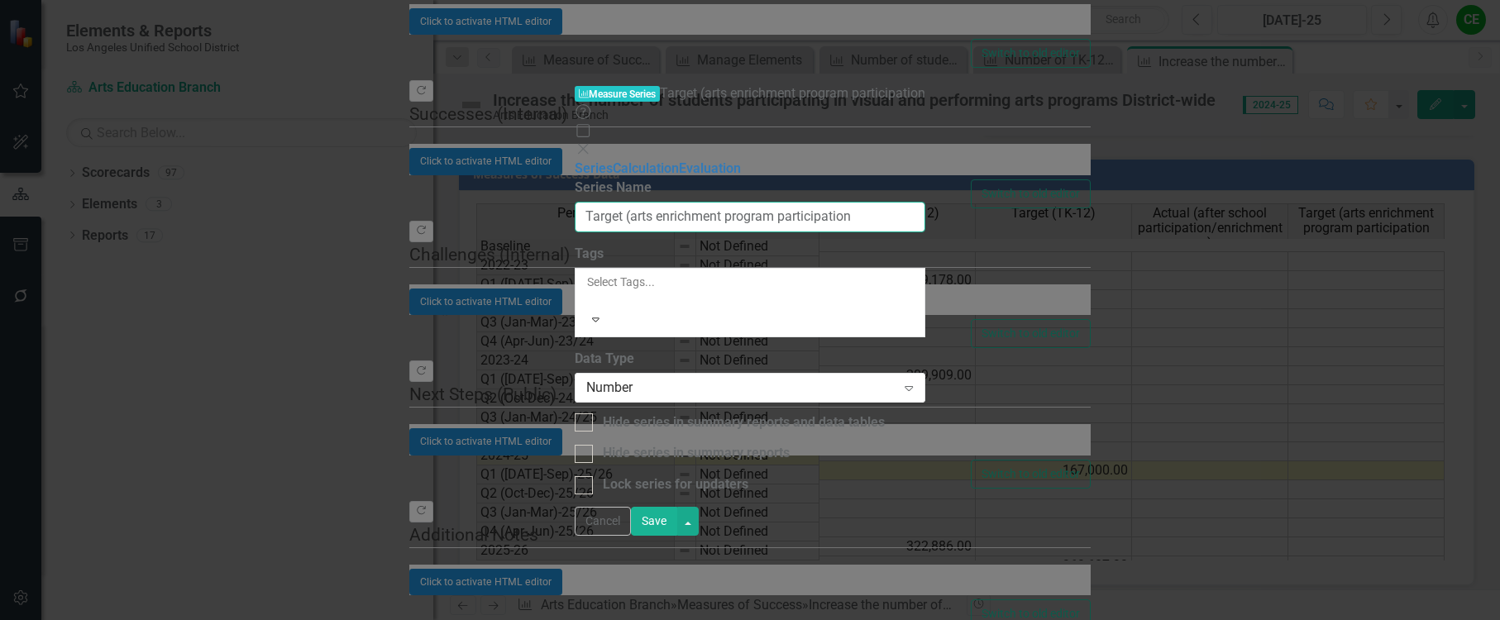
click at [875, 202] on input "Target (arts enrichment program participation" at bounding box center [750, 217] width 351 height 31
type input "Target (arts enrichment program participation)"
click at [675, 536] on button "Save" at bounding box center [652, 521] width 46 height 29
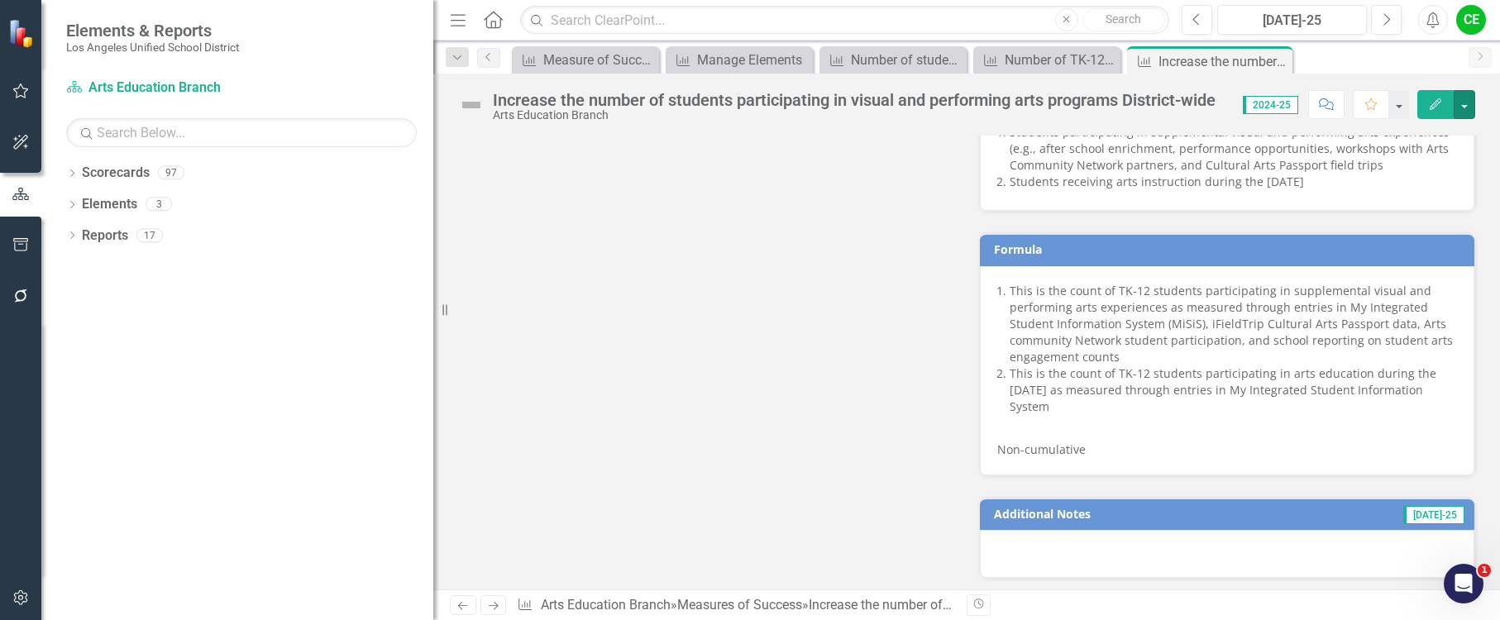
scroll to position [1088, 0]
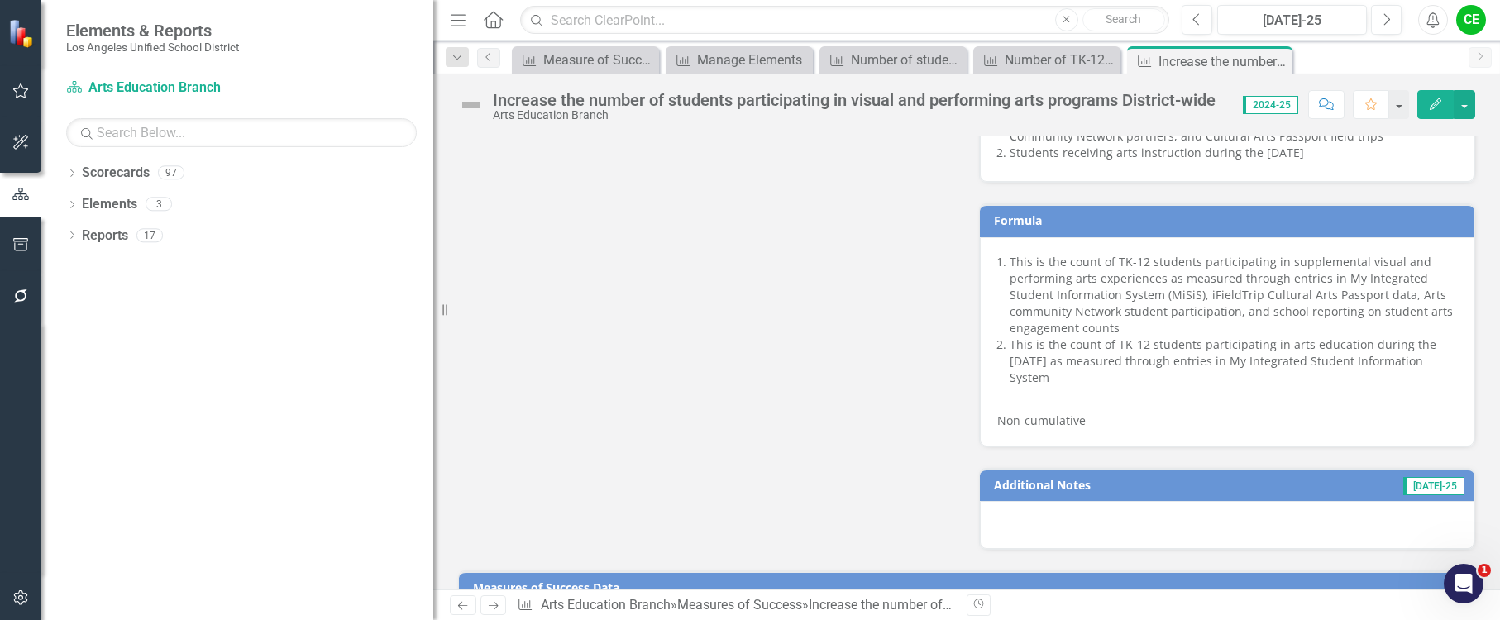
click at [1137, 399] on p at bounding box center [1227, 400] width 460 height 20
click at [1107, 419] on p "Non-cumulative" at bounding box center [1227, 419] width 460 height 20
click at [1083, 422] on p "Non-cumulative" at bounding box center [1227, 419] width 460 height 20
click at [1083, 423] on p "Non-cumulative" at bounding box center [1227, 419] width 460 height 20
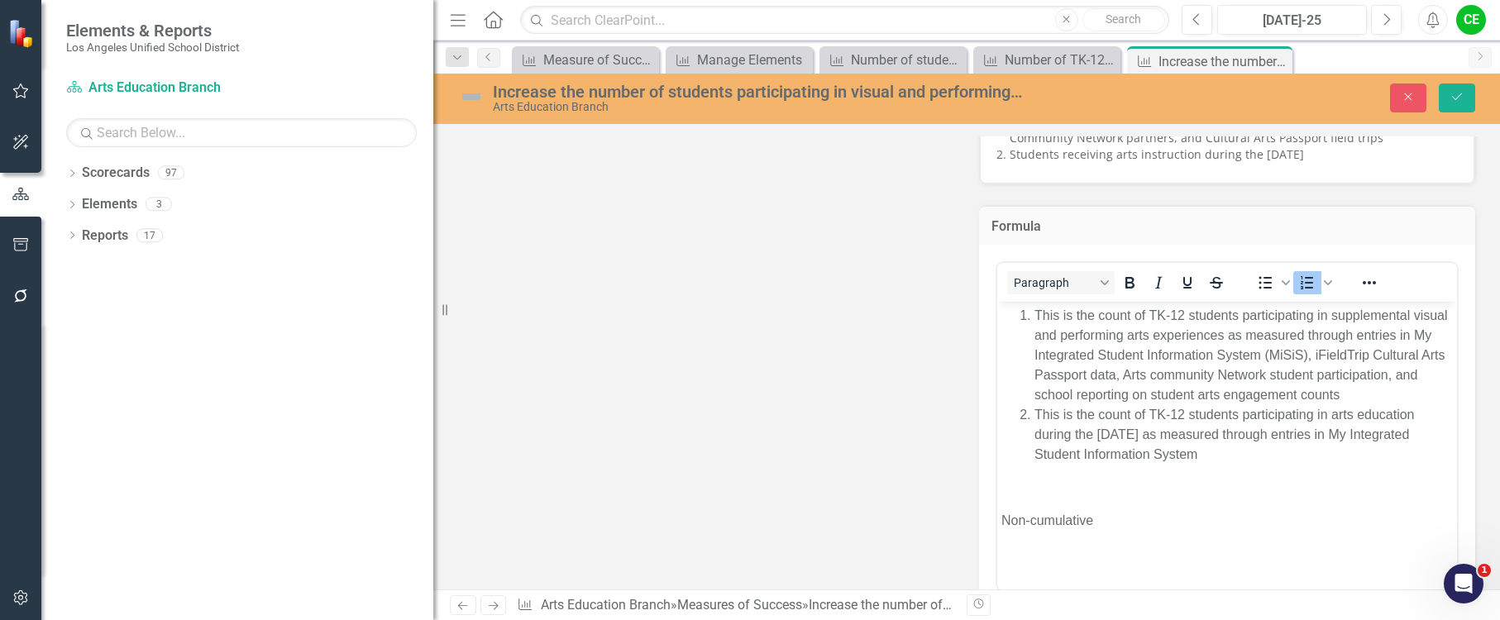
scroll to position [0, 0]
click at [1104, 520] on p "Non-cumulative" at bounding box center [1228, 521] width 452 height 20
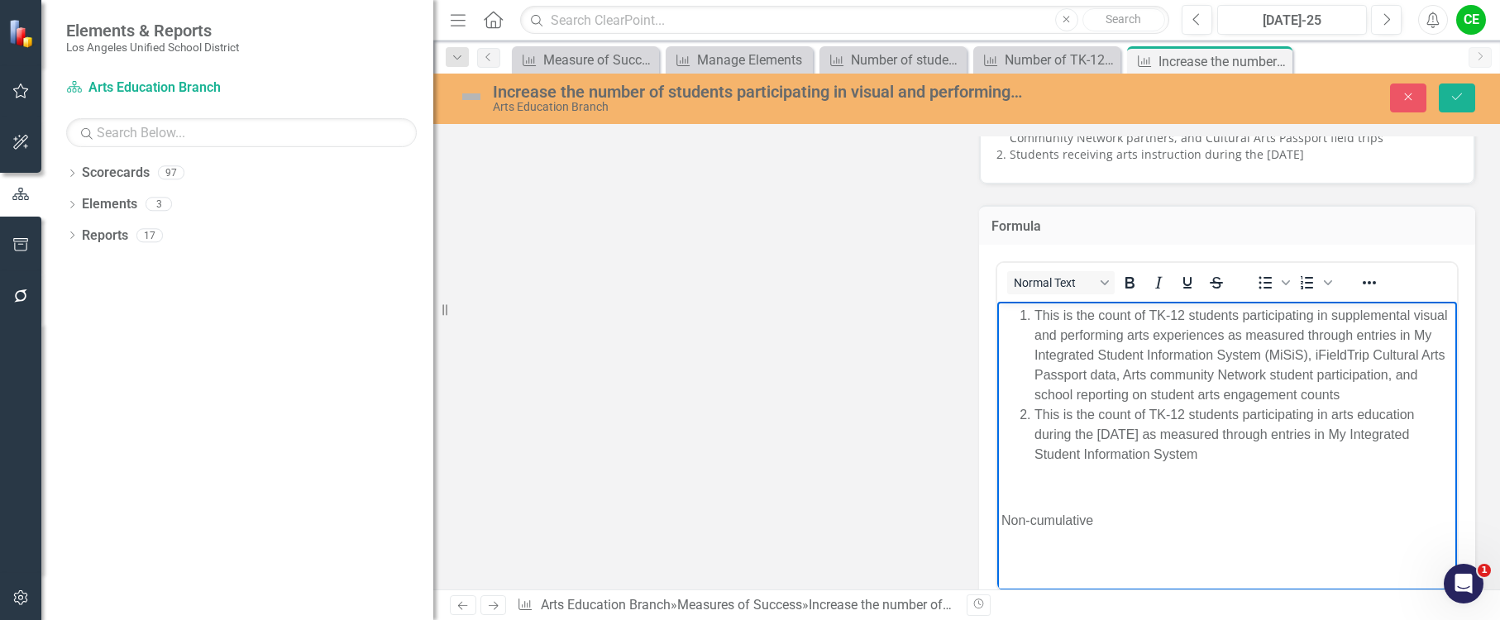
scroll to position [60, 0]
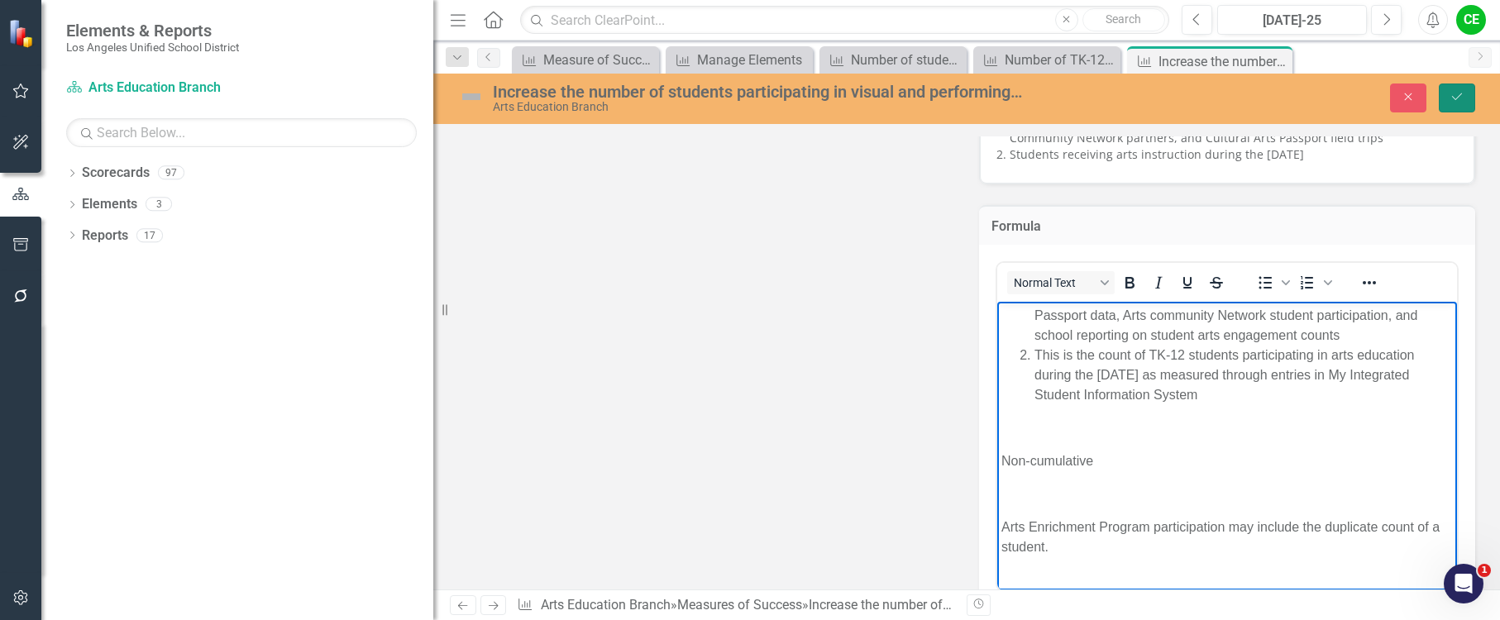
click at [1454, 102] on icon "Save" at bounding box center [1457, 97] width 15 height 12
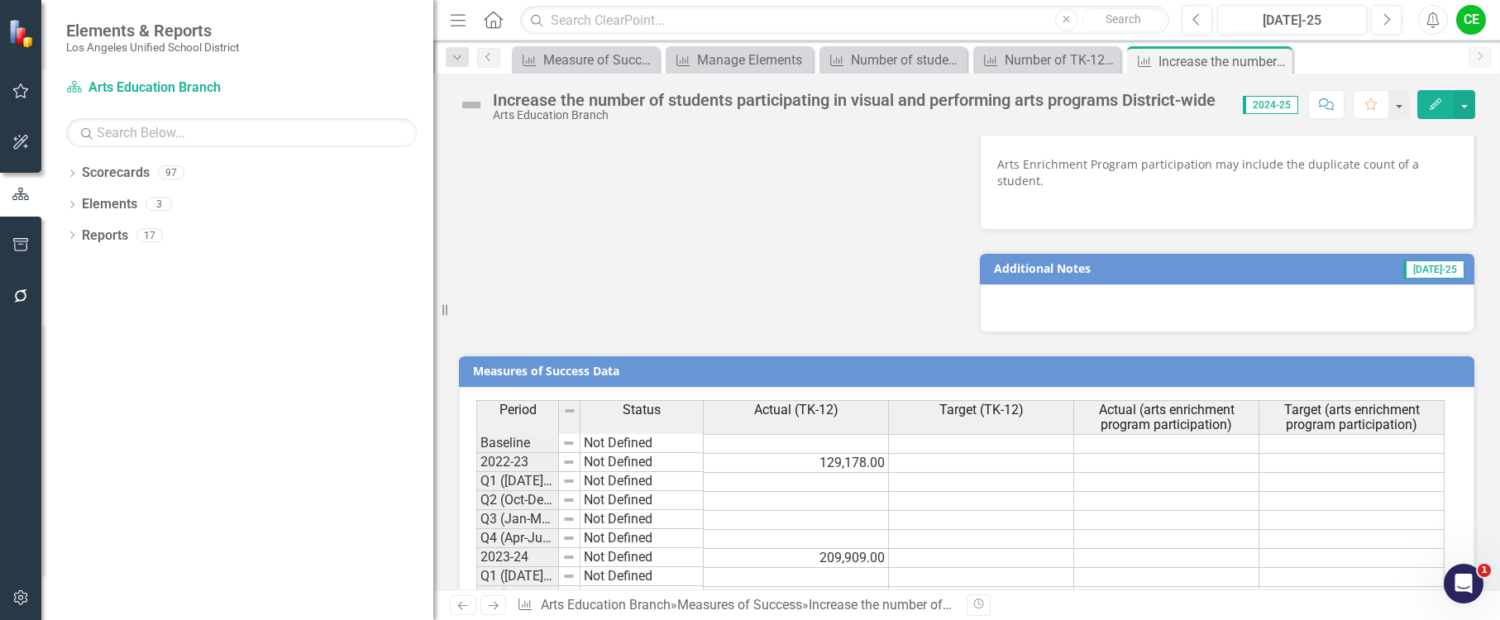
scroll to position [1406, 0]
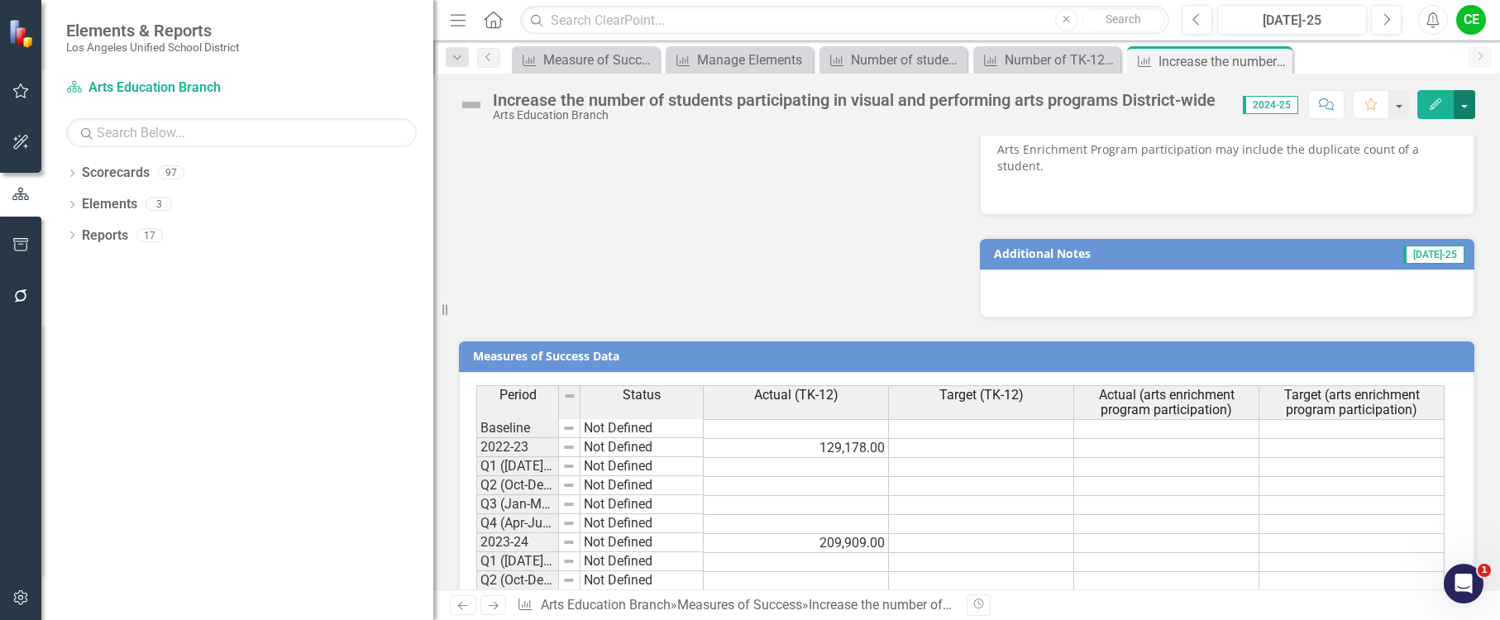
click at [1471, 101] on button "button" at bounding box center [1465, 104] width 22 height 29
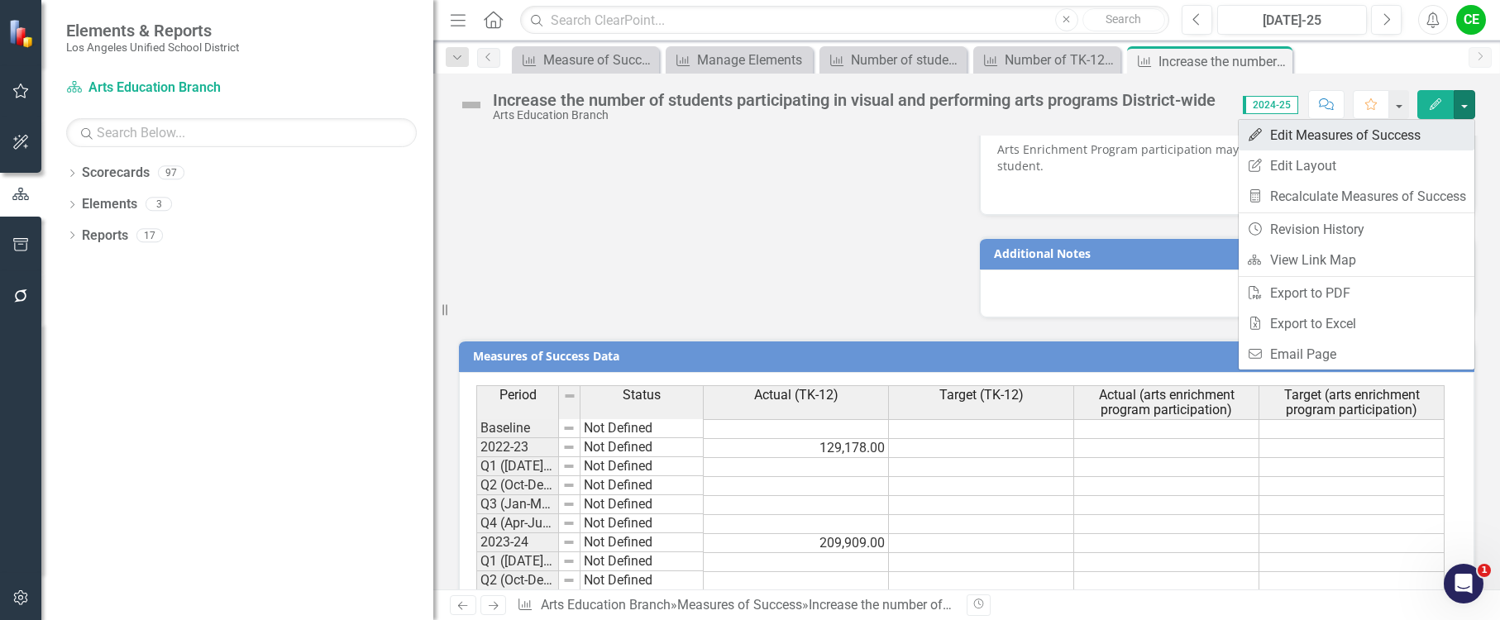
click at [1346, 133] on link "Edit Edit Measures of Success" at bounding box center [1357, 135] width 236 height 31
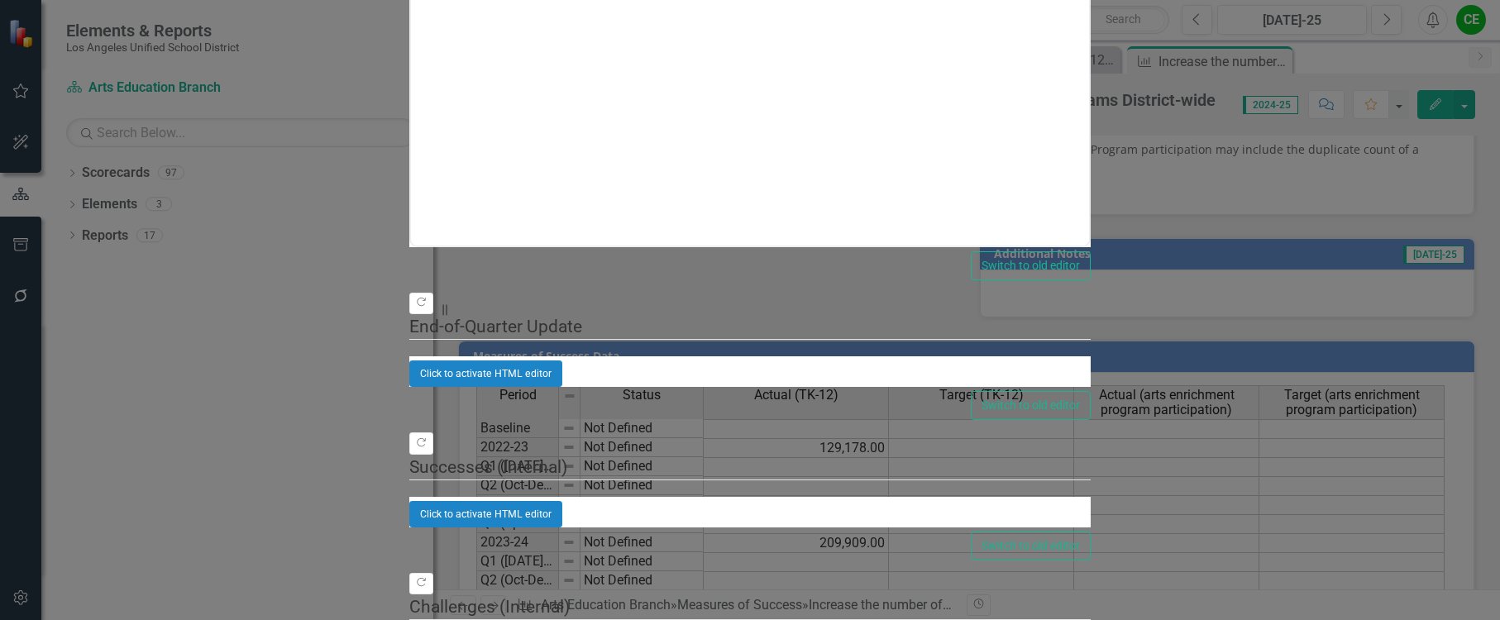
scroll to position [0, 0]
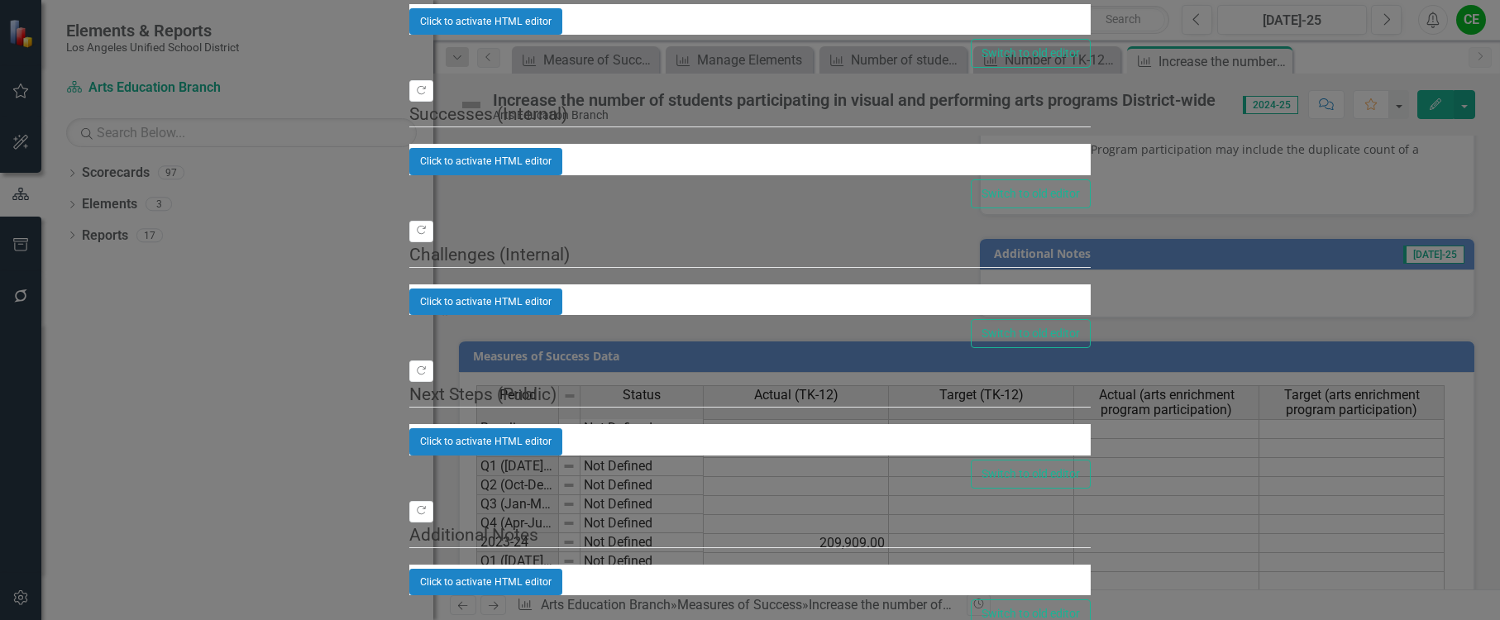
checkbox input "false"
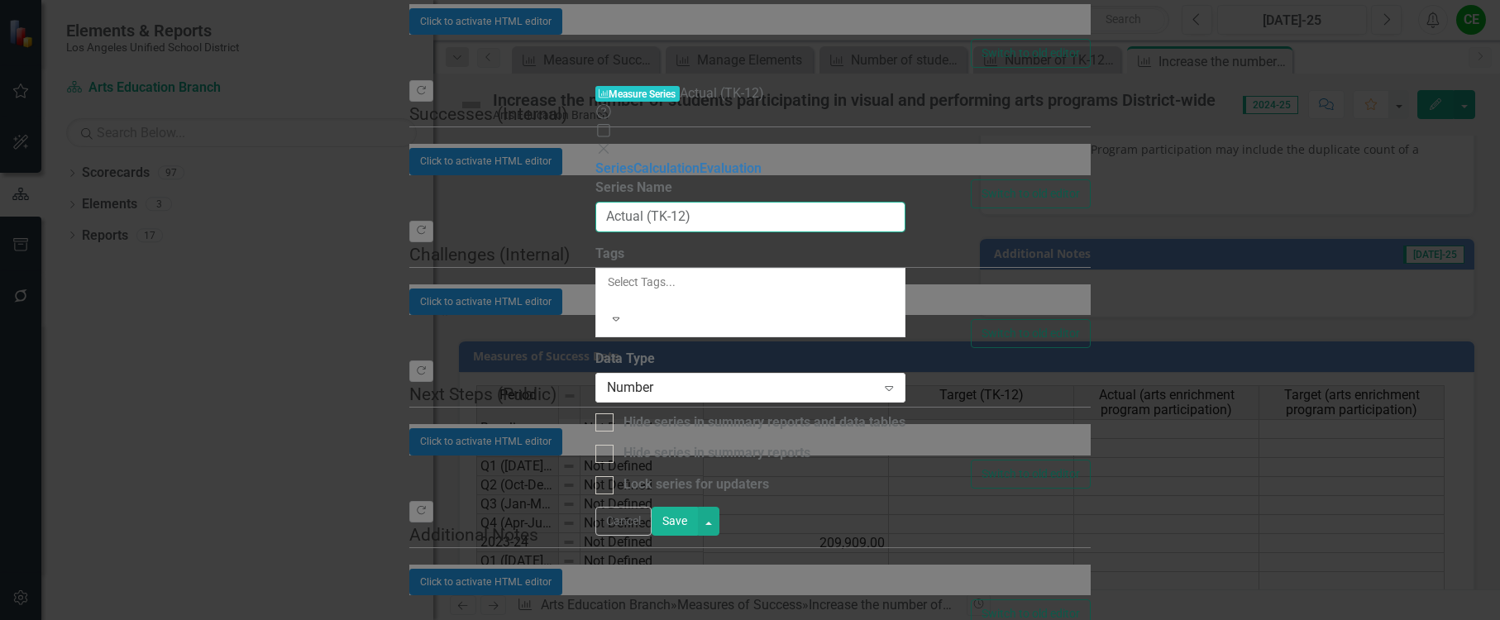
click at [646, 202] on input "Actual (TK-12)" at bounding box center [750, 217] width 310 height 31
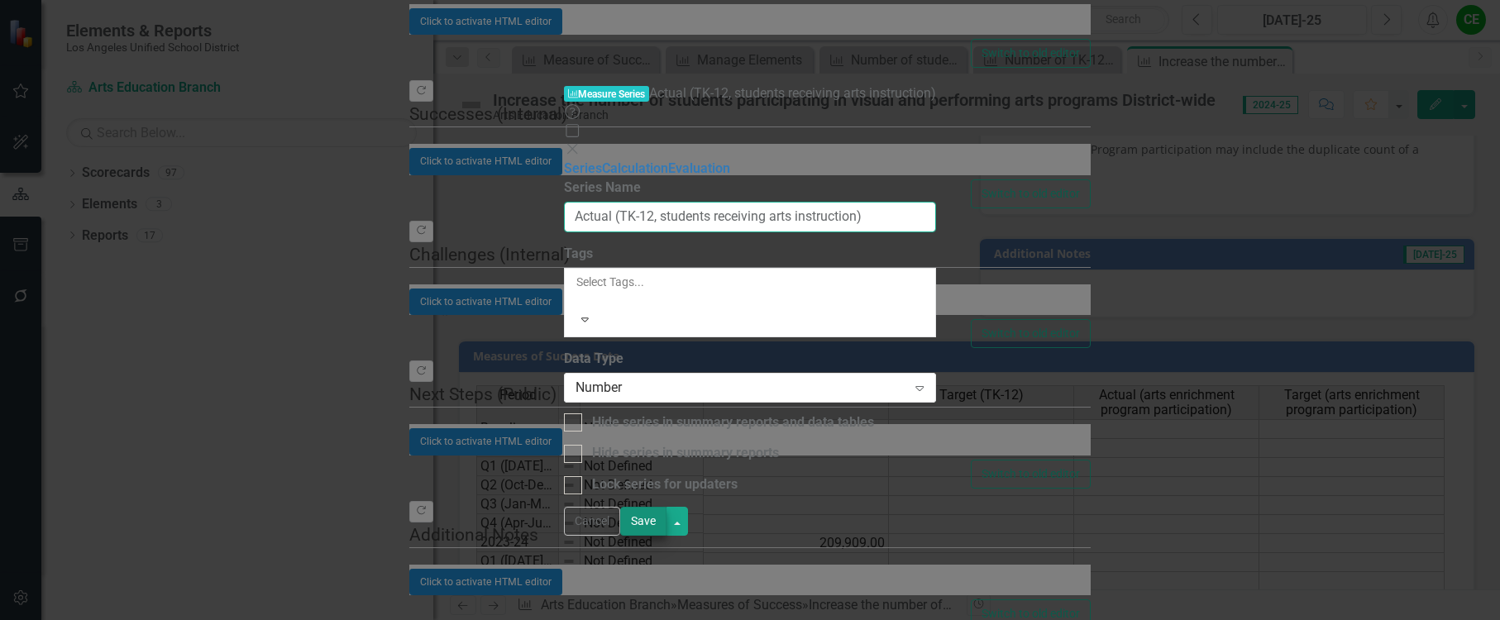
type input "Actual (TK-12, students receiving arts instruction)"
click at [667, 536] on button "Save" at bounding box center [643, 521] width 46 height 29
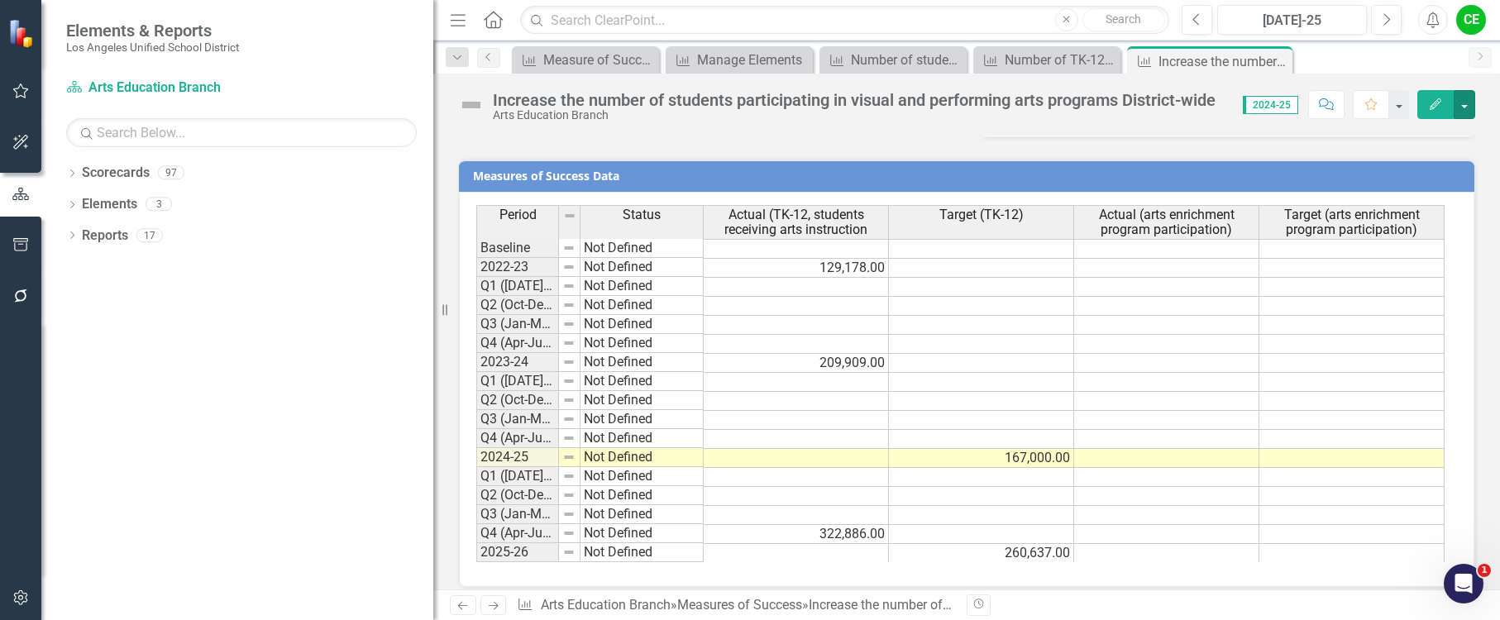
scroll to position [1601, 0]
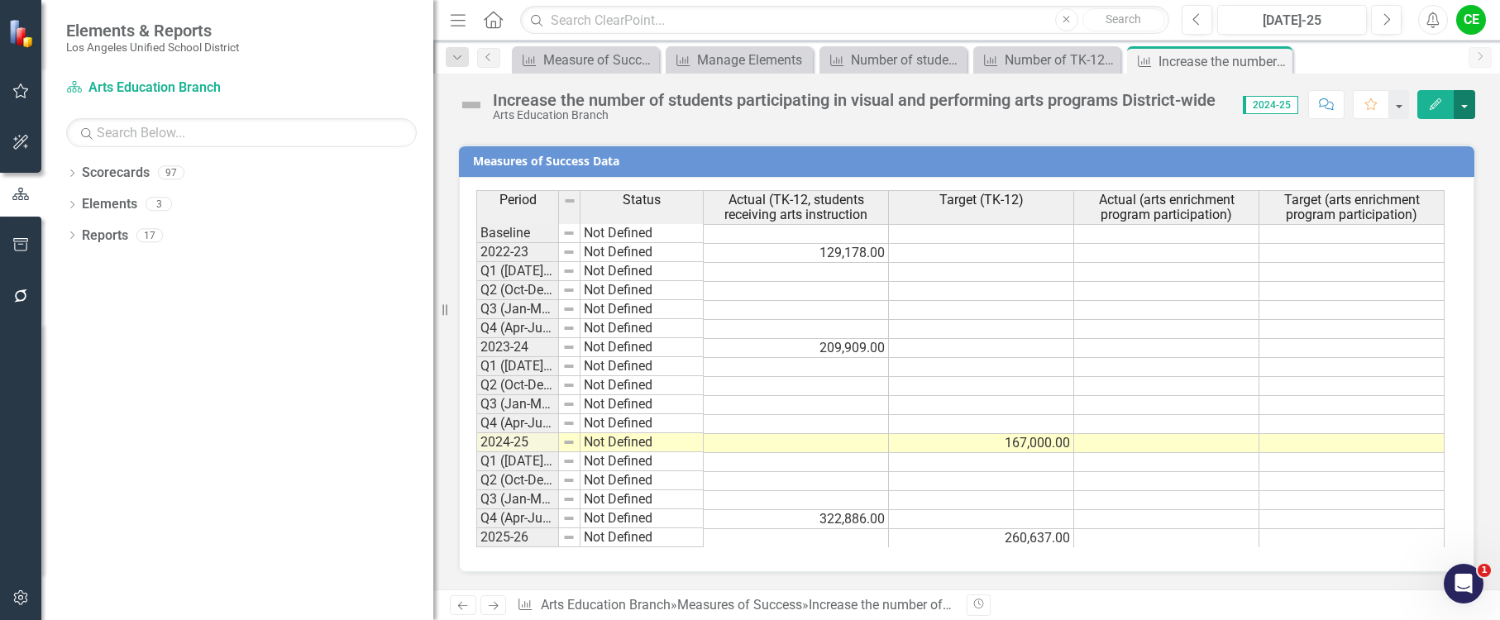
click at [1467, 111] on button "button" at bounding box center [1465, 104] width 22 height 29
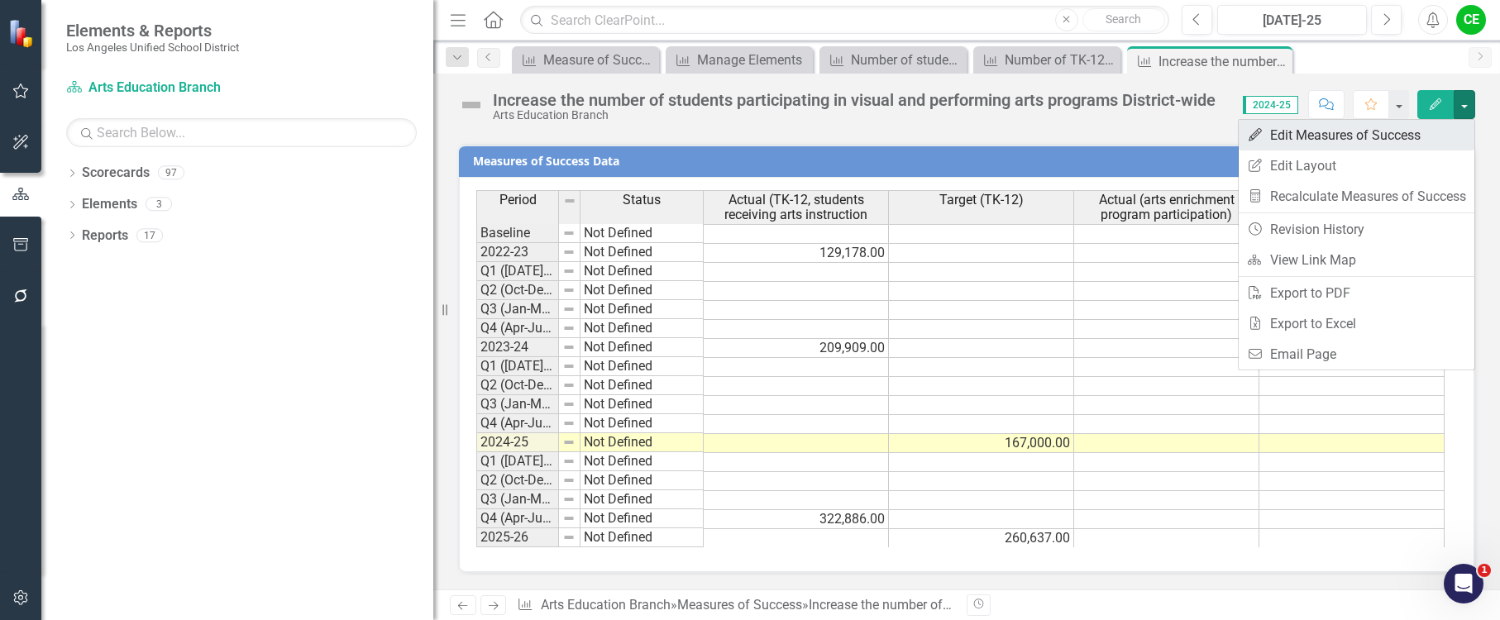
click at [1371, 138] on link "Edit Edit Measures of Success" at bounding box center [1357, 135] width 236 height 31
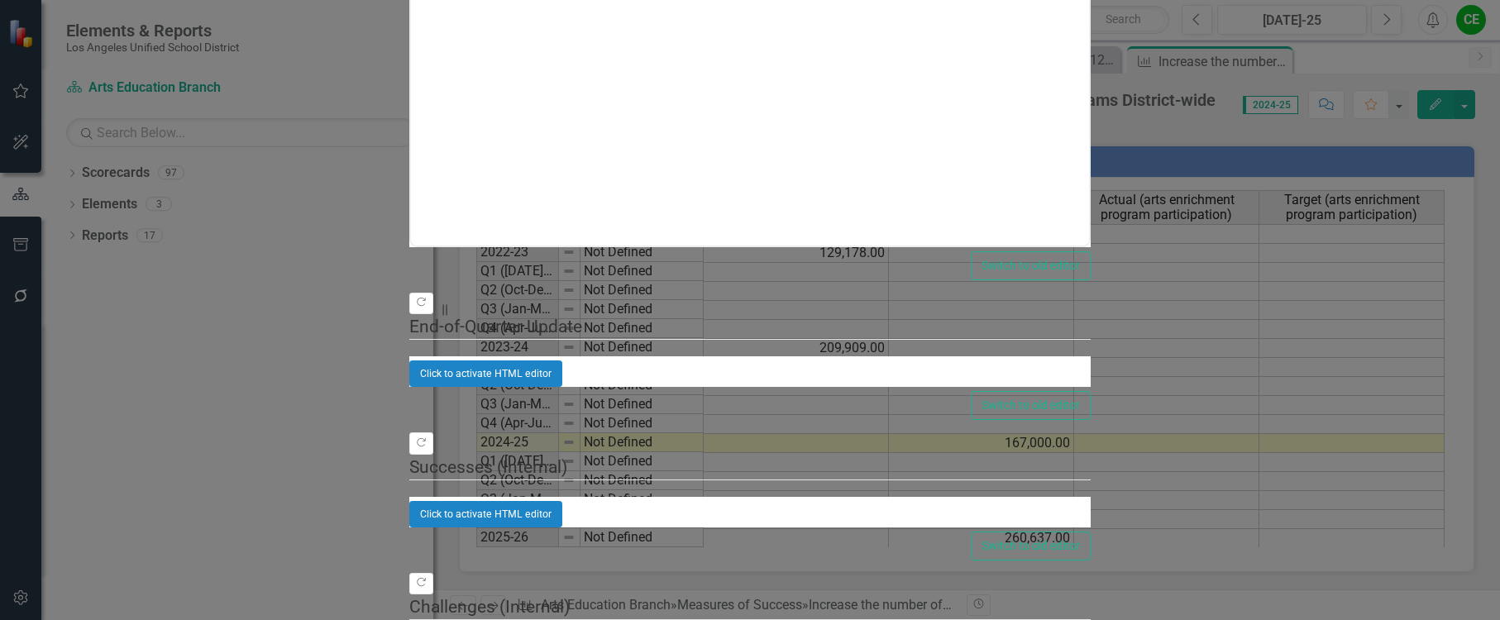
scroll to position [0, 0]
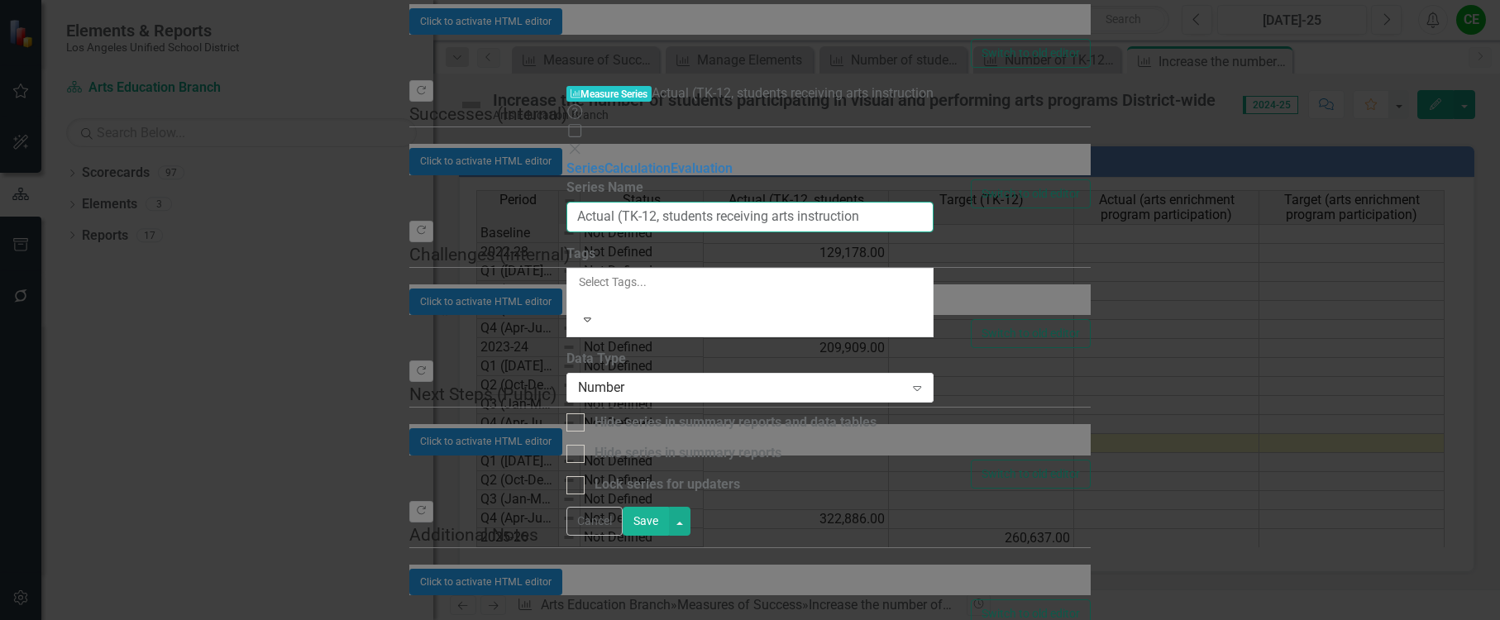
drag, startPoint x: 634, startPoint y: 93, endPoint x: 645, endPoint y: 82, distance: 15.2
click at [645, 202] on input "Actual (TK-12, students receiving arts instruction" at bounding box center [750, 217] width 367 height 31
drag, startPoint x: 735, startPoint y: 100, endPoint x: 663, endPoint y: 97, distance: 72.0
click at [734, 202] on input "Actual (TK-8, students receiving arts instruction" at bounding box center [751, 217] width 360 height 31
click at [645, 202] on input "Actual (TK-8, students receiving arts instruction" at bounding box center [751, 217] width 360 height 31
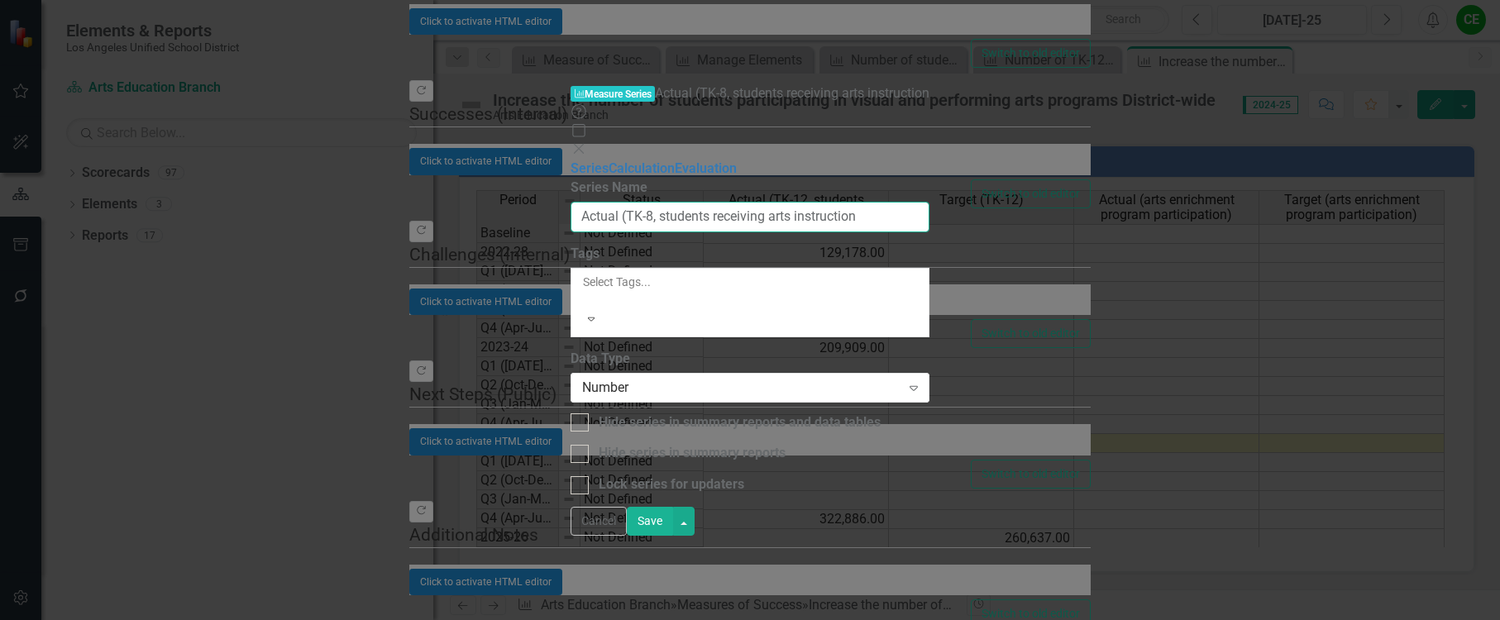
click at [871, 202] on input "Actual (TK-8, students receiving arts instruction" at bounding box center [751, 217] width 360 height 31
type input "Actual (TK-8, students receiving arts instruction)"
click at [671, 536] on button "Save" at bounding box center [647, 521] width 46 height 29
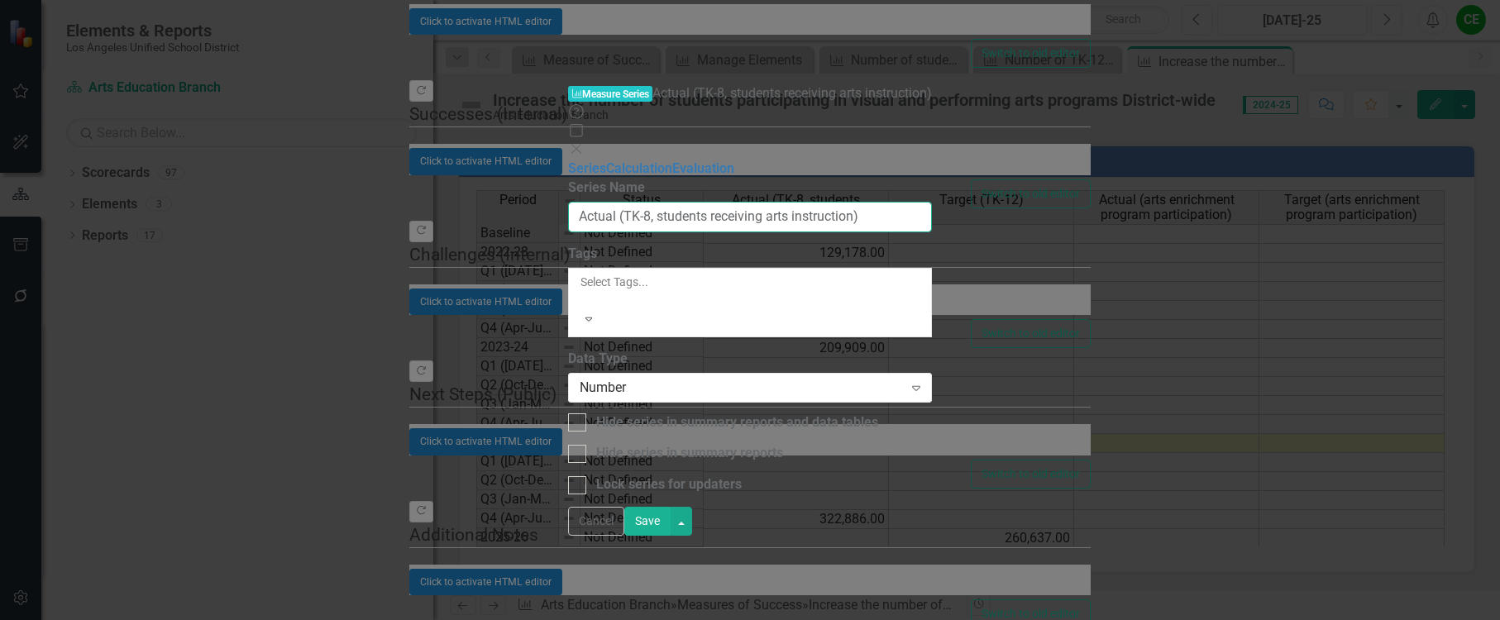
click at [633, 202] on input "Actual (TK-8, students receiving arts instruction)" at bounding box center [750, 217] width 365 height 31
drag, startPoint x: 613, startPoint y: 94, endPoint x: 640, endPoint y: 93, distance: 27.3
click at [640, 202] on input "Actual (TK-8, students receiving arts instruction)" at bounding box center [750, 217] width 365 height 31
click at [615, 202] on input "Actual (5-6, students receiving arts instruction)" at bounding box center [750, 217] width 356 height 31
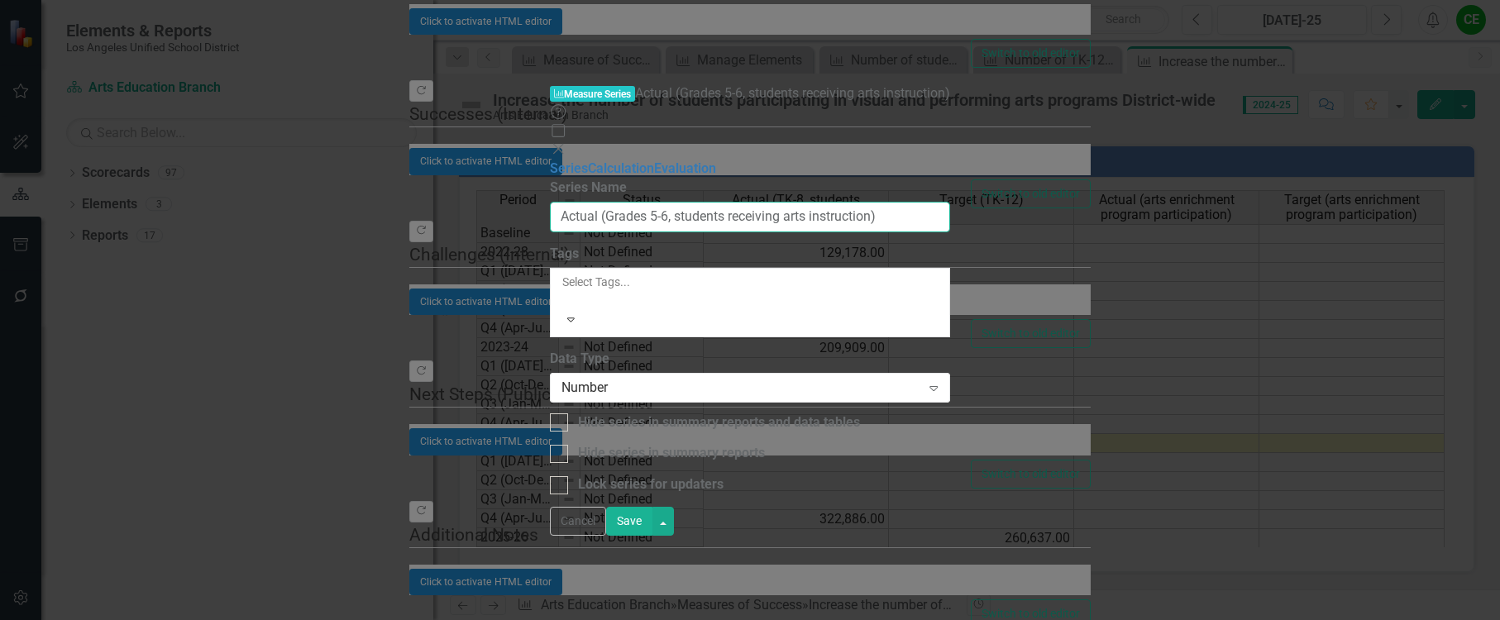
click at [619, 202] on input "Actual (Grades 5-6, students receiving arts instruction)" at bounding box center [750, 217] width 400 height 31
click at [615, 202] on input "Actual (Grades 5-6, students receiving arts instruction)" at bounding box center [750, 217] width 400 height 31
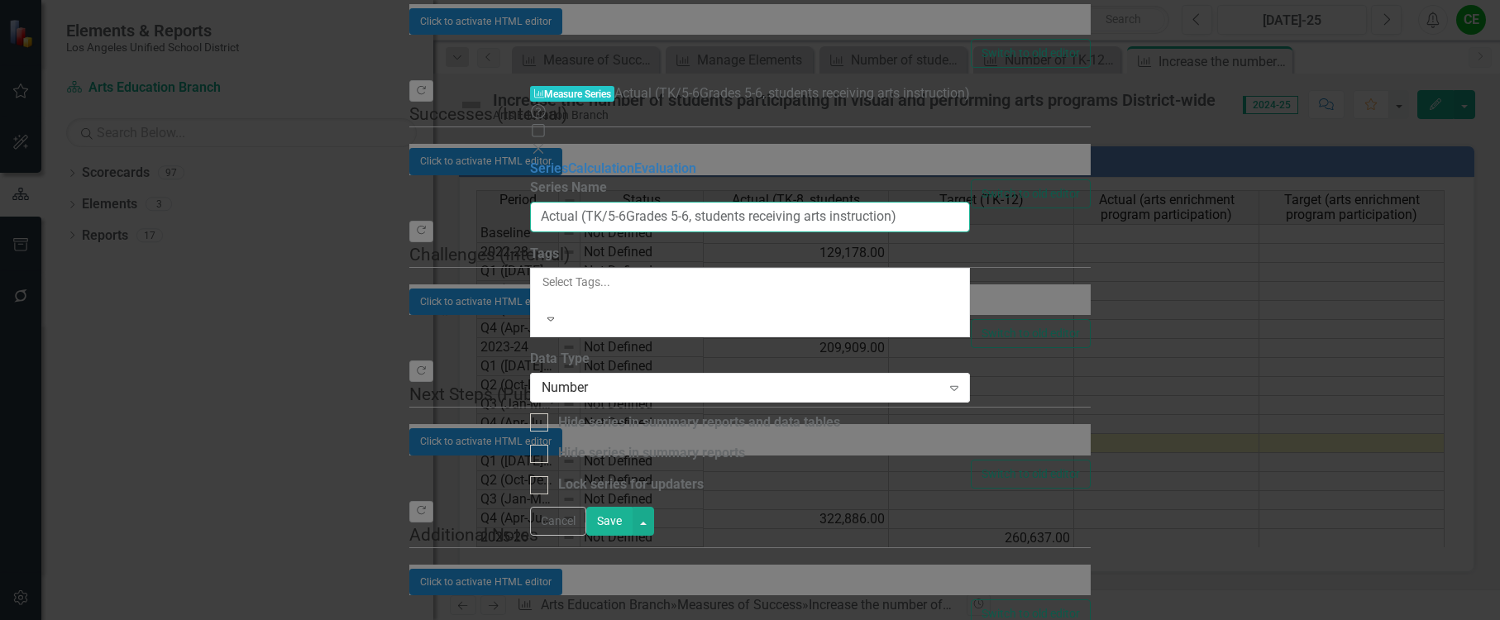
drag, startPoint x: 654, startPoint y: 95, endPoint x: 709, endPoint y: 98, distance: 54.7
click at [709, 202] on input "Actual (TK/5-6Grades 5-6, students receiving arts instruction)" at bounding box center [750, 217] width 441 height 31
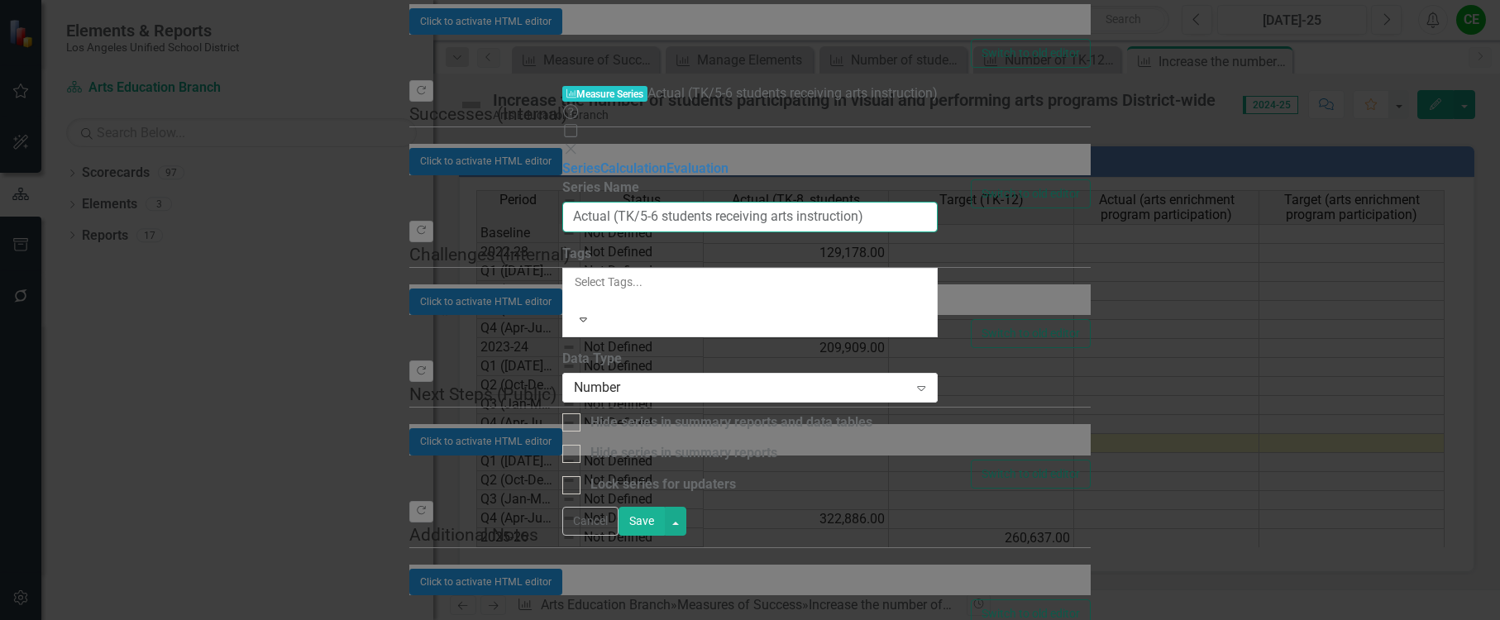
click at [938, 202] on input "Actual (TK/5-6 students receiving arts instruction)" at bounding box center [749, 217] width 375 height 31
type input "Actual (TK/5-6 students receiving arts instruction)"
click at [665, 536] on button "Save" at bounding box center [642, 521] width 46 height 29
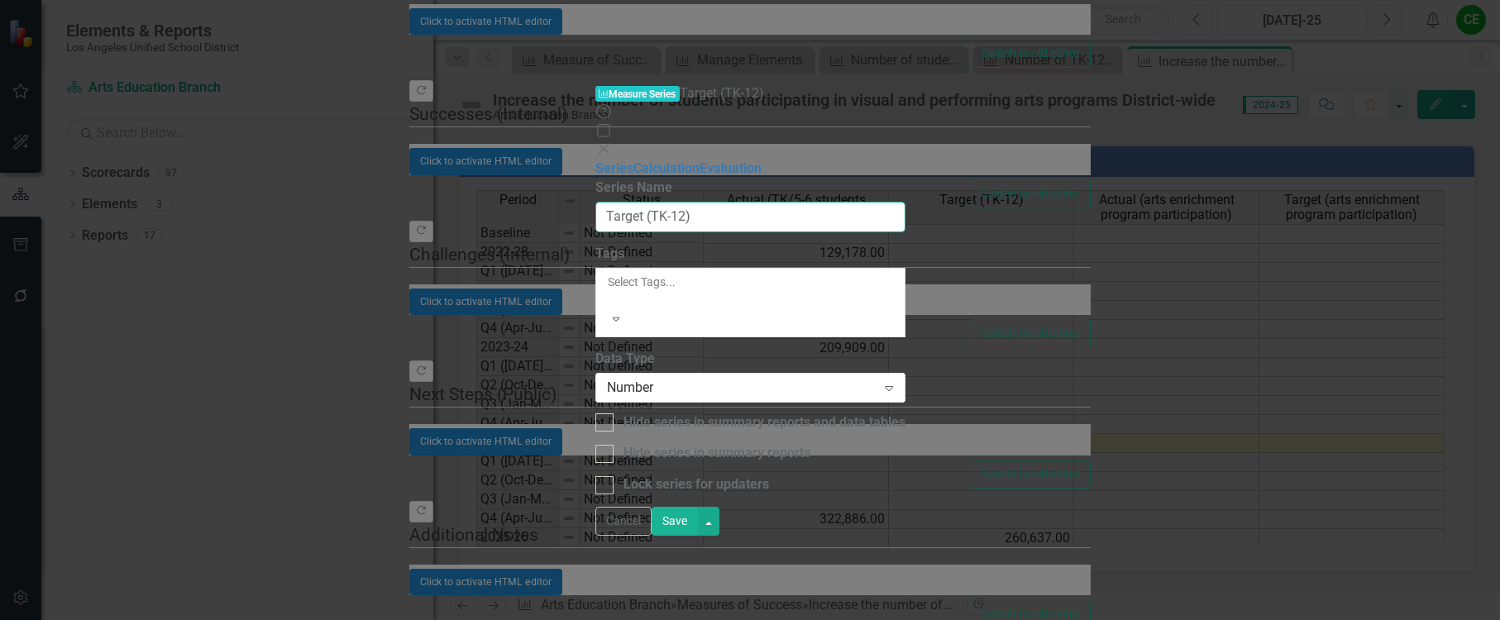
click at [642, 202] on input "Target (TK-12)" at bounding box center [750, 217] width 310 height 31
click at [628, 202] on input "Target (TK-12)" at bounding box center [750, 217] width 310 height 31
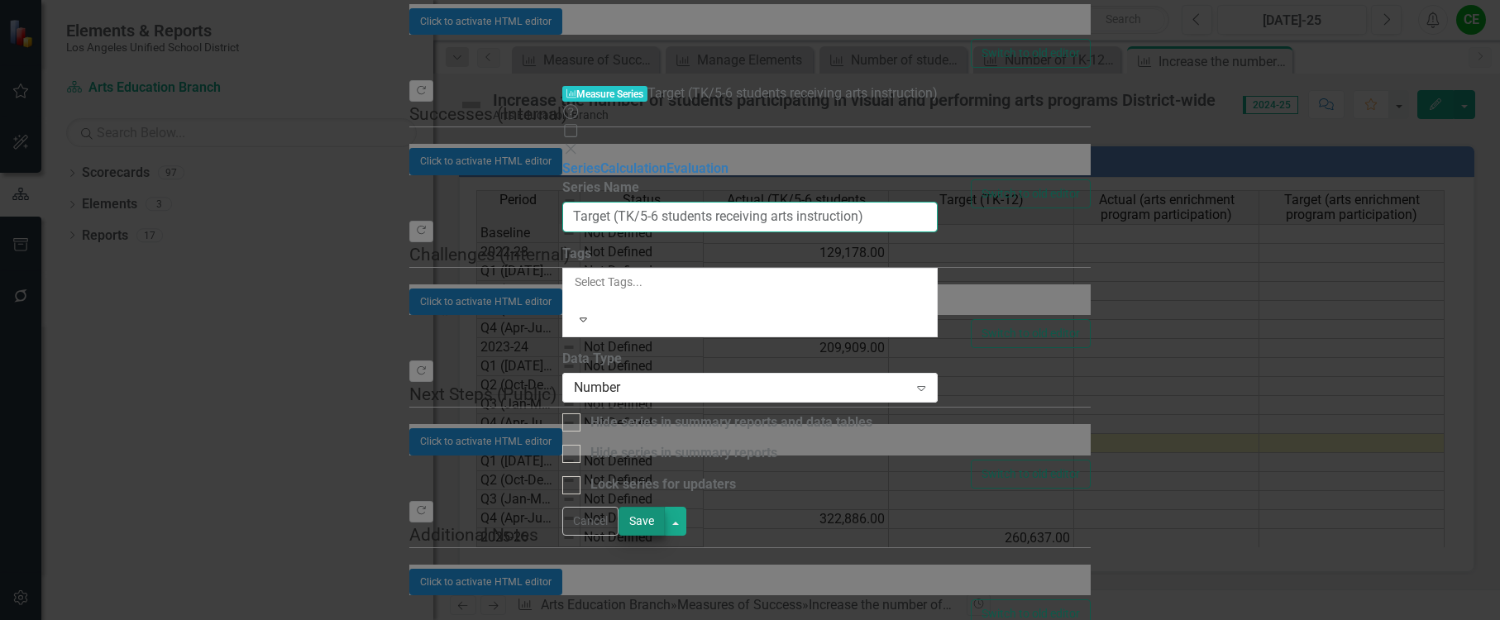
type input "Target (TK/5-6 students receiving arts instruction)"
click at [665, 536] on button "Save" at bounding box center [642, 521] width 46 height 29
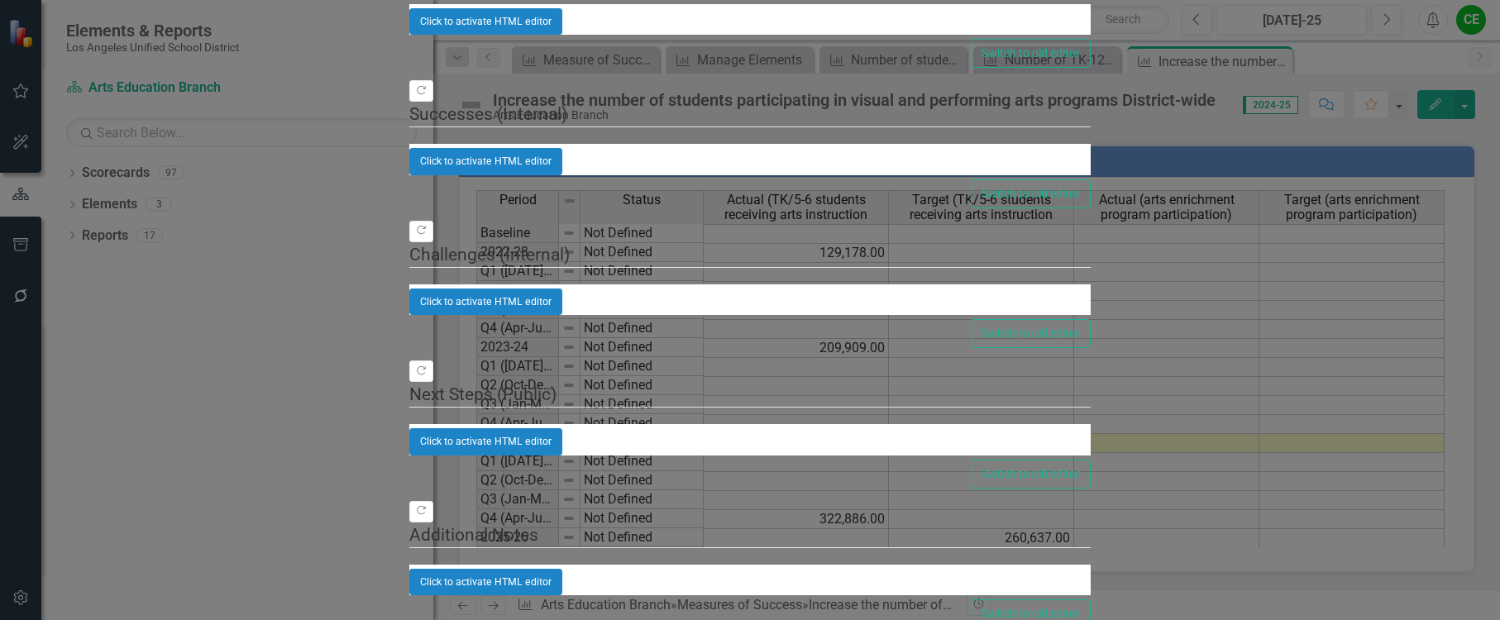
click at [1399, 167] on link "Add Add series" at bounding box center [1417, 166] width 131 height 31
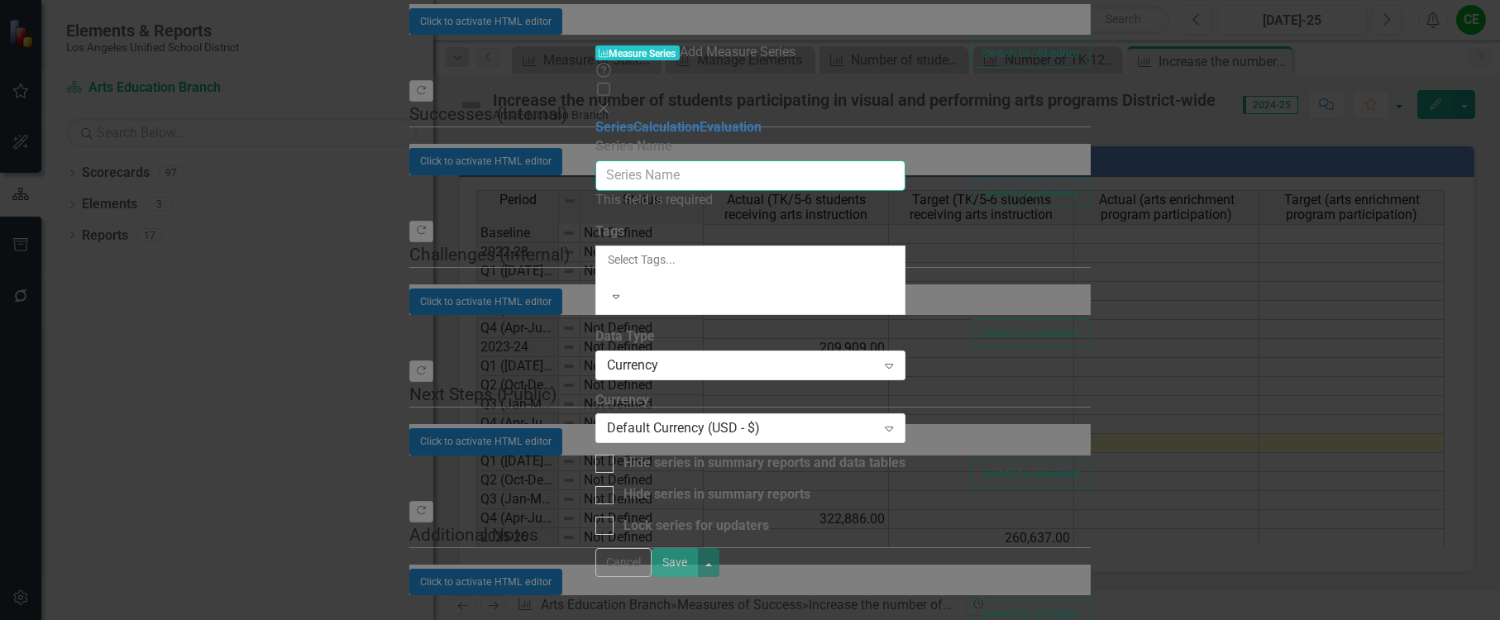
click at [649, 160] on input "Series Name" at bounding box center [750, 175] width 310 height 31
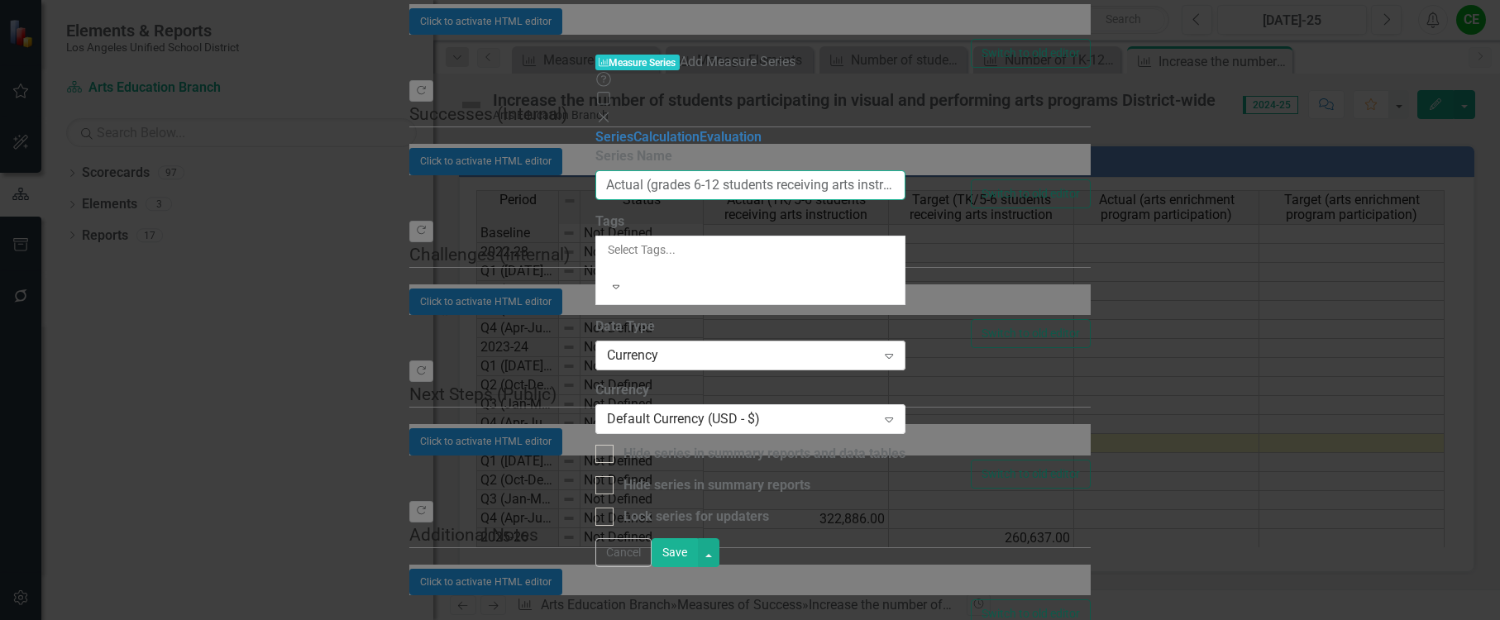
type input "Actual (grades 6-12 students receiving arts instruction)"
click at [650, 347] on div "Currency" at bounding box center [742, 356] width 270 height 19
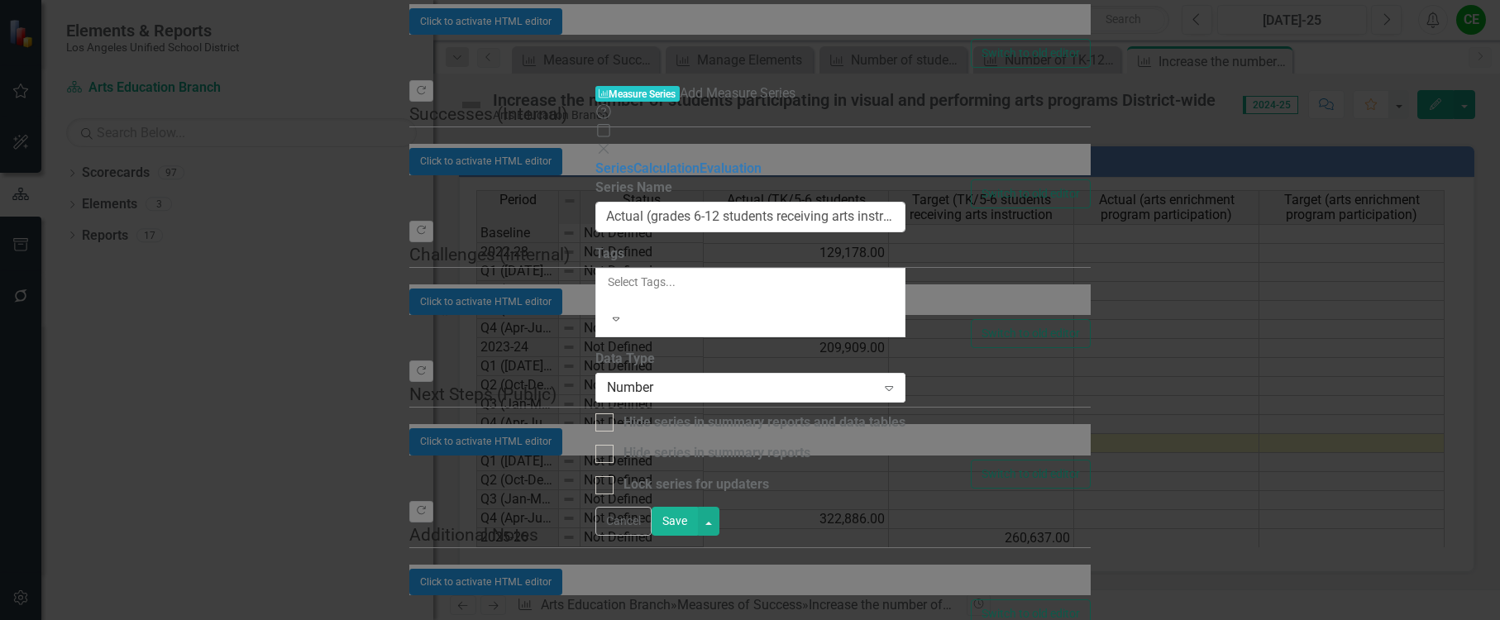
click at [698, 536] on button "Save" at bounding box center [675, 521] width 46 height 29
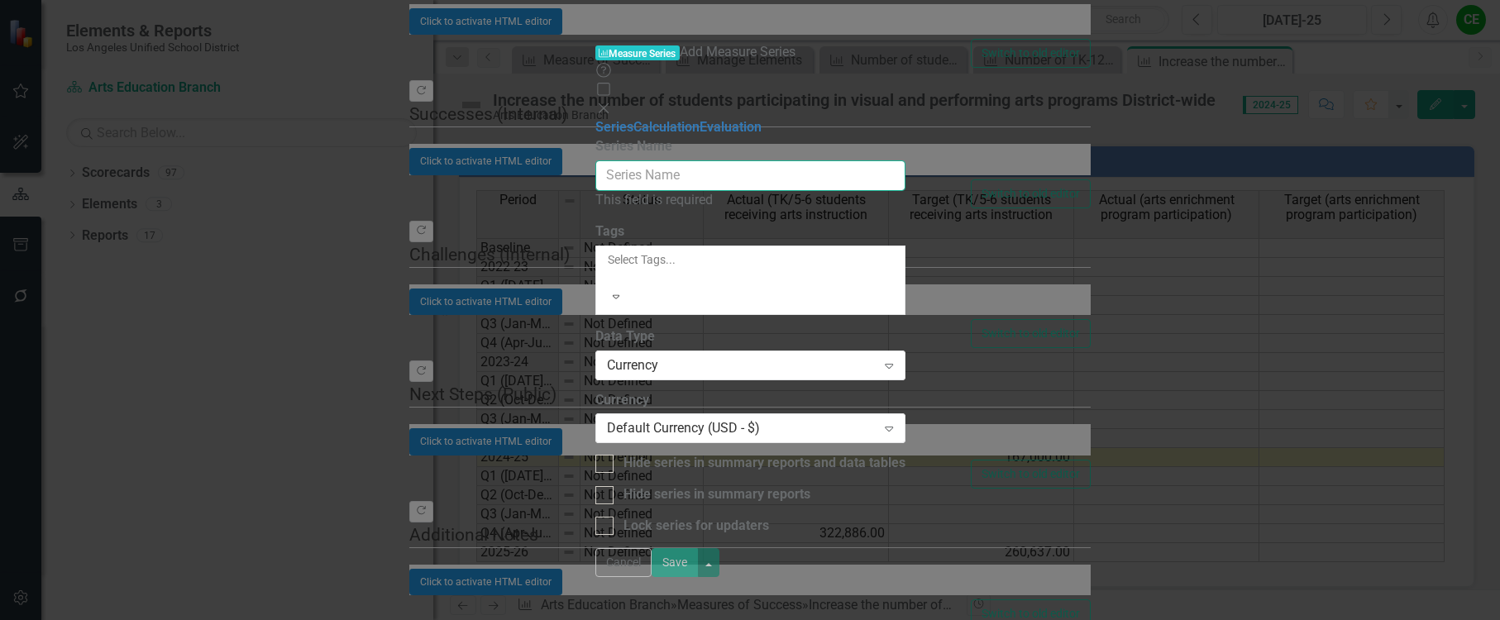
click at [686, 160] on input "Series Name" at bounding box center [750, 175] width 310 height 31
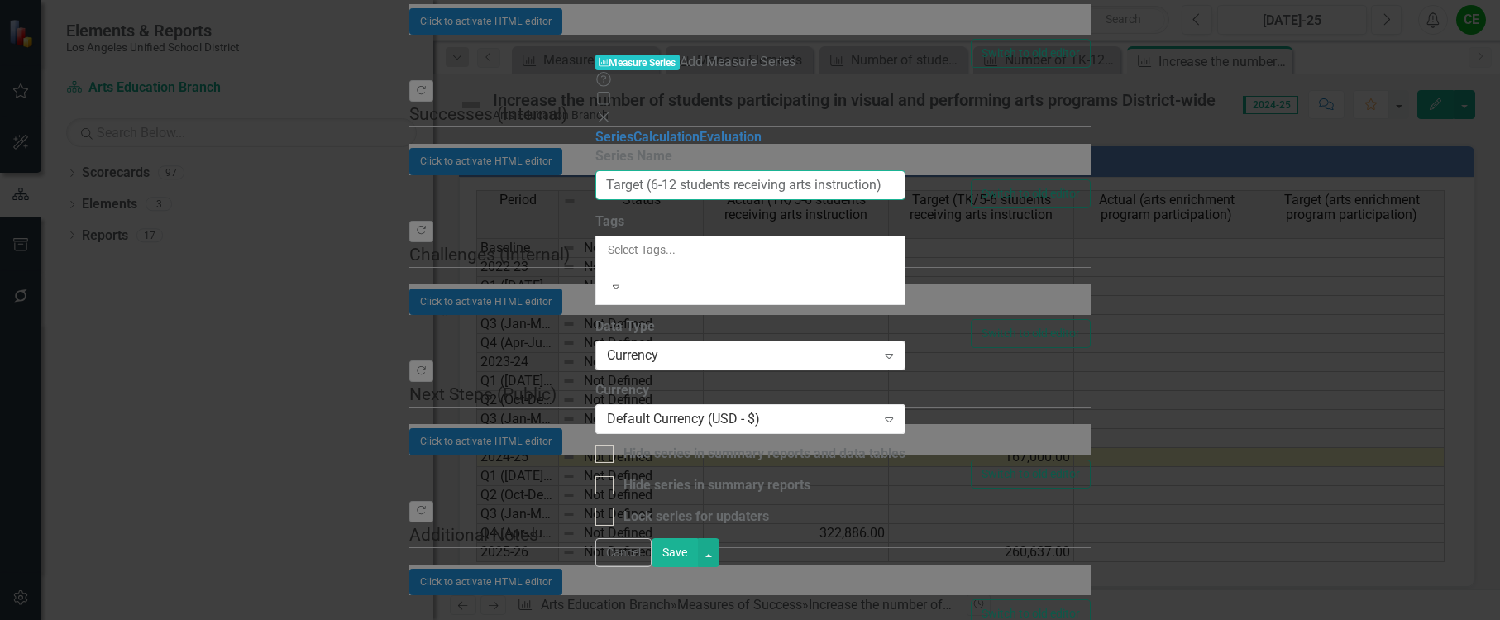
type input "Target (6-12 students receiving arts instruction)"
click at [874, 347] on div "Currency" at bounding box center [742, 356] width 270 height 19
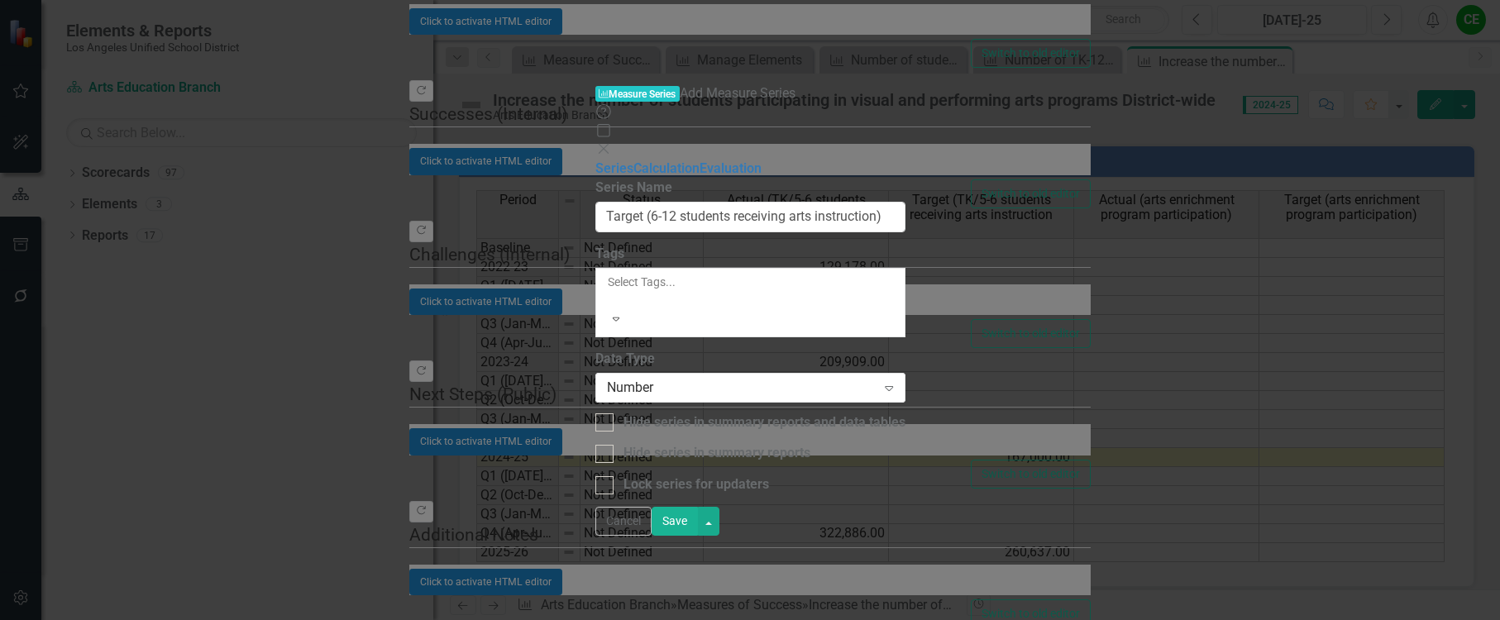
click at [698, 536] on button "Save" at bounding box center [675, 521] width 46 height 29
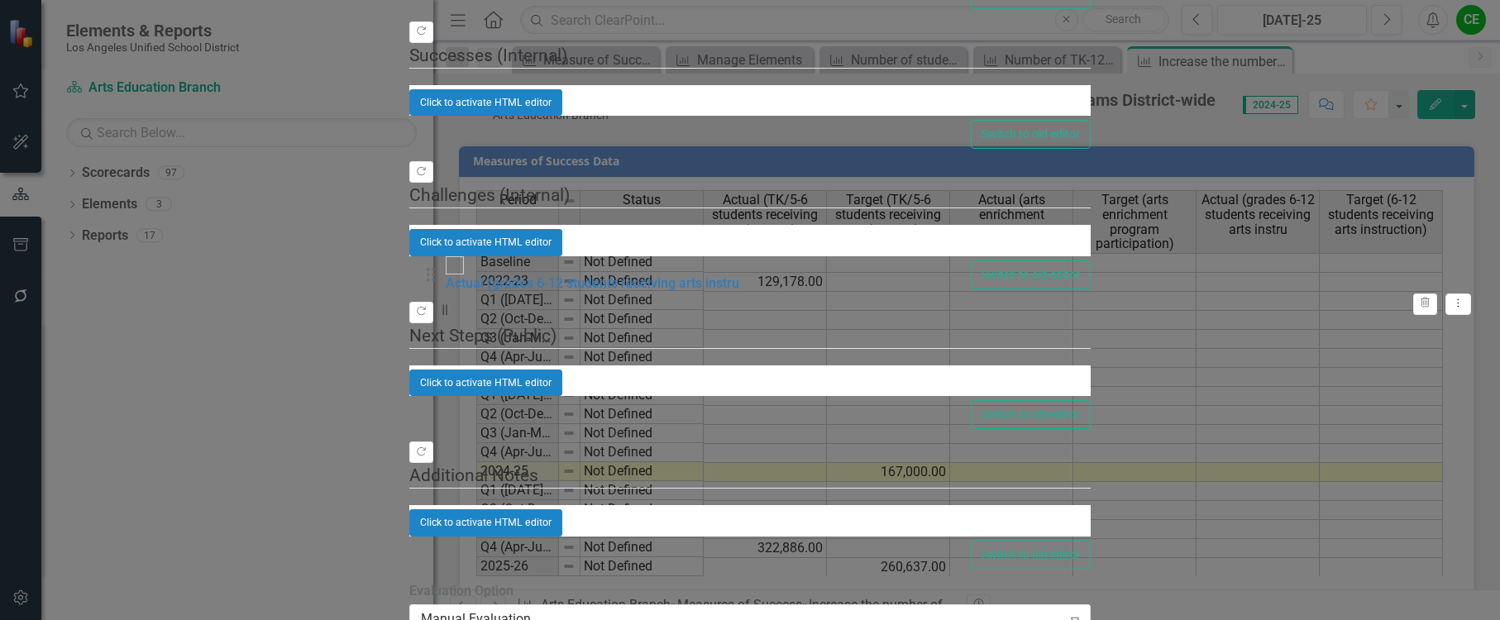
drag, startPoint x: 460, startPoint y: 397, endPoint x: 447, endPoint y: 282, distance: 115.6
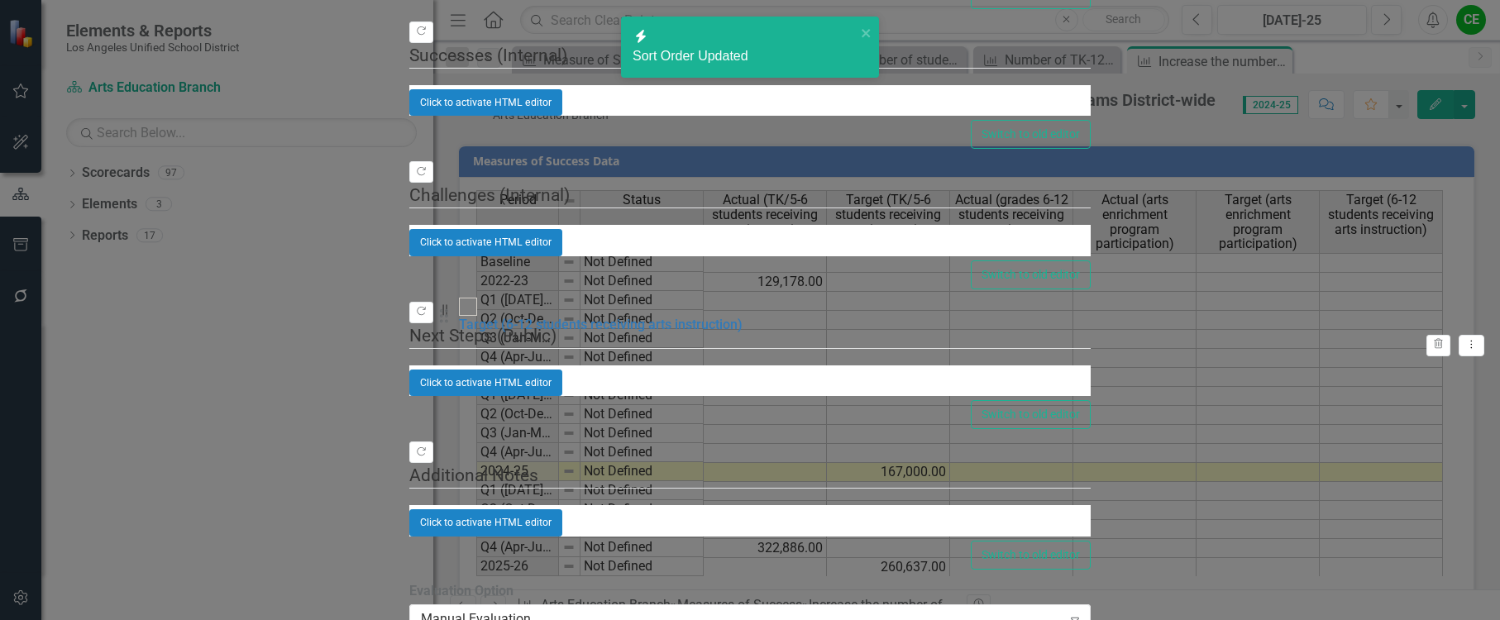
drag, startPoint x: 452, startPoint y: 448, endPoint x: 453, endPoint y: 323, distance: 125.7
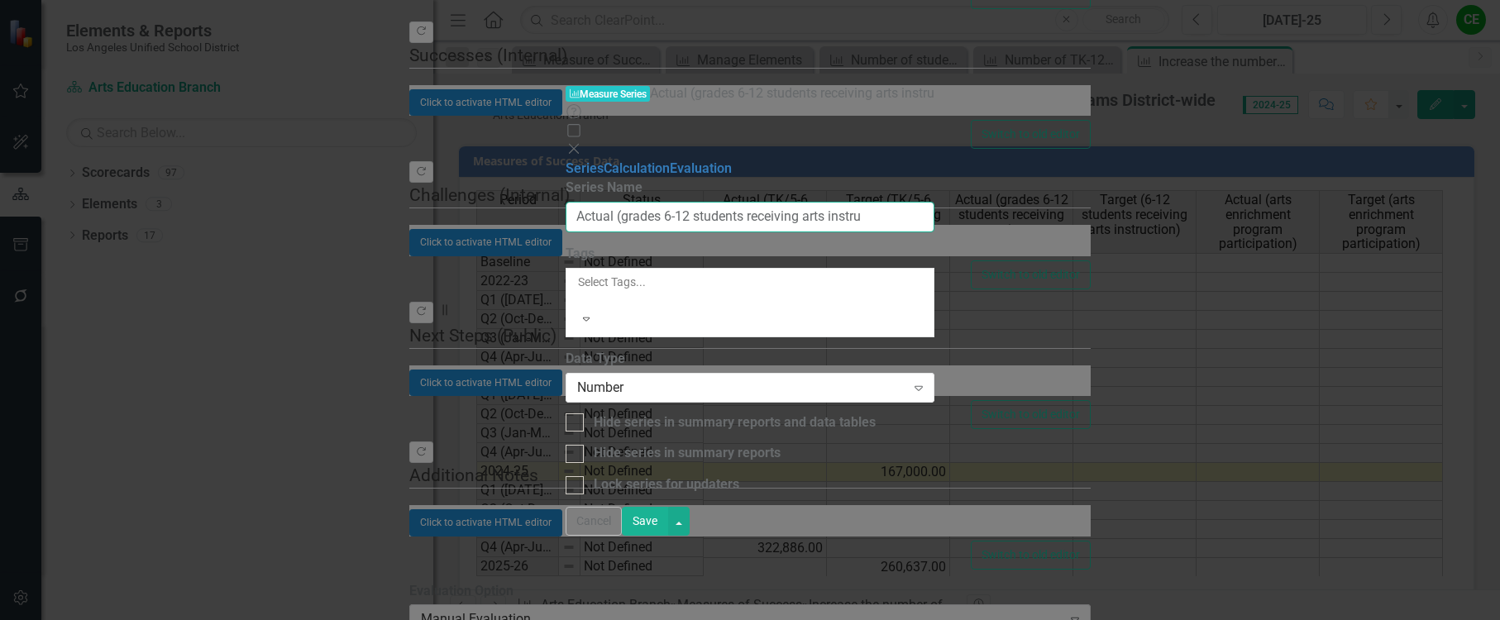
click at [645, 202] on input "Actual (grades 6-12 students receiving arts instru" at bounding box center [751, 217] width 370 height 31
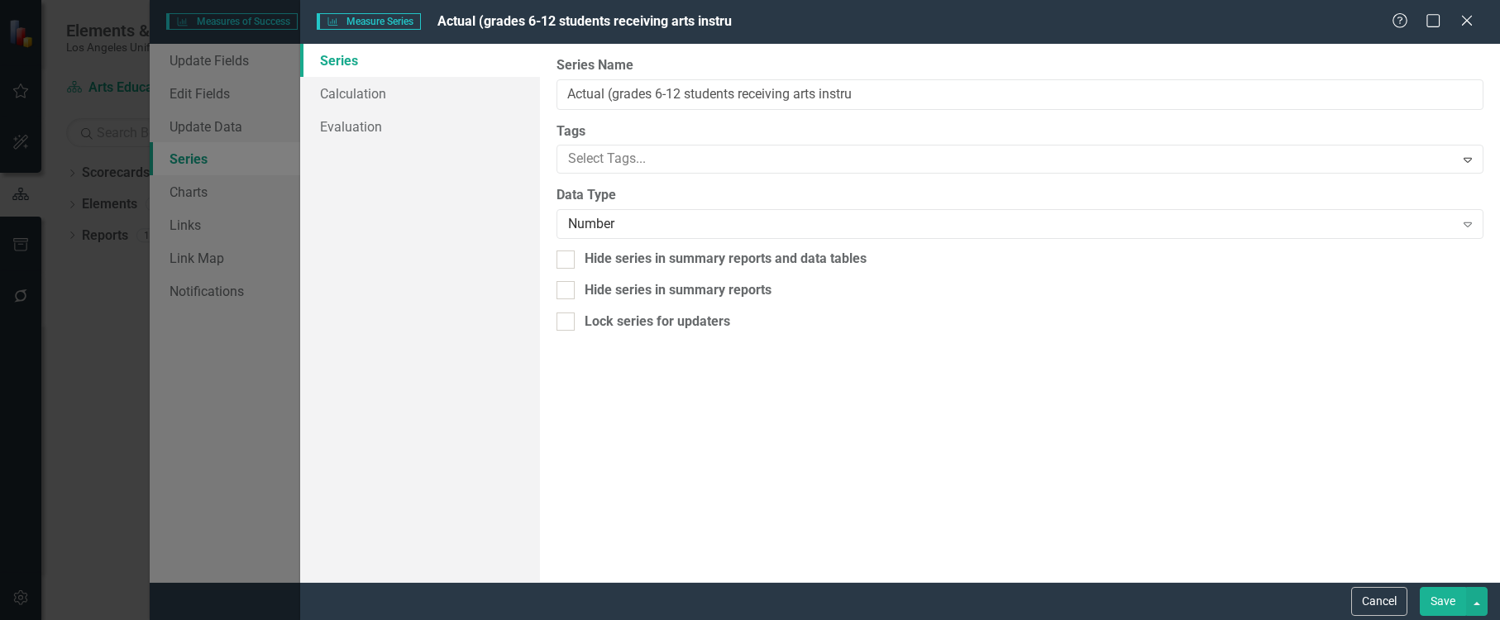
scroll to position [1601, 0]
click at [820, 91] on input "Actual (6-12 students receiving arts instru" at bounding box center [1020, 94] width 927 height 31
type input "Actual (6-12 students receiving arts instruction)"
click at [1442, 600] on button "Save" at bounding box center [1443, 601] width 46 height 29
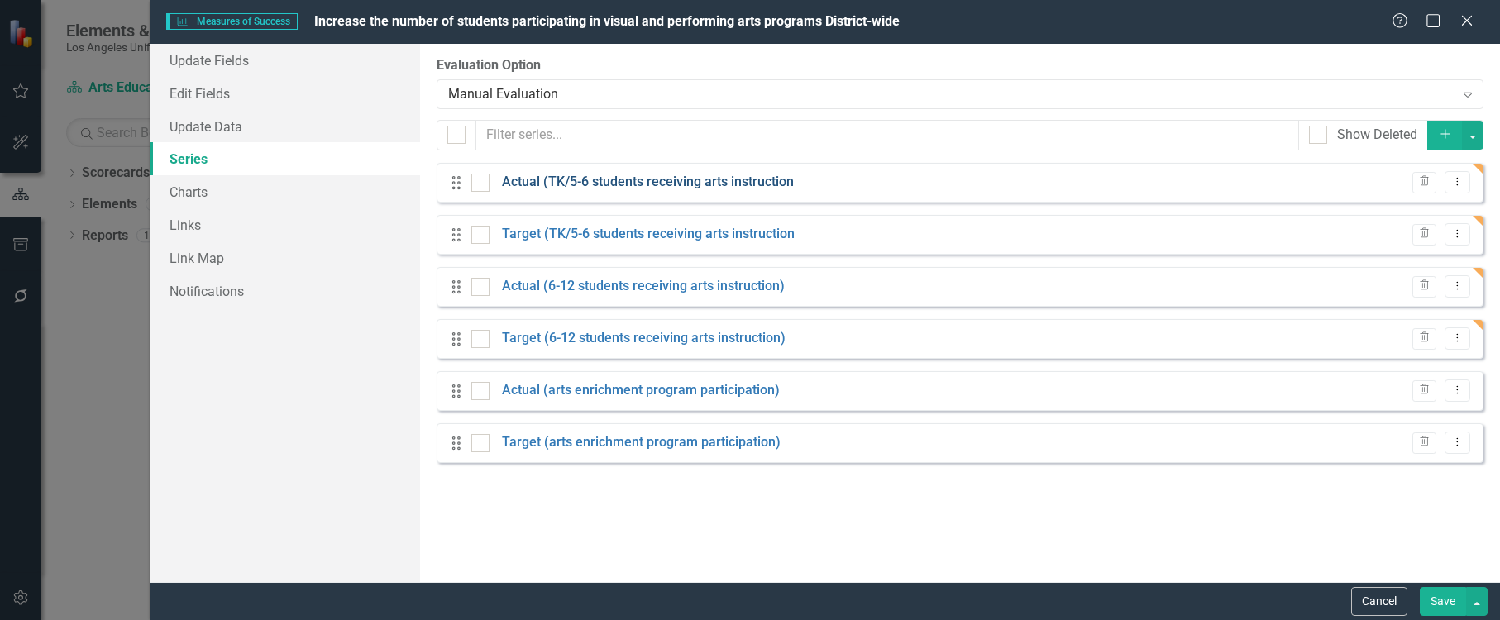
click at [725, 183] on link "Actual (TK/5-6 students receiving arts instruction" at bounding box center [648, 182] width 292 height 19
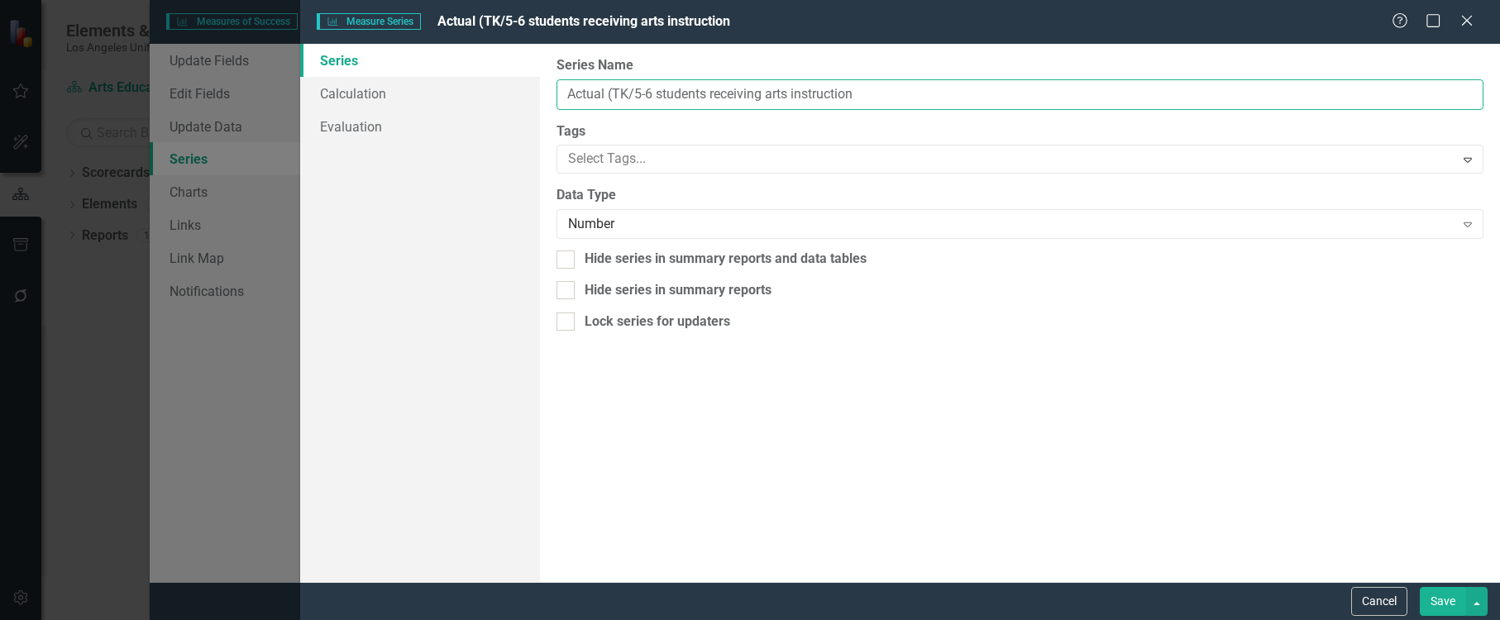
click at [859, 96] on input "Actual (TK/5-6 students receiving arts instruction" at bounding box center [1020, 94] width 927 height 31
type input "Actual (TK/5-6 students receiving arts instruction)"
click at [1439, 596] on button "Save" at bounding box center [1443, 601] width 46 height 29
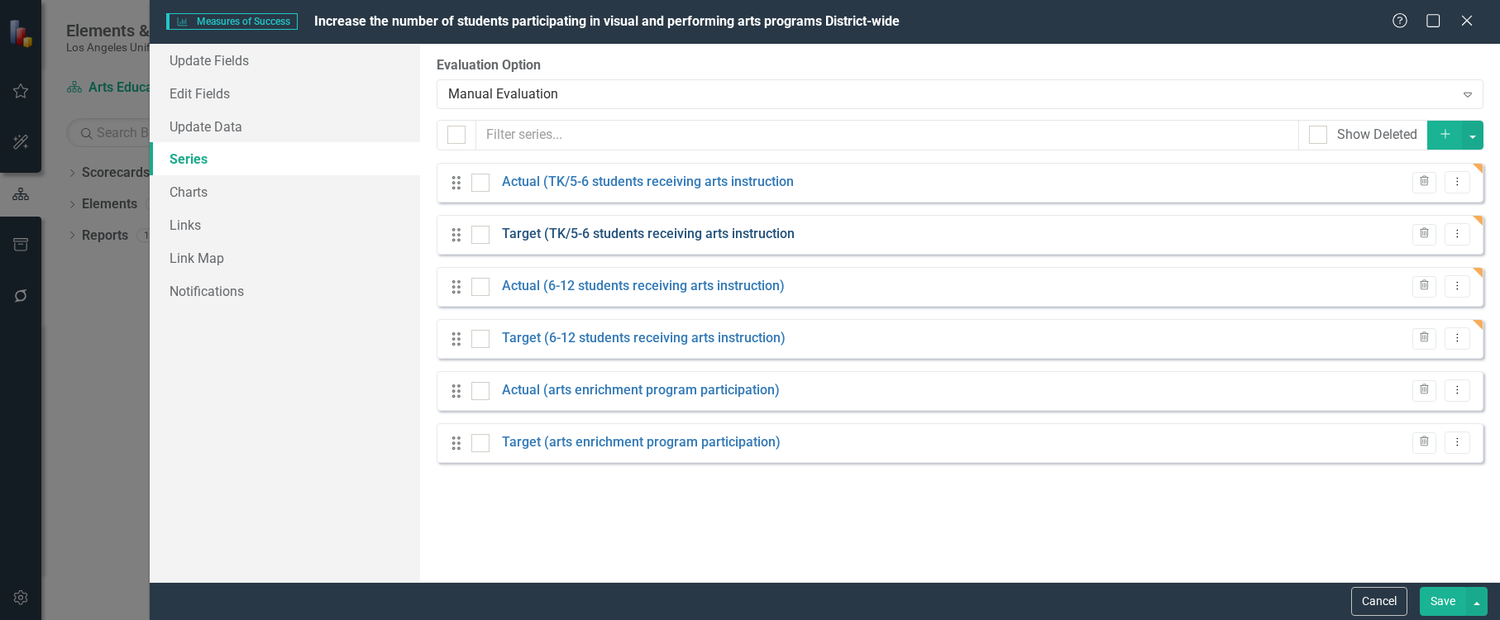
click at [715, 232] on link "Target (TK/5-6 students receiving arts instruction" at bounding box center [648, 234] width 293 height 19
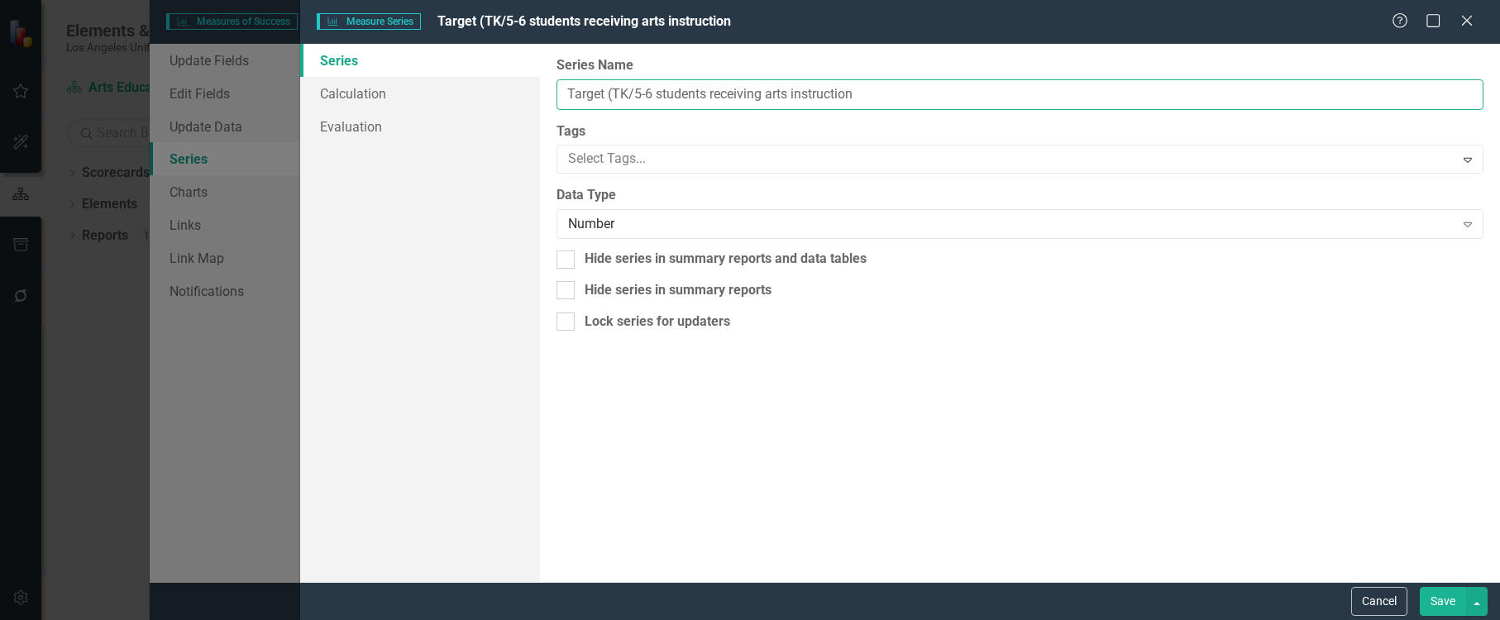
click at [863, 96] on input "Target (TK/5-6 students receiving arts instruction" at bounding box center [1020, 94] width 927 height 31
type input "Target (TK/5-6 students receiving arts instruction)"
click at [1438, 601] on button "Save" at bounding box center [1443, 601] width 46 height 29
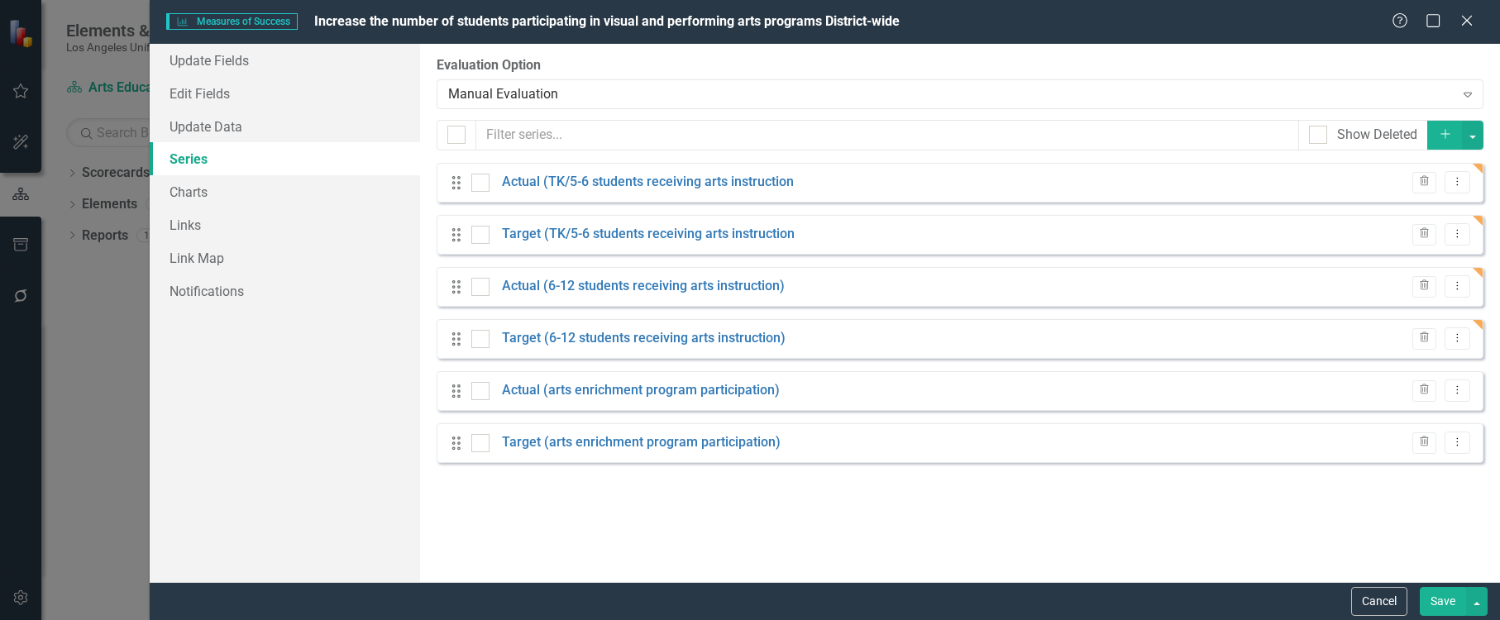
click at [1442, 593] on button "Save" at bounding box center [1443, 601] width 46 height 29
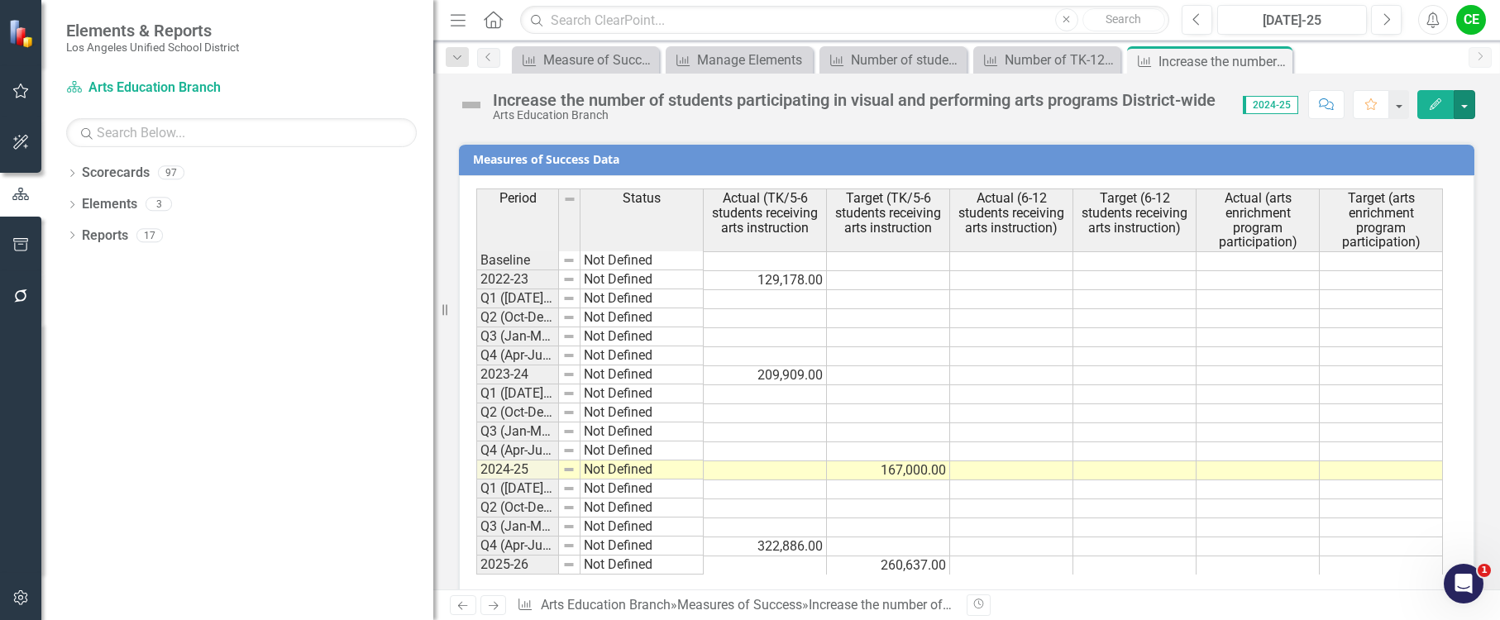
scroll to position [1630, 0]
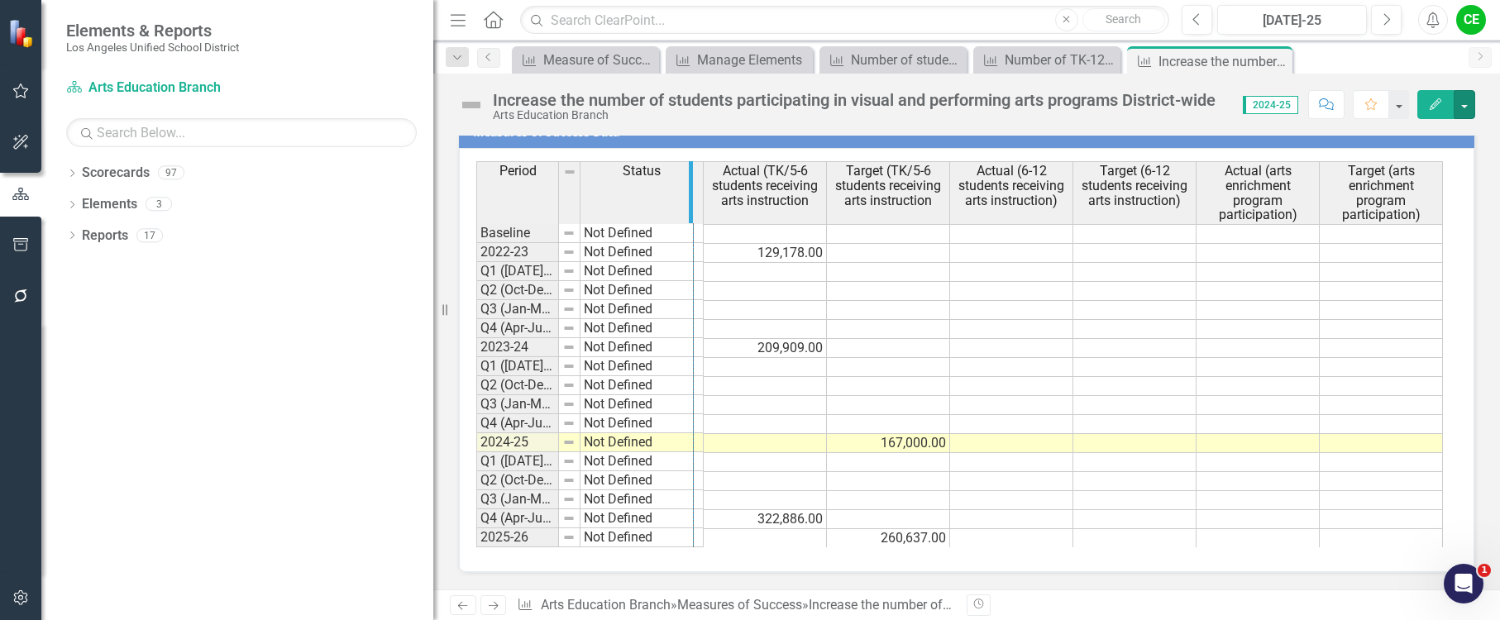
drag, startPoint x: 557, startPoint y: 206, endPoint x: 692, endPoint y: 207, distance: 134.8
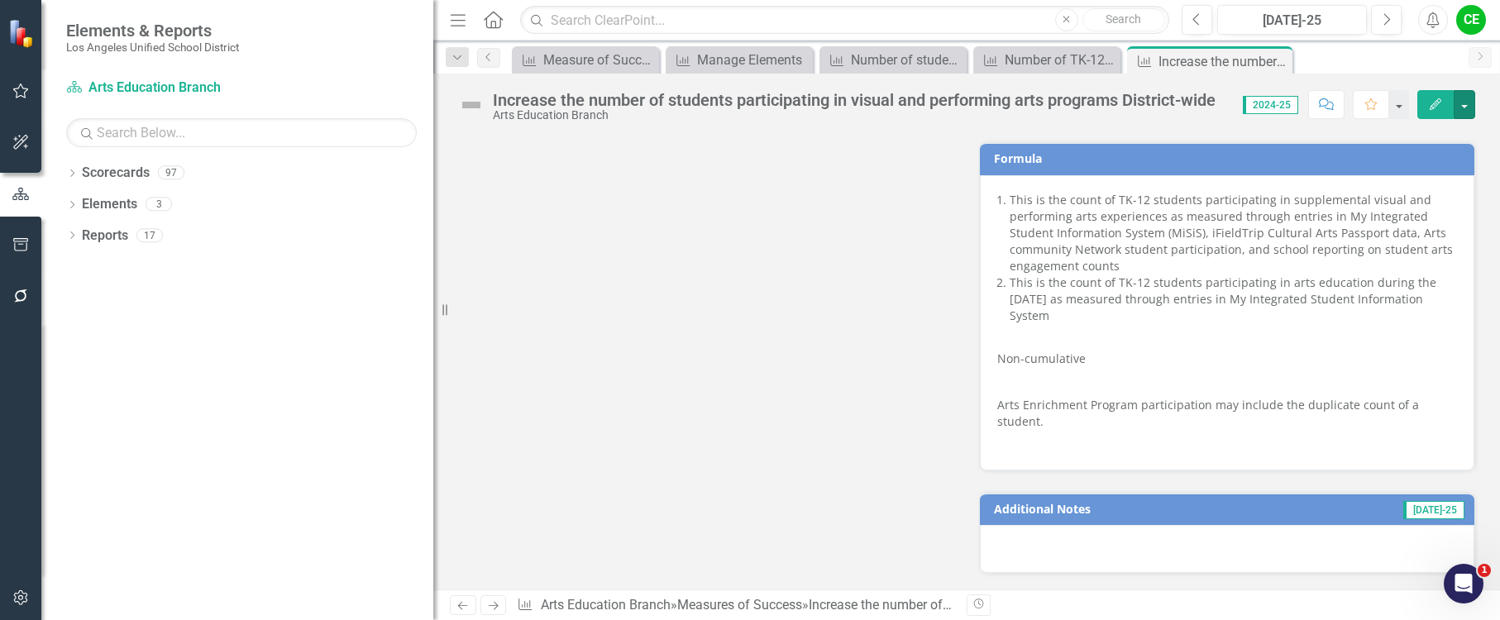
scroll to position [1134, 0]
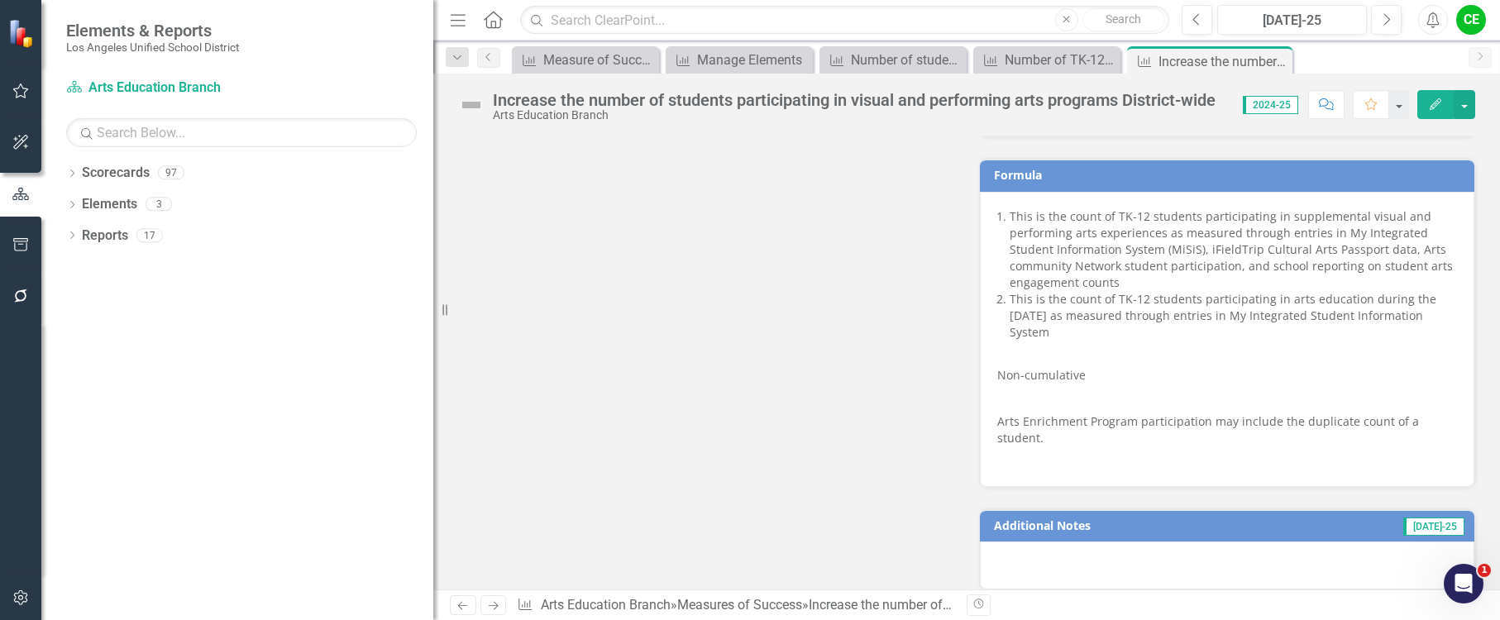
click at [1049, 404] on p at bounding box center [1227, 398] width 460 height 23
click at [1122, 102] on div "Increase the number of students participating in visual and performing arts pro…" at bounding box center [854, 100] width 723 height 18
click at [615, 59] on div "Measure of Success - Scorecard Report" at bounding box center [588, 60] width 91 height 21
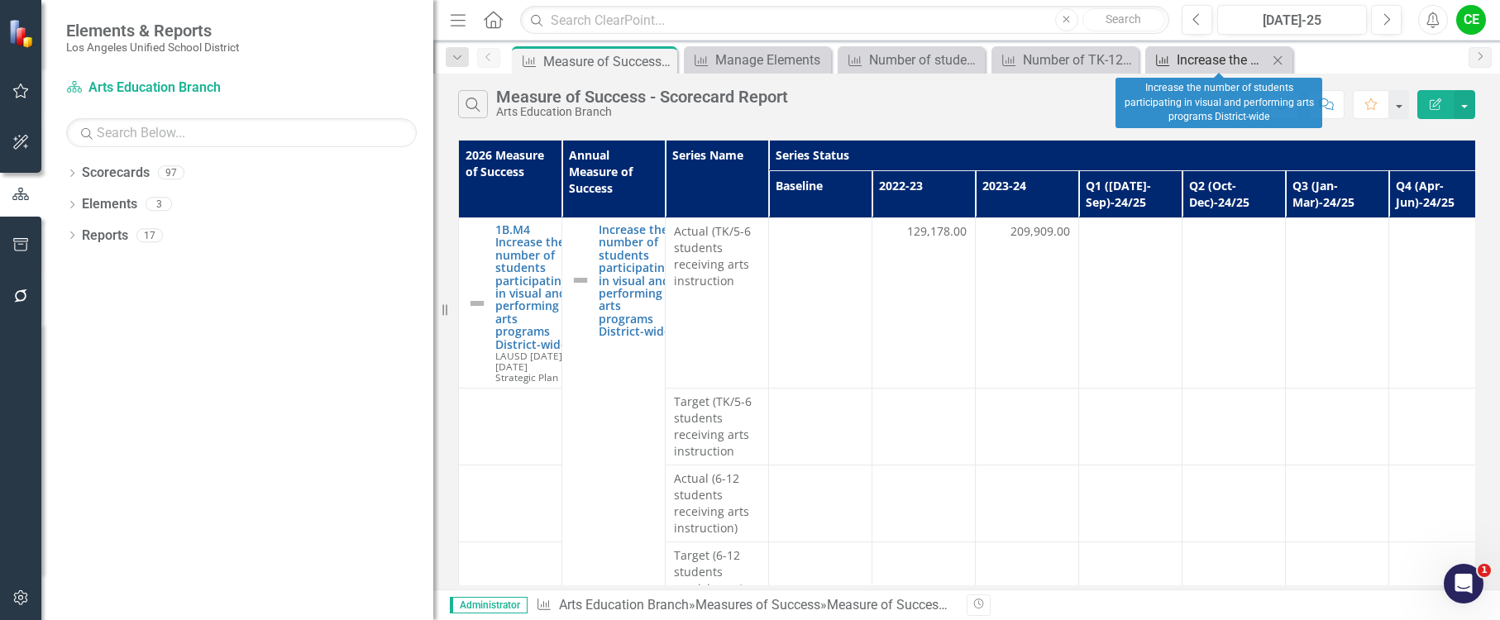
click at [1217, 60] on div "Increase the number of students participating in visual and performing arts pro…" at bounding box center [1222, 60] width 91 height 21
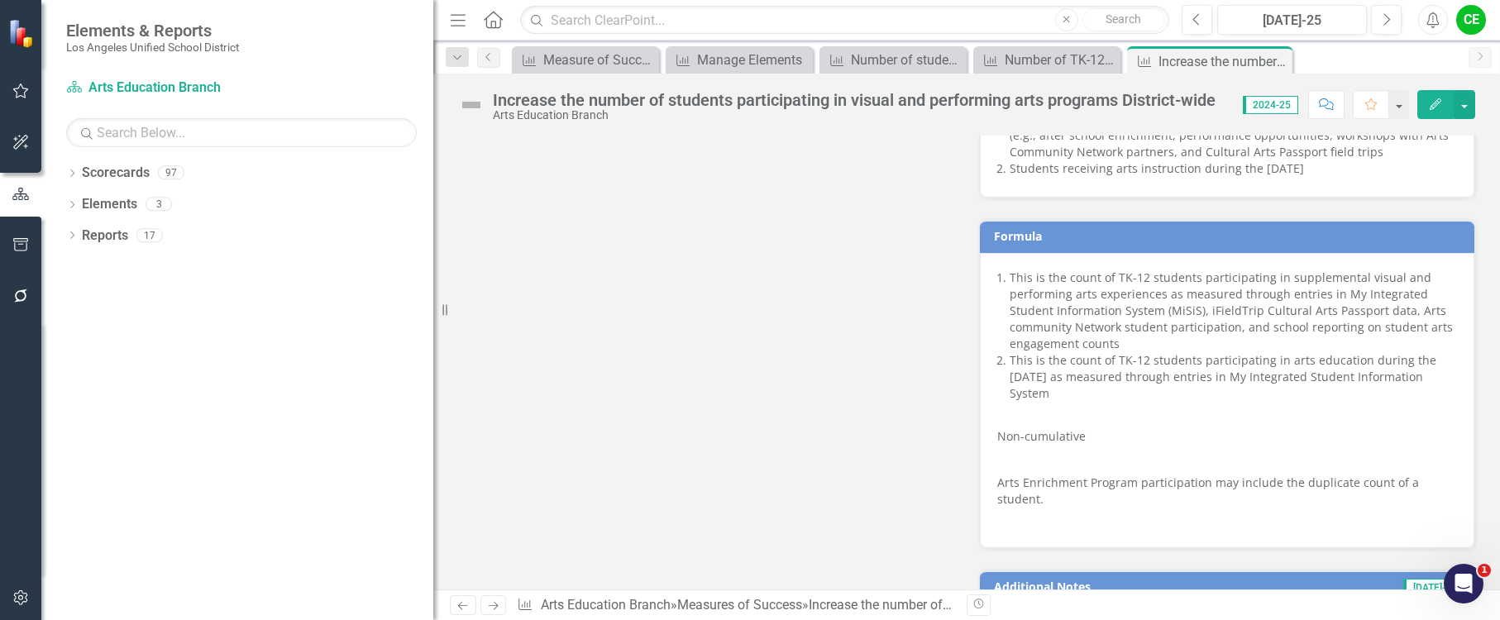
scroll to position [1075, 0]
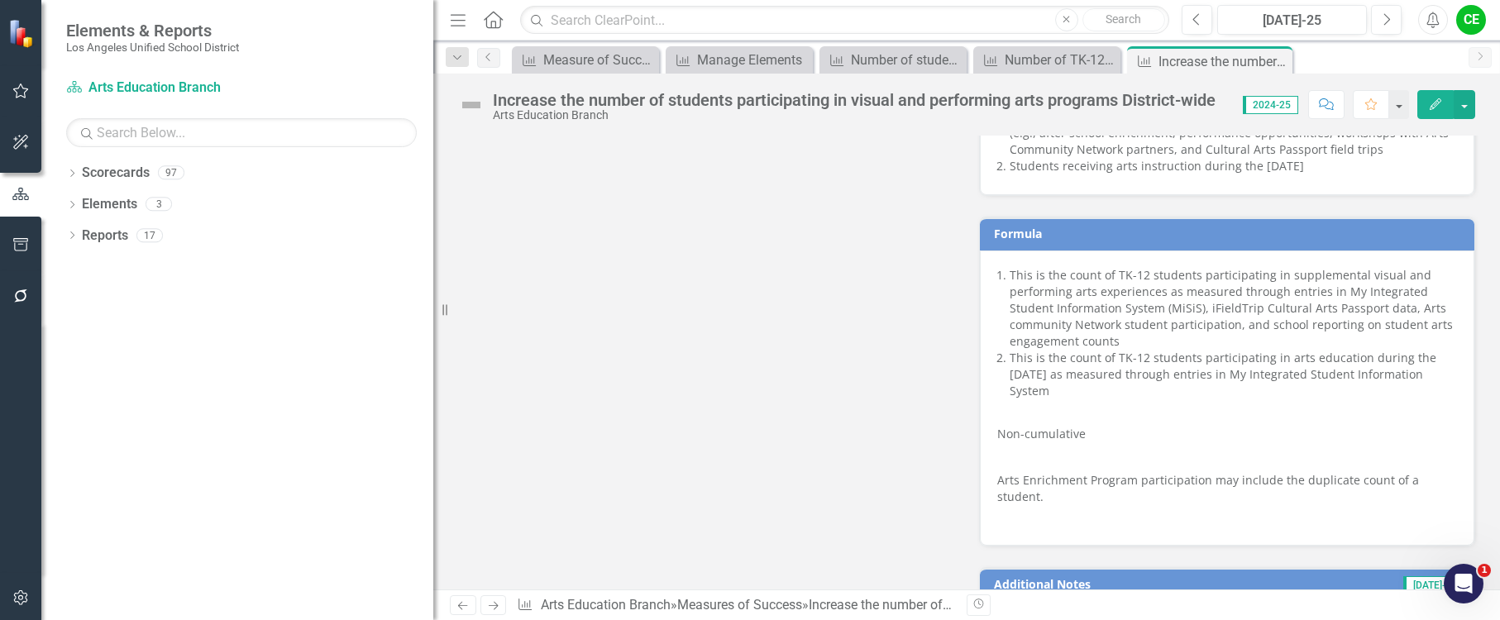
click at [967, 437] on div "Formula This is the count of TK-12 students participating in supplemental visua…" at bounding box center [1227, 371] width 521 height 350
click at [997, 436] on p "Non-cumulative" at bounding box center [1227, 434] width 460 height 23
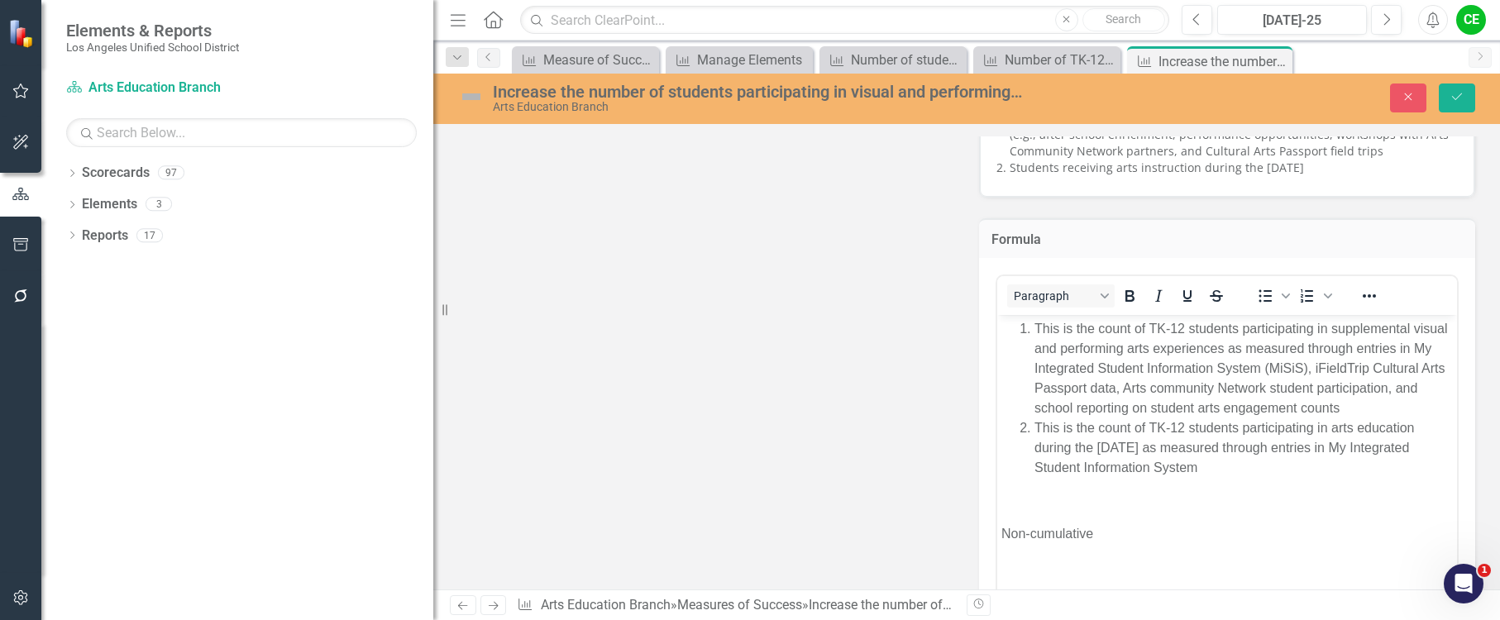
scroll to position [0, 0]
click at [1004, 511] on p "Rich Text Area. Press ALT-0 for help." at bounding box center [1228, 501] width 452 height 20
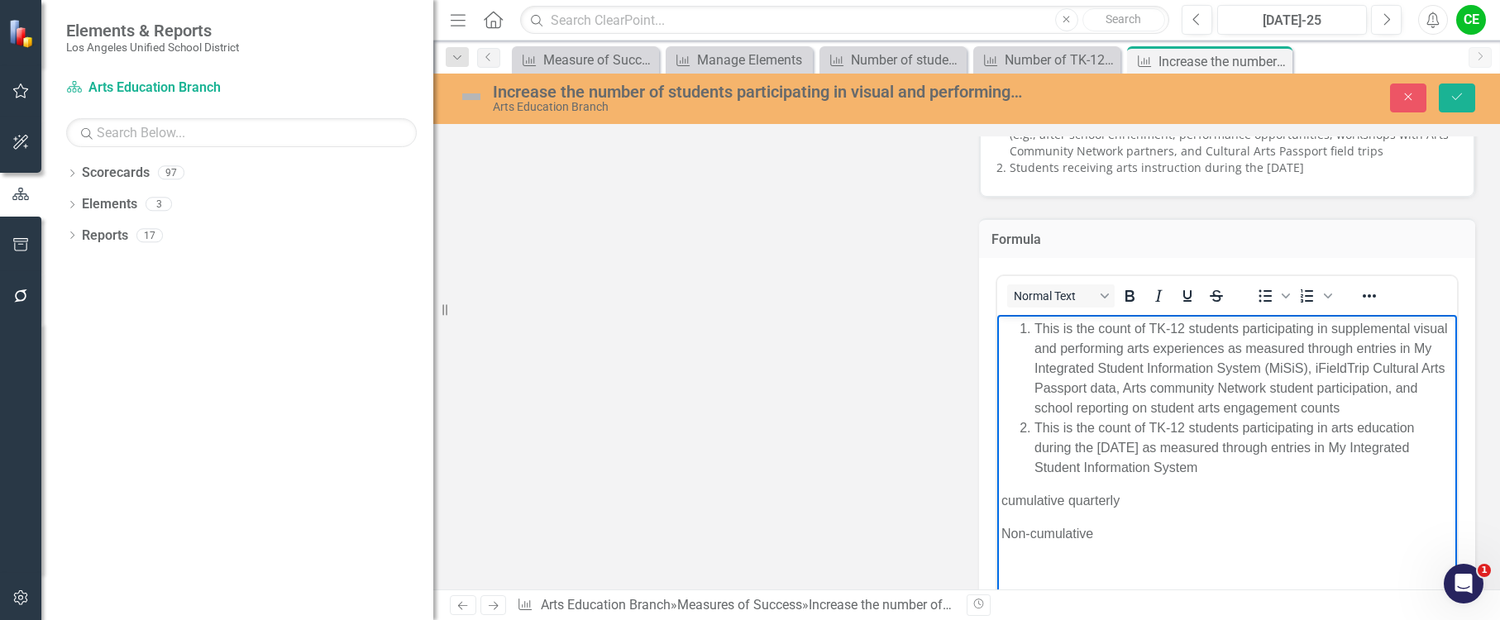
click at [1004, 544] on p "Non-cumulative" at bounding box center [1228, 534] width 452 height 20
click at [1102, 544] on p "Non-cumulative" at bounding box center [1228, 534] width 452 height 20
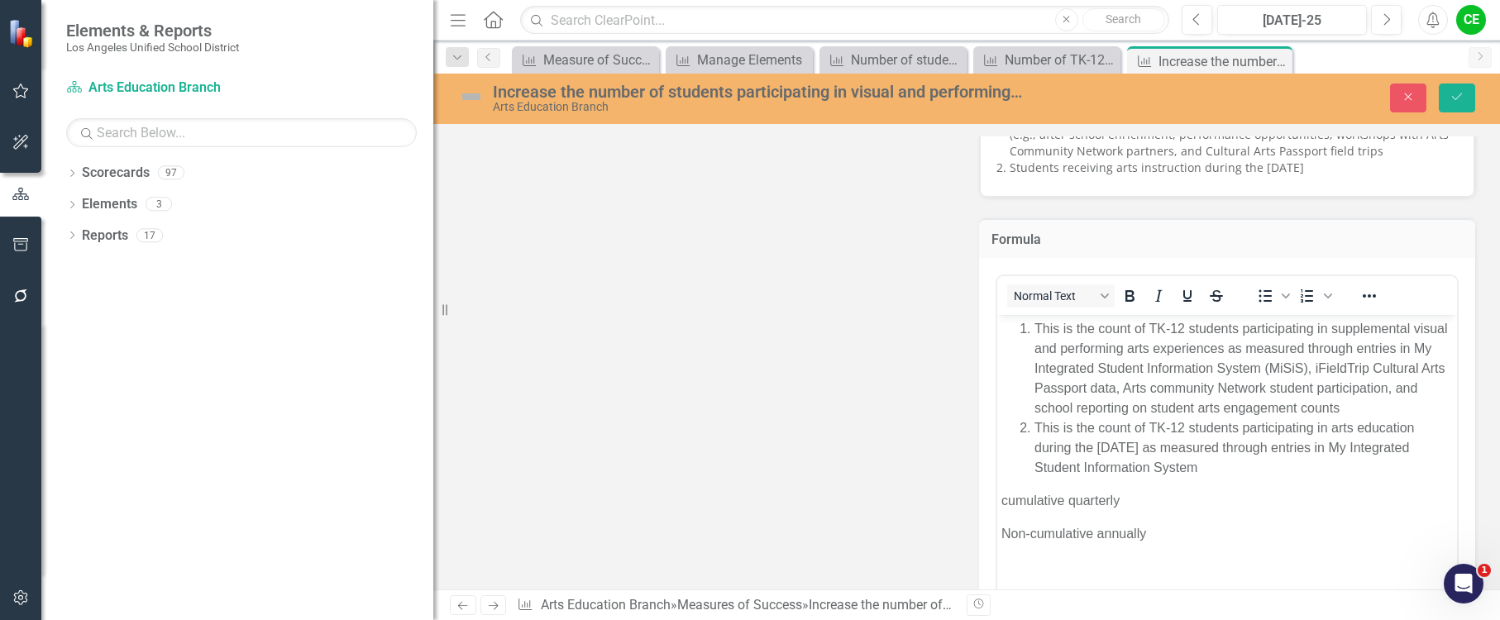
click at [1456, 82] on div "Increase the number of students participating in visual and performing arts pro…" at bounding box center [966, 97] width 1067 height 31
click at [1454, 95] on icon "Save" at bounding box center [1457, 97] width 15 height 12
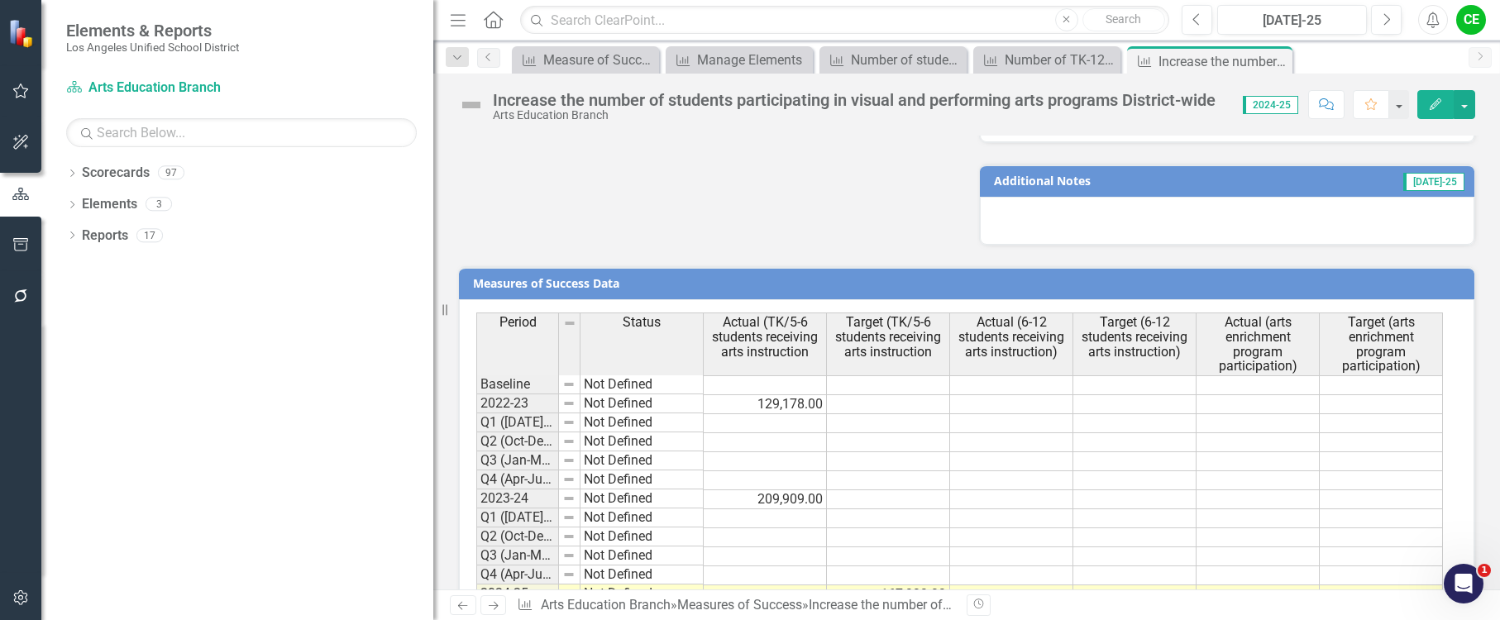
scroll to position [1630, 0]
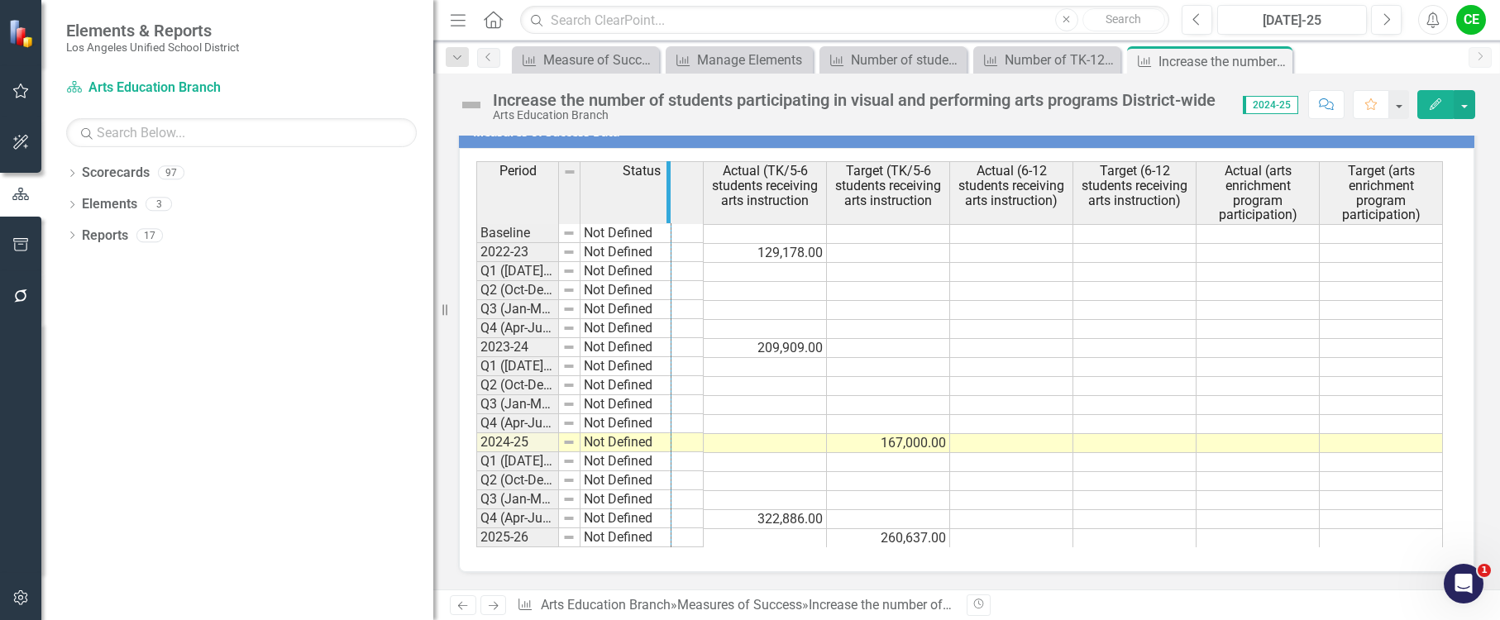
drag, startPoint x: 557, startPoint y: 203, endPoint x: 670, endPoint y: 222, distance: 114.2
